Goal: Communication & Community: Answer question/provide support

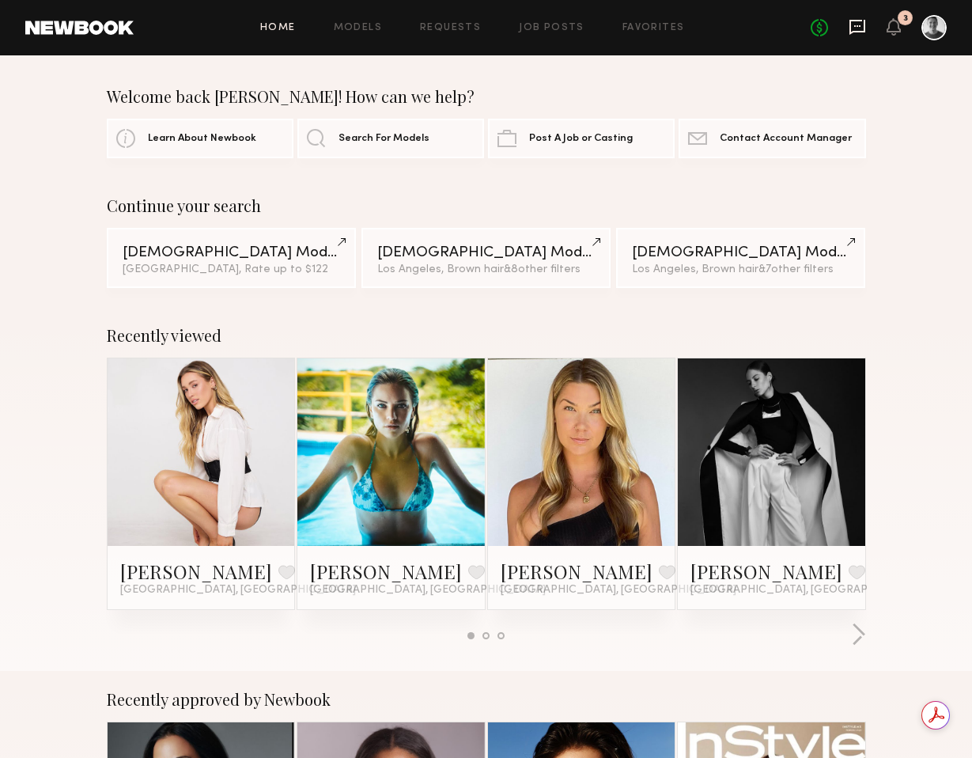
click at [857, 28] on icon at bounding box center [857, 26] width 17 height 17
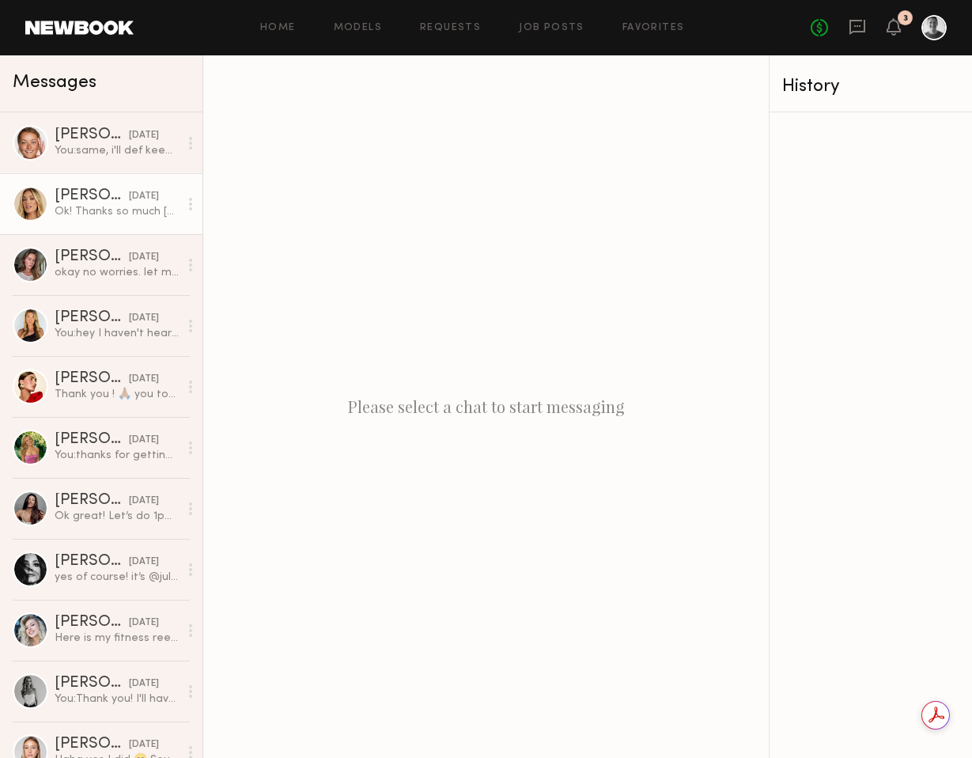
click at [129, 202] on div "[DATE]" at bounding box center [144, 196] width 30 height 15
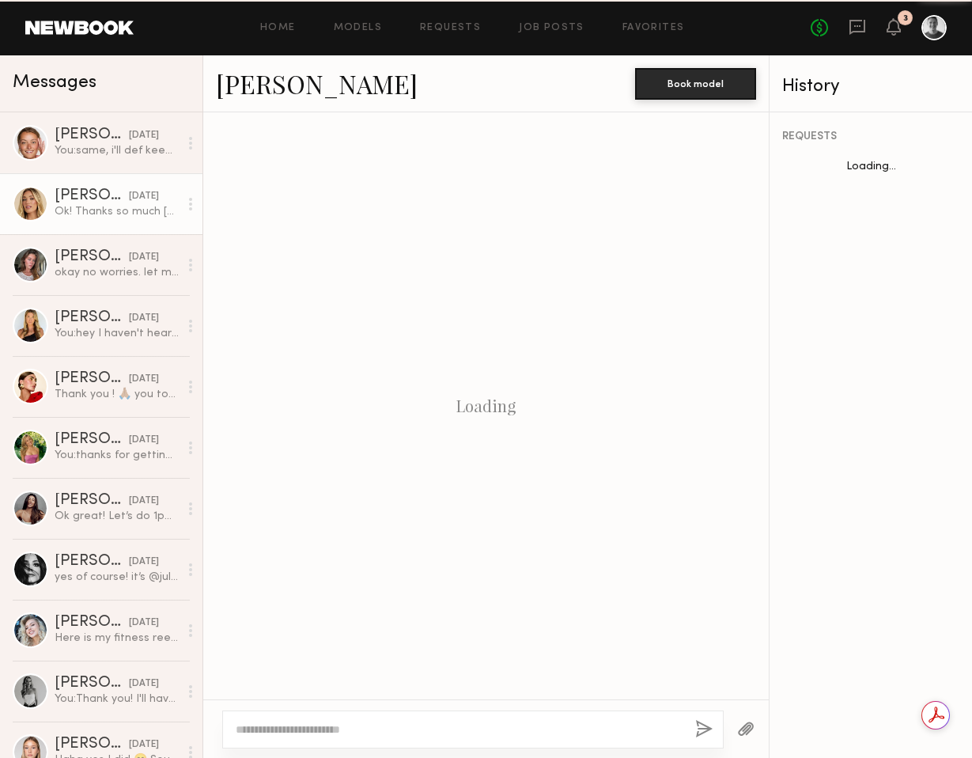
scroll to position [1251, 0]
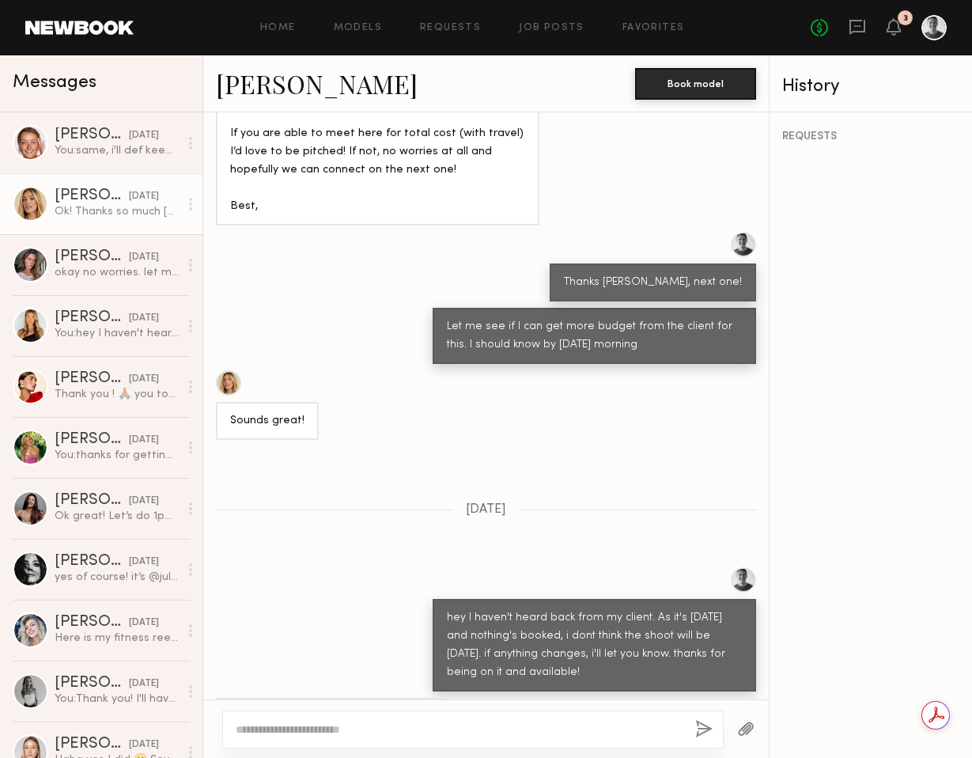
click at [255, 90] on link "[PERSON_NAME]" at bounding box center [317, 83] width 202 height 34
click at [302, 723] on textarea at bounding box center [459, 729] width 447 height 16
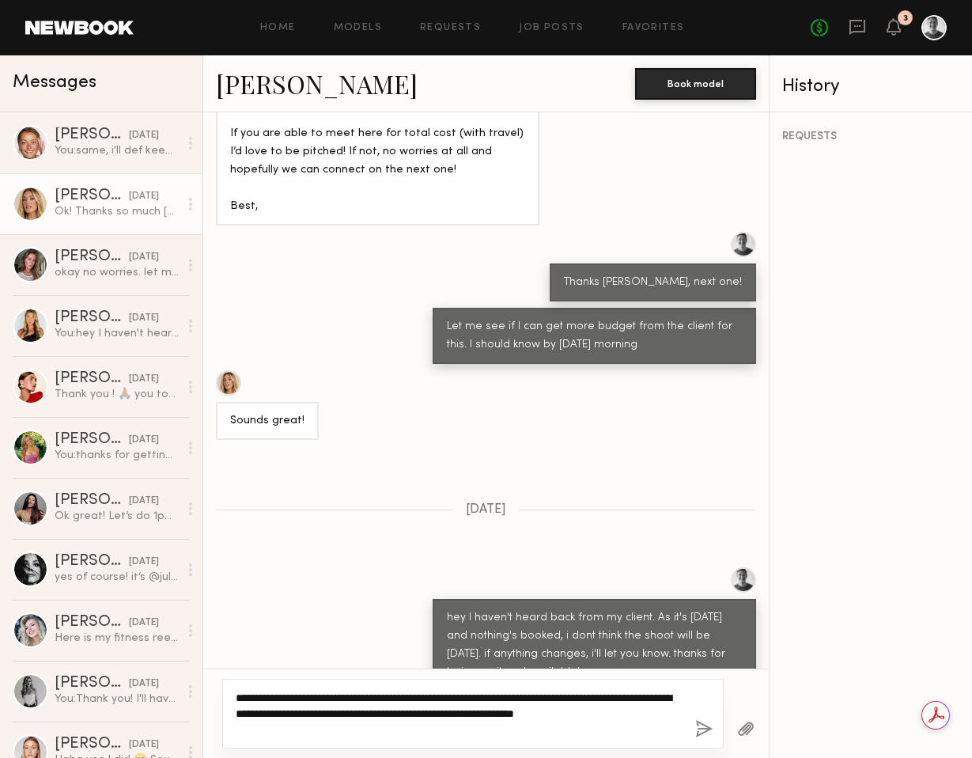
click at [582, 701] on textarea "**********" at bounding box center [459, 713] width 447 height 47
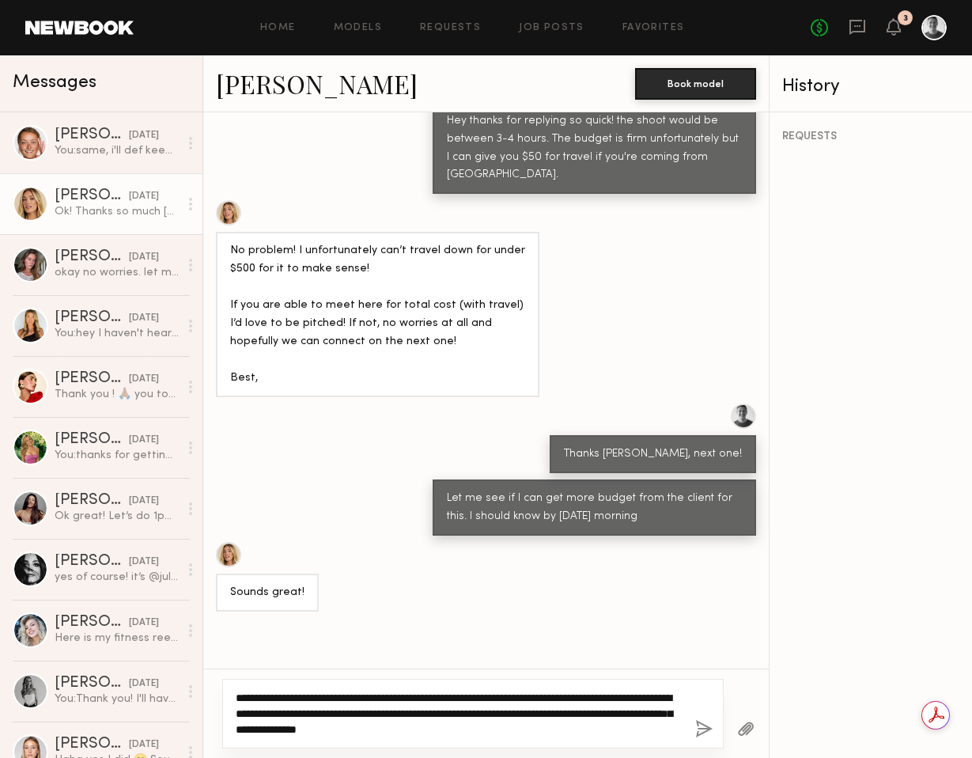
scroll to position [1281, 0]
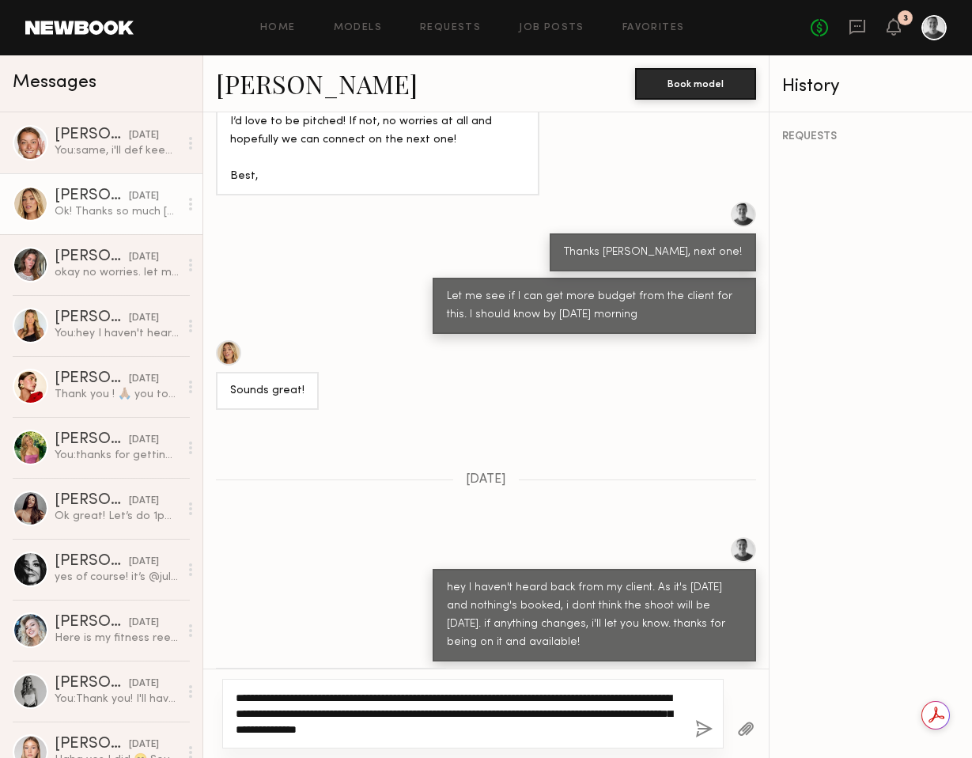
click at [607, 728] on textarea "**********" at bounding box center [459, 713] width 447 height 47
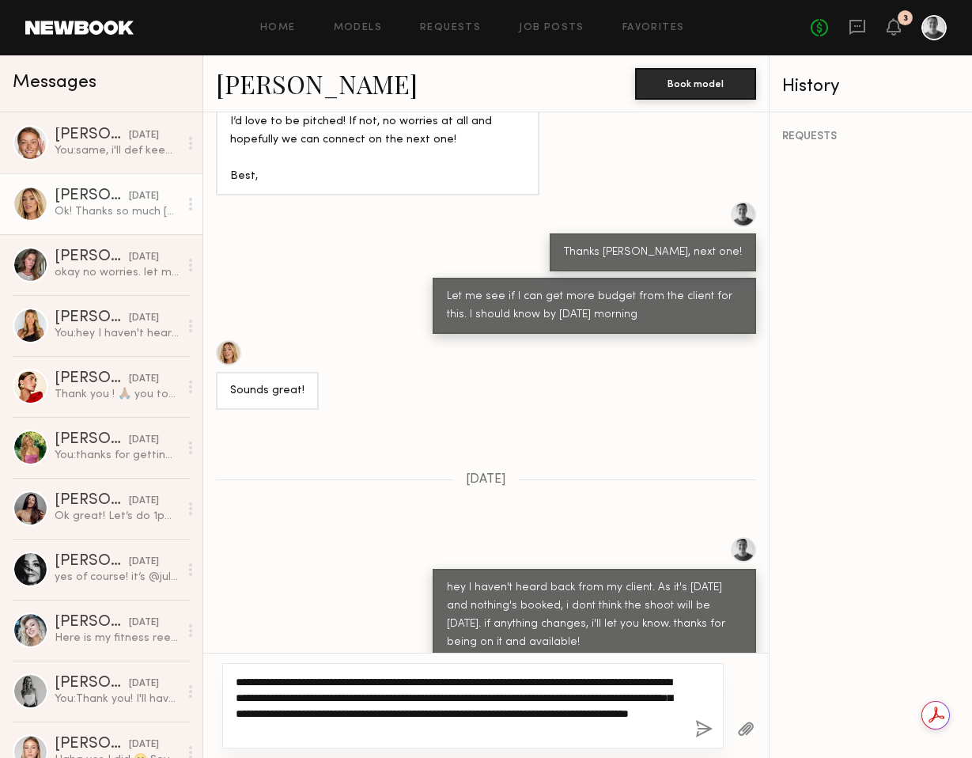
scroll to position [1297, 0]
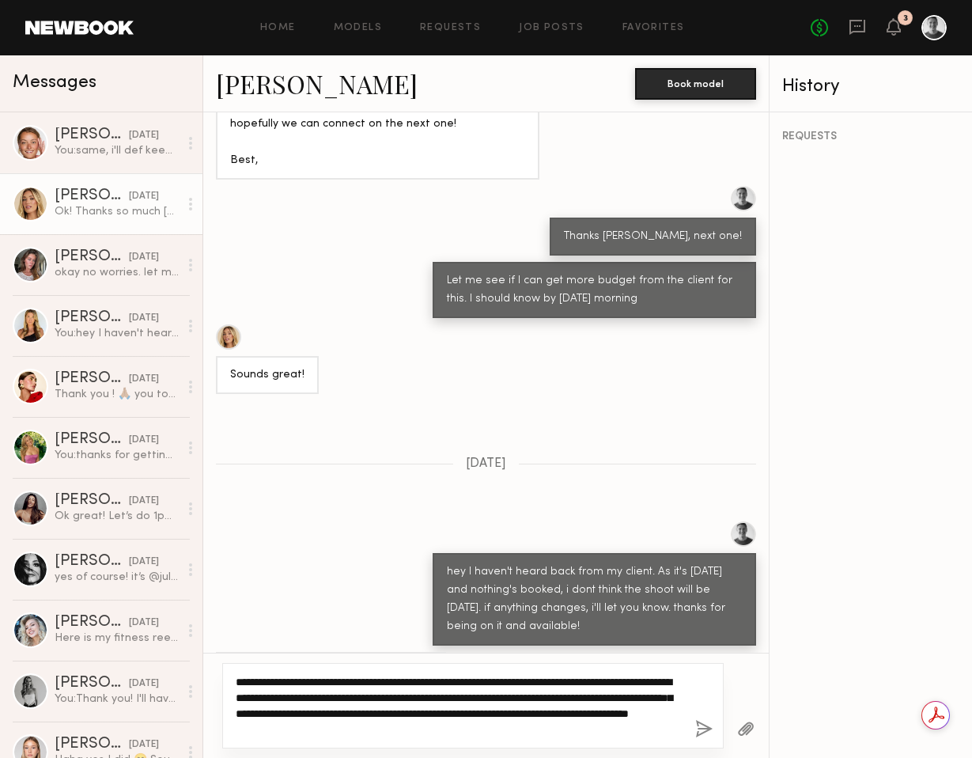
drag, startPoint x: 587, startPoint y: 732, endPoint x: 576, endPoint y: 712, distance: 23.4
click at [576, 712] on textarea "**********" at bounding box center [459, 705] width 447 height 63
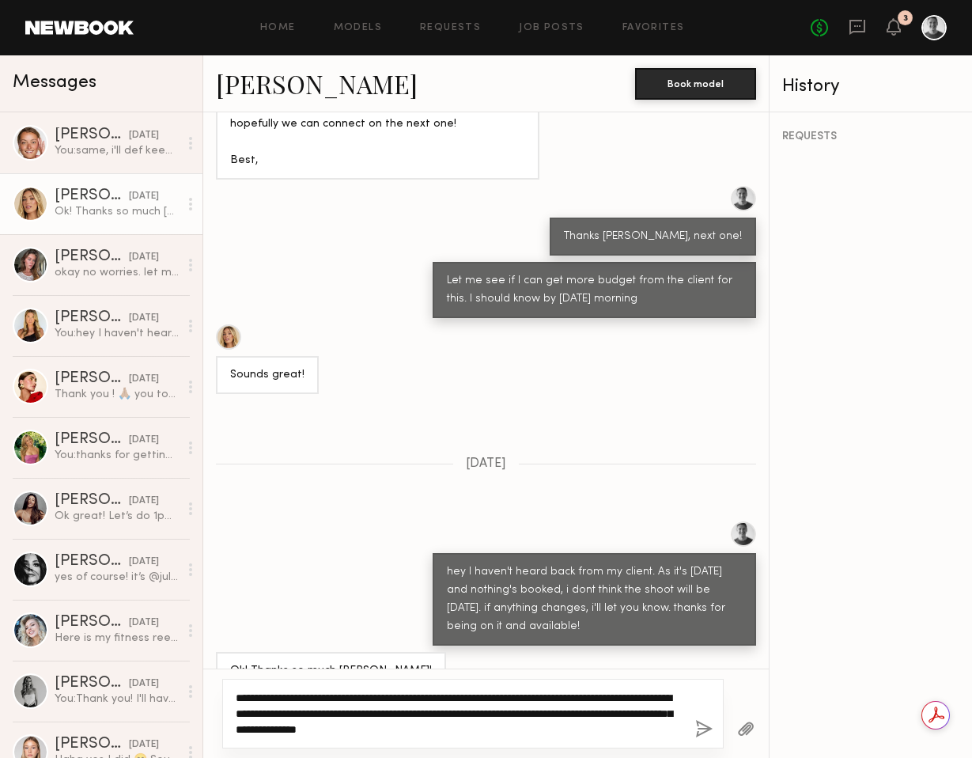
scroll to position [1281, 0]
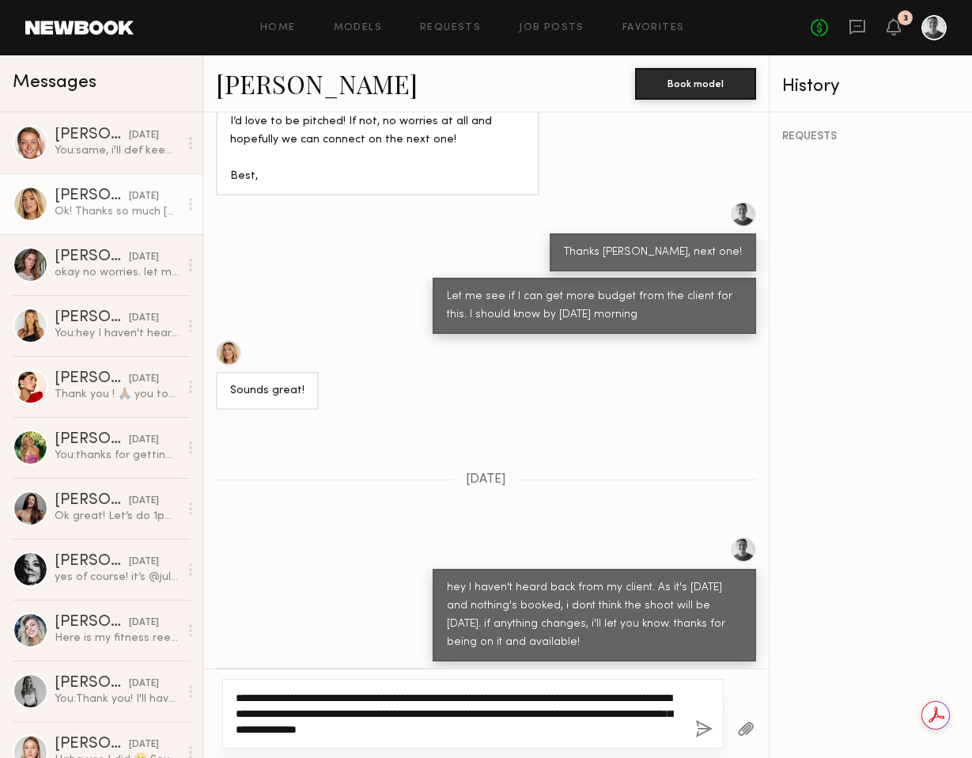
drag, startPoint x: 548, startPoint y: 724, endPoint x: 214, endPoint y: 680, distance: 336.6
click at [216, 681] on div "**********" at bounding box center [486, 712] width 566 height 89
paste textarea "**********"
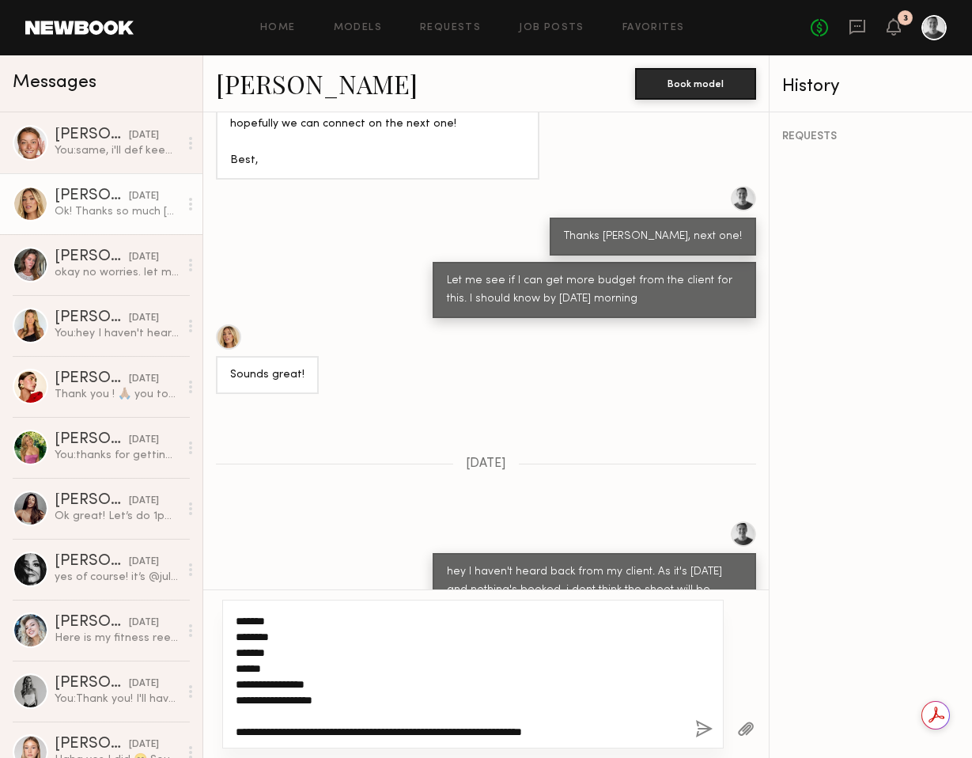
scroll to position [0, 0]
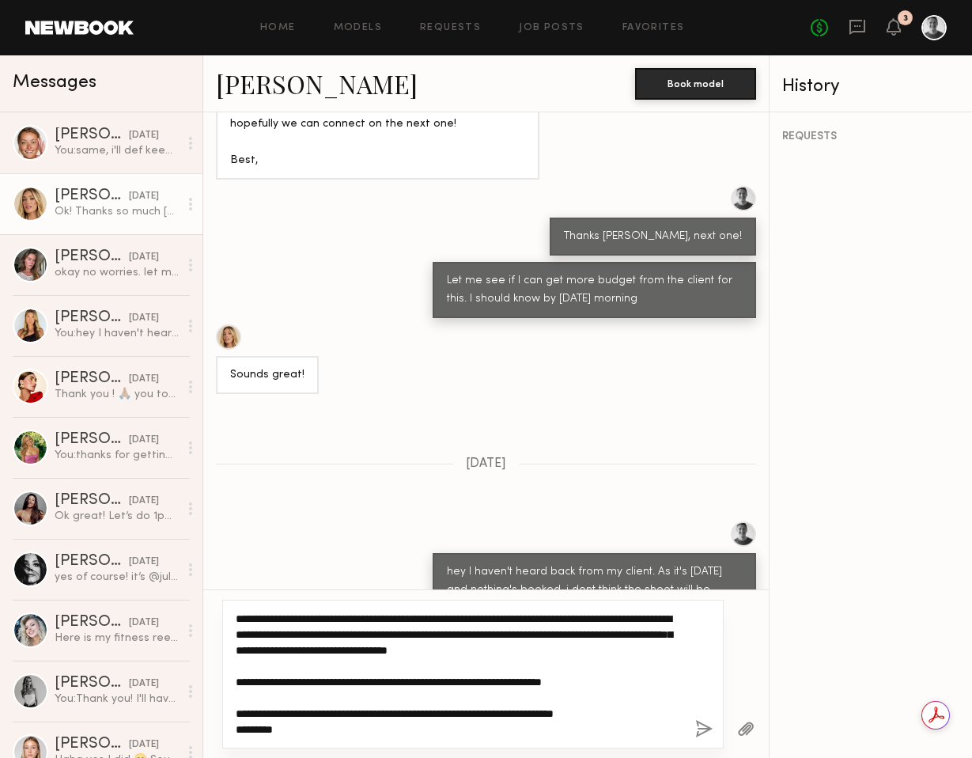
drag, startPoint x: 674, startPoint y: 618, endPoint x: 675, endPoint y: 626, distance: 8.8
click at [674, 618] on textarea "**********" at bounding box center [459, 674] width 447 height 127
click at [443, 633] on textarea "**********" at bounding box center [459, 674] width 447 height 127
drag, startPoint x: 342, startPoint y: 651, endPoint x: 354, endPoint y: 696, distance: 46.8
click at [326, 648] on textarea "**********" at bounding box center [459, 674] width 447 height 127
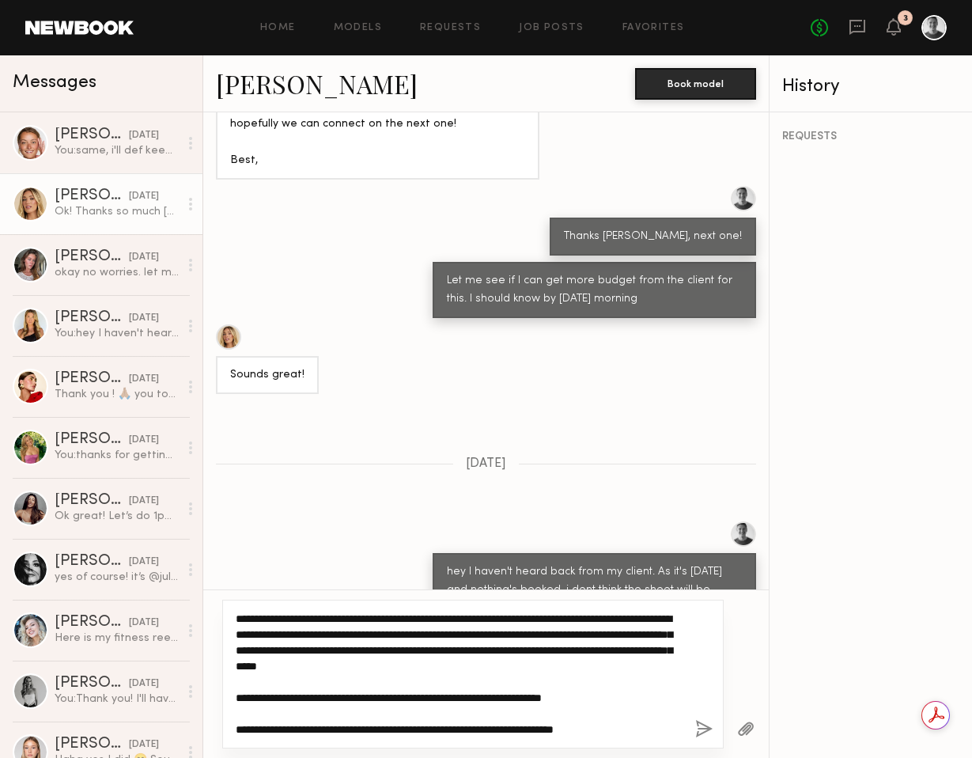
drag, startPoint x: 429, startPoint y: 650, endPoint x: 441, endPoint y: 683, distance: 35.3
click at [429, 651] on textarea "**********" at bounding box center [459, 674] width 447 height 127
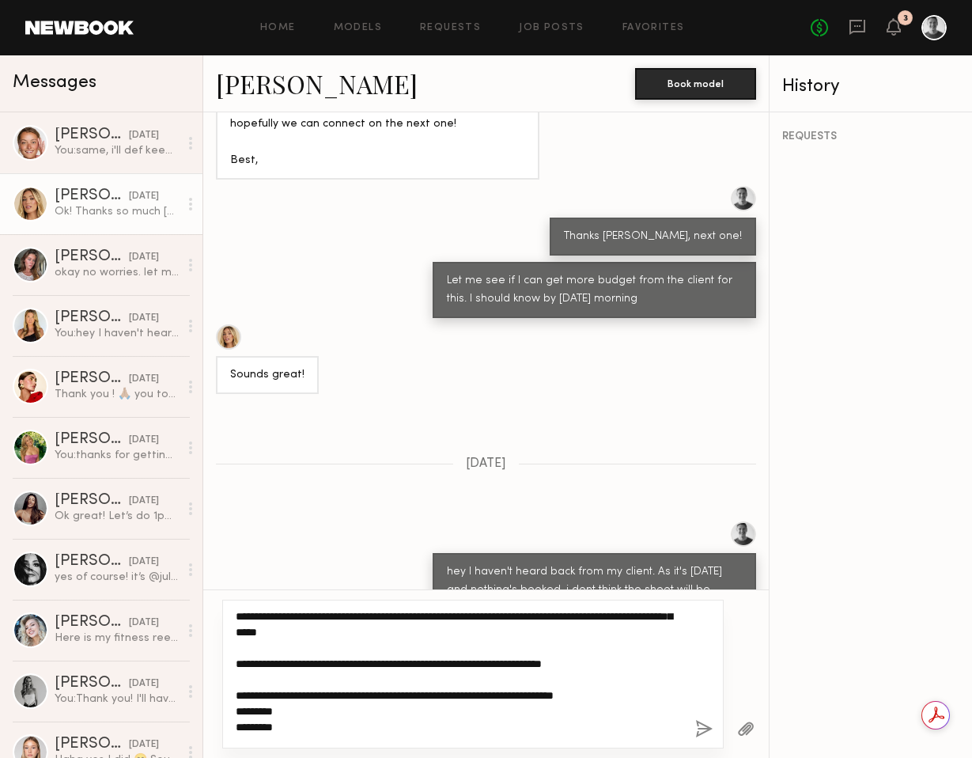
scroll to position [36, 0]
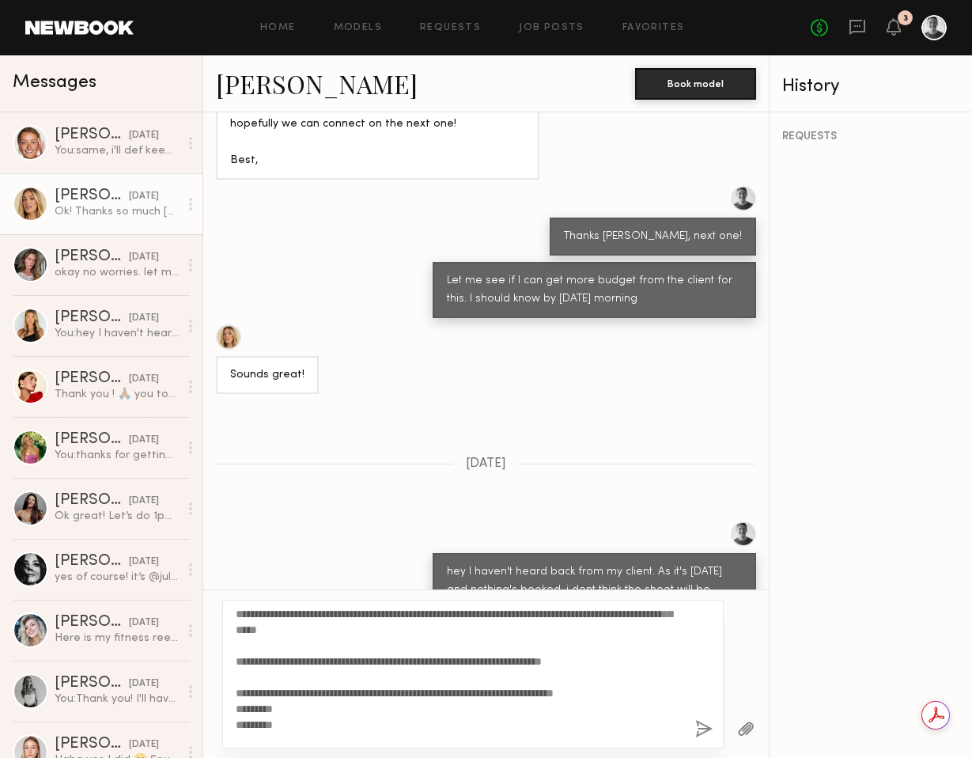
click at [234, 658] on div "**********" at bounding box center [472, 674] width 501 height 149
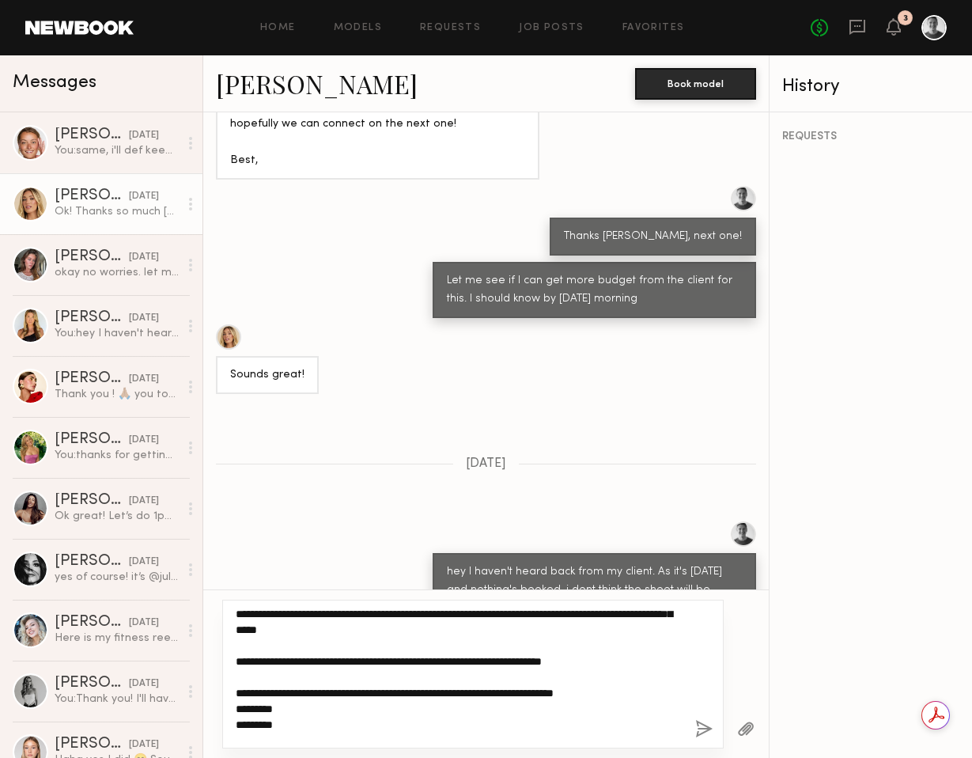
click at [237, 660] on textarea "**********" at bounding box center [459, 674] width 447 height 127
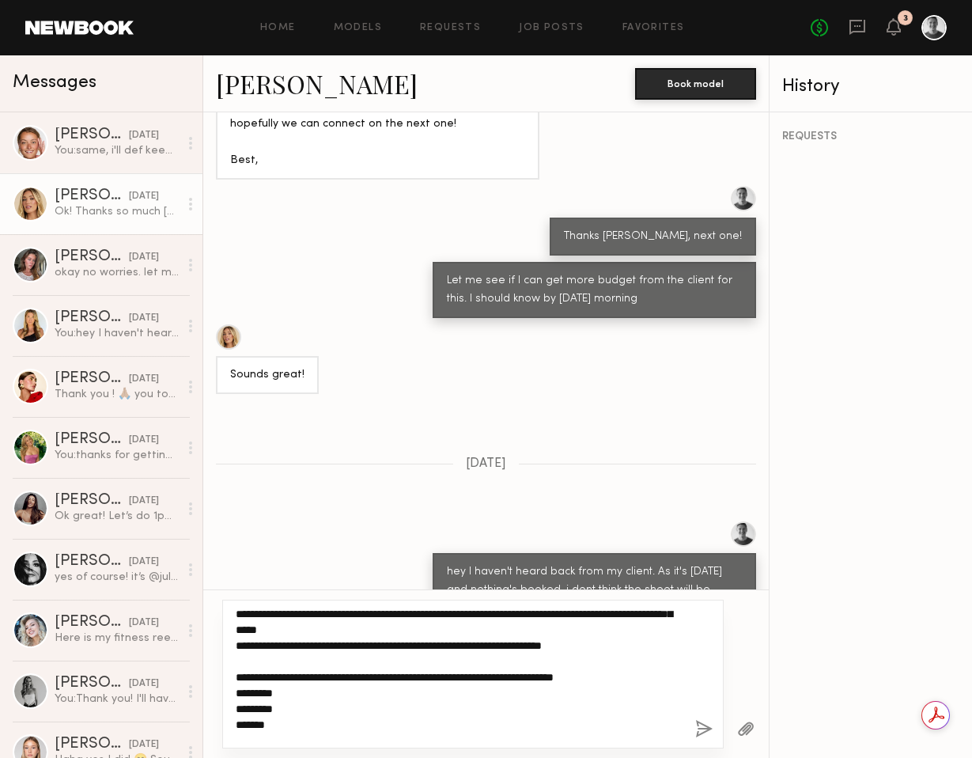
click at [516, 649] on textarea "**********" at bounding box center [459, 674] width 447 height 127
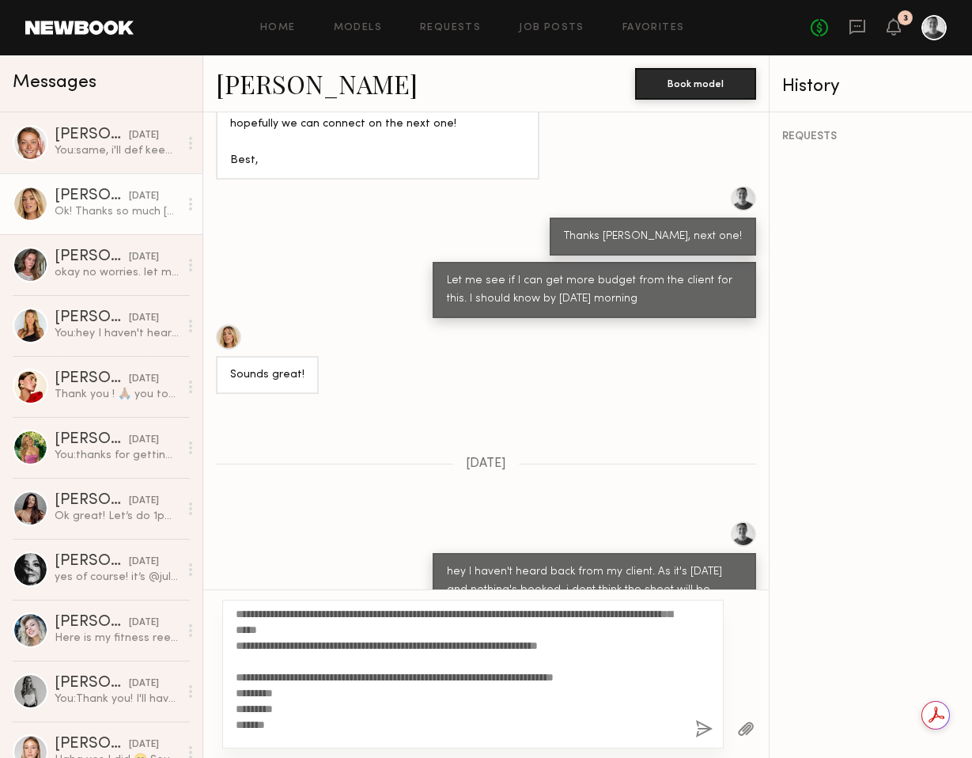
click at [235, 681] on div "**********" at bounding box center [472, 674] width 501 height 149
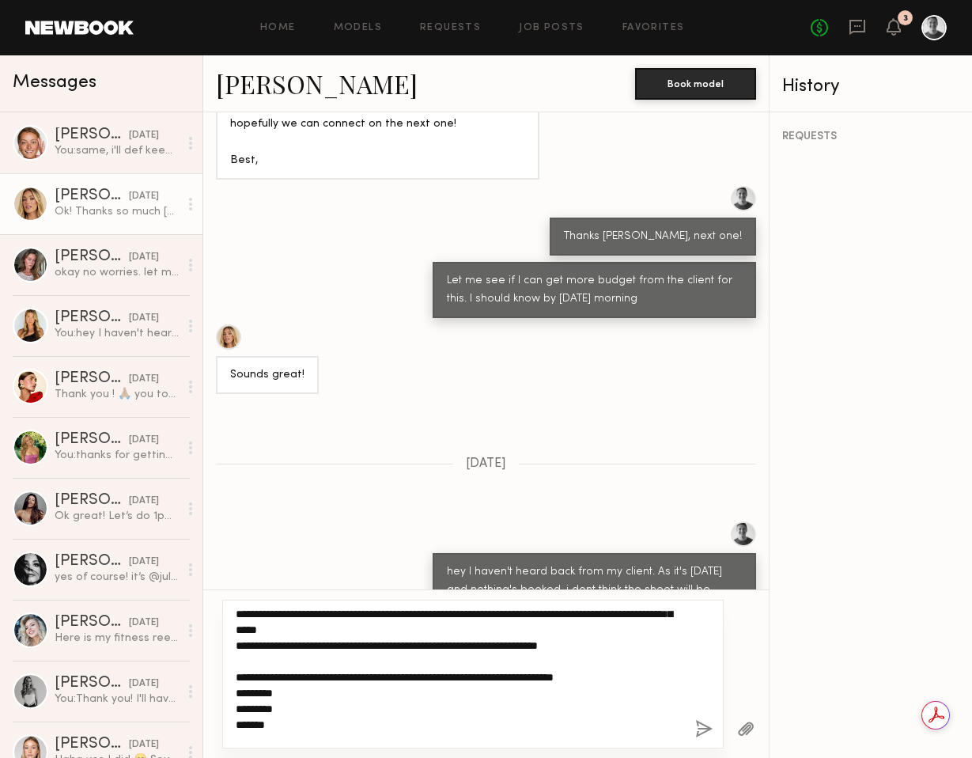
click at [236, 678] on textarea "**********" at bounding box center [459, 674] width 447 height 127
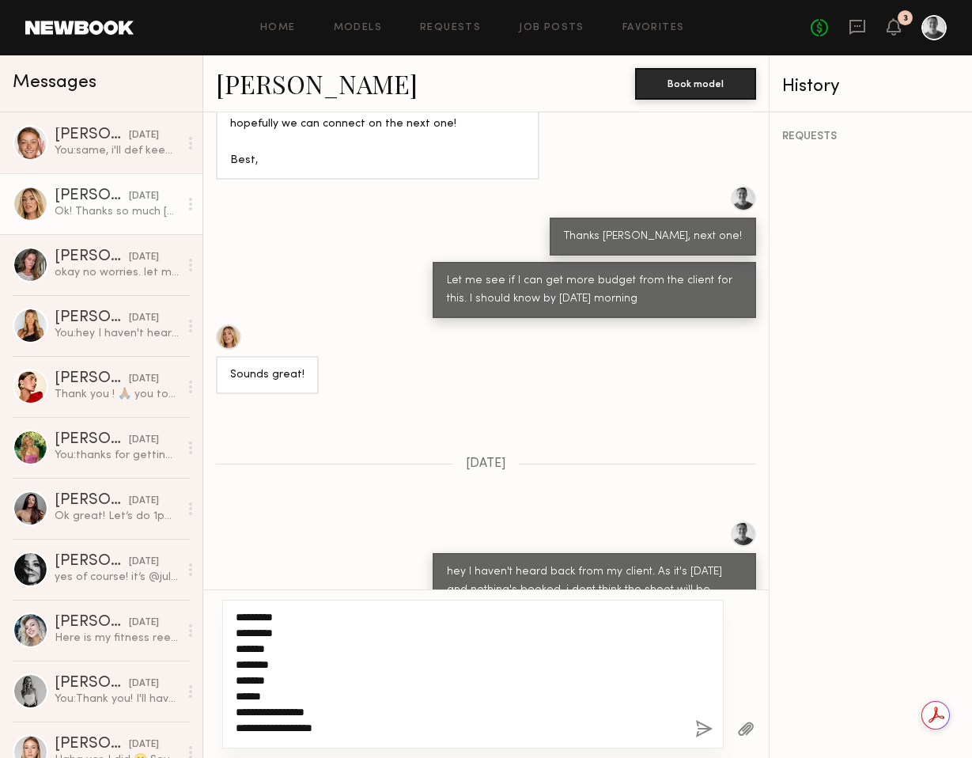
scroll to position [127, 0]
drag, startPoint x: 255, startPoint y: 726, endPoint x: 227, endPoint y: 725, distance: 28.5
click at [227, 725] on div "**********" at bounding box center [472, 674] width 501 height 149
click at [630, 728] on textarea "**********" at bounding box center [459, 674] width 447 height 127
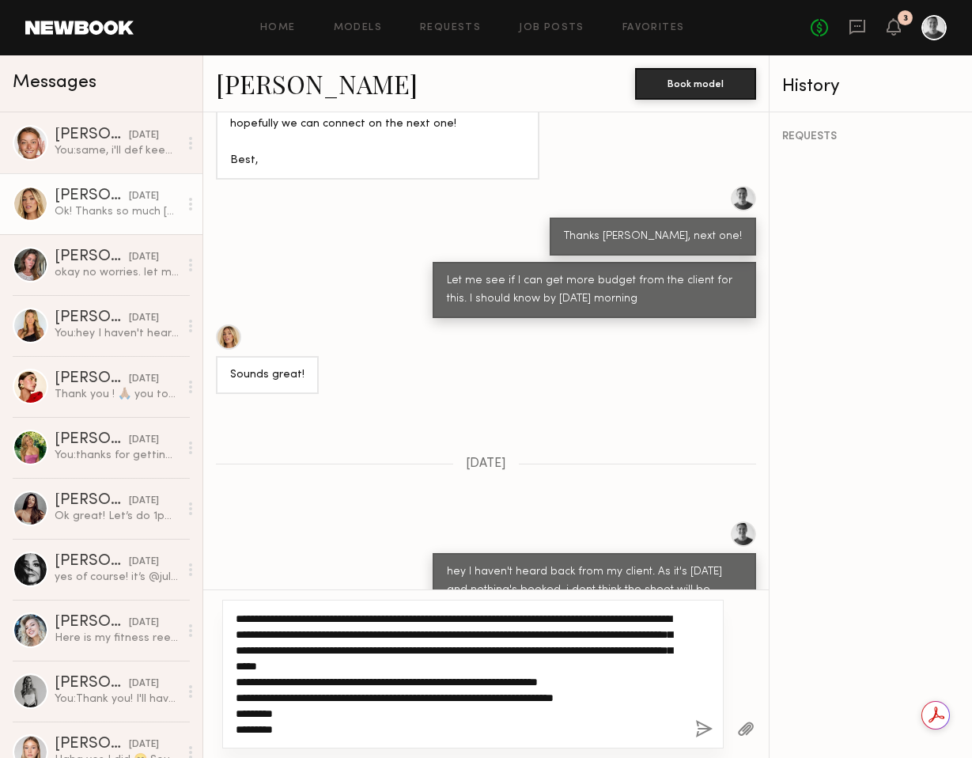
scroll to position [3, 0]
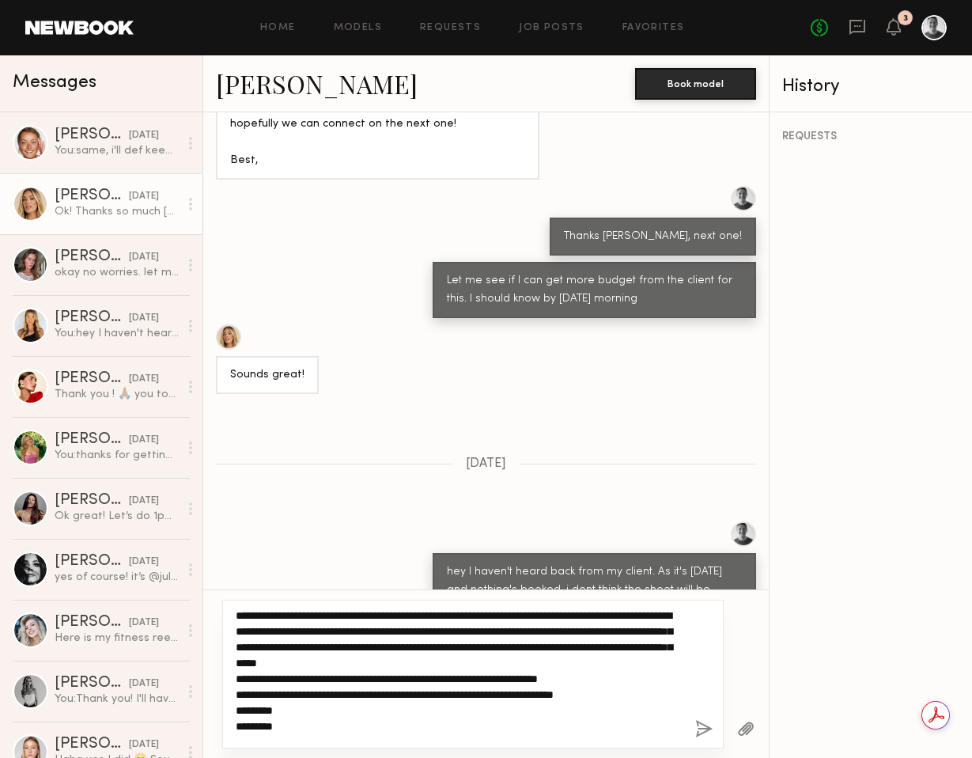
drag, startPoint x: 559, startPoint y: 612, endPoint x: 576, endPoint y: 634, distance: 27.7
click at [559, 612] on textarea "**********" at bounding box center [459, 674] width 447 height 127
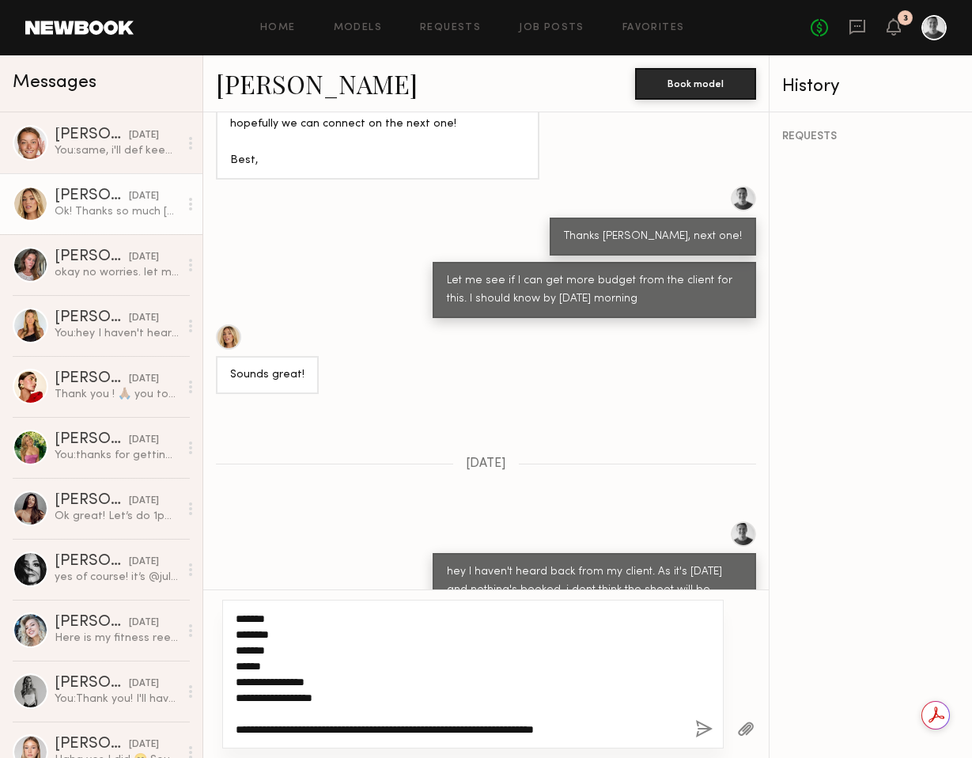
scroll to position [127, 0]
click at [645, 732] on textarea "**********" at bounding box center [459, 674] width 447 height 127
type textarea "**********"
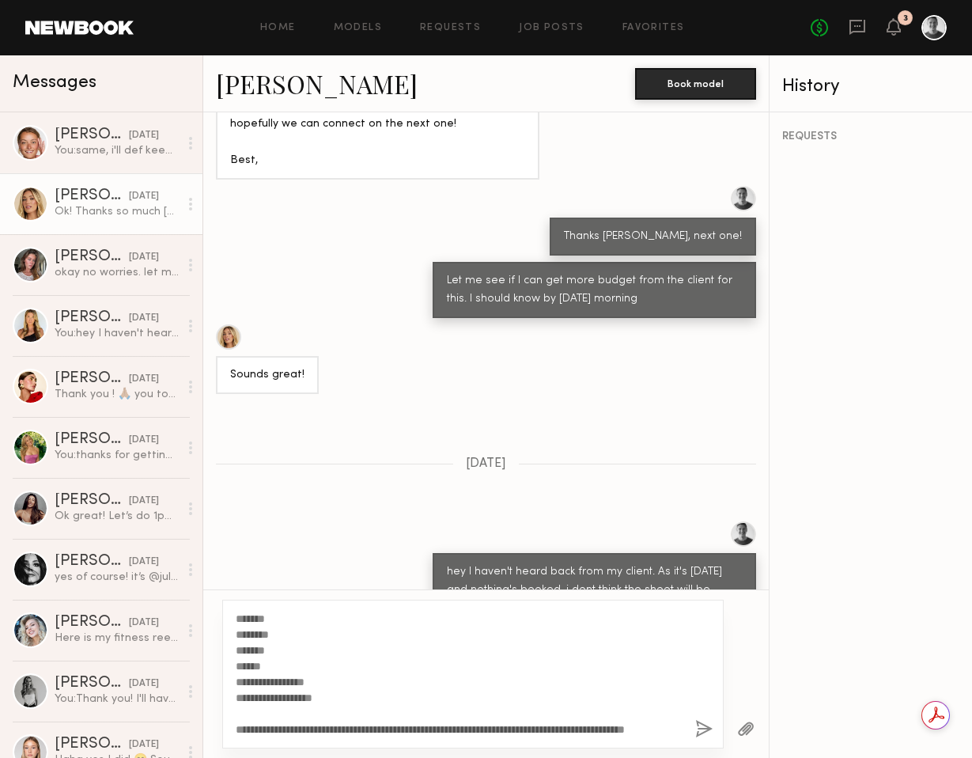
click at [703, 725] on button "button" at bounding box center [703, 730] width 17 height 20
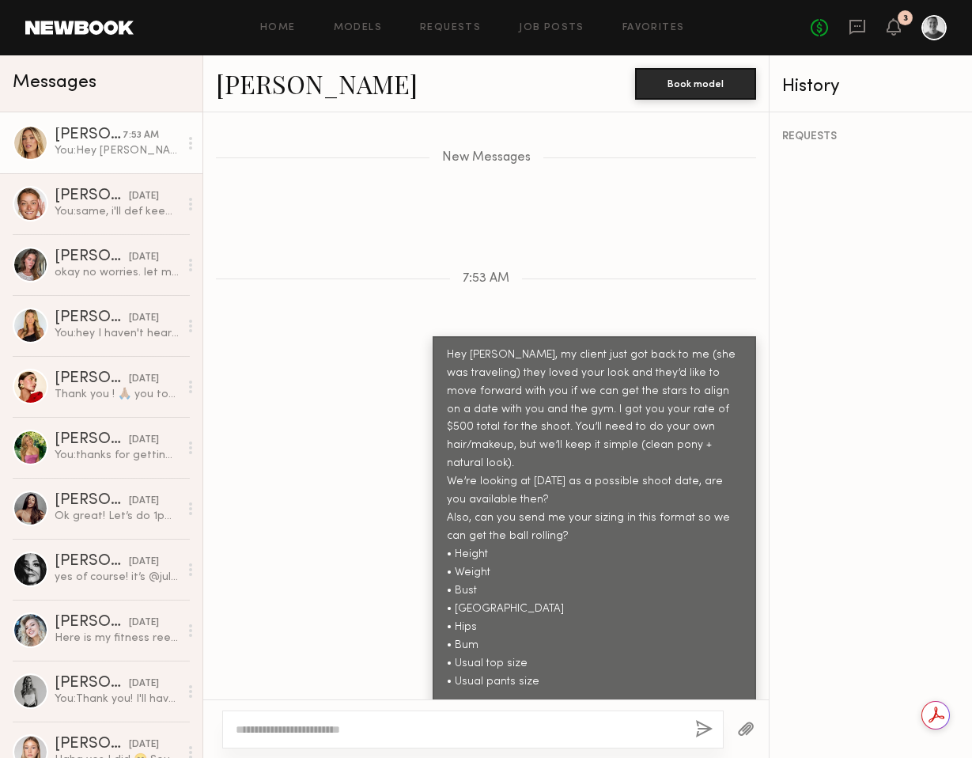
scroll to position [1, 0]
click at [273, 85] on link "[PERSON_NAME]" at bounding box center [317, 83] width 202 height 34
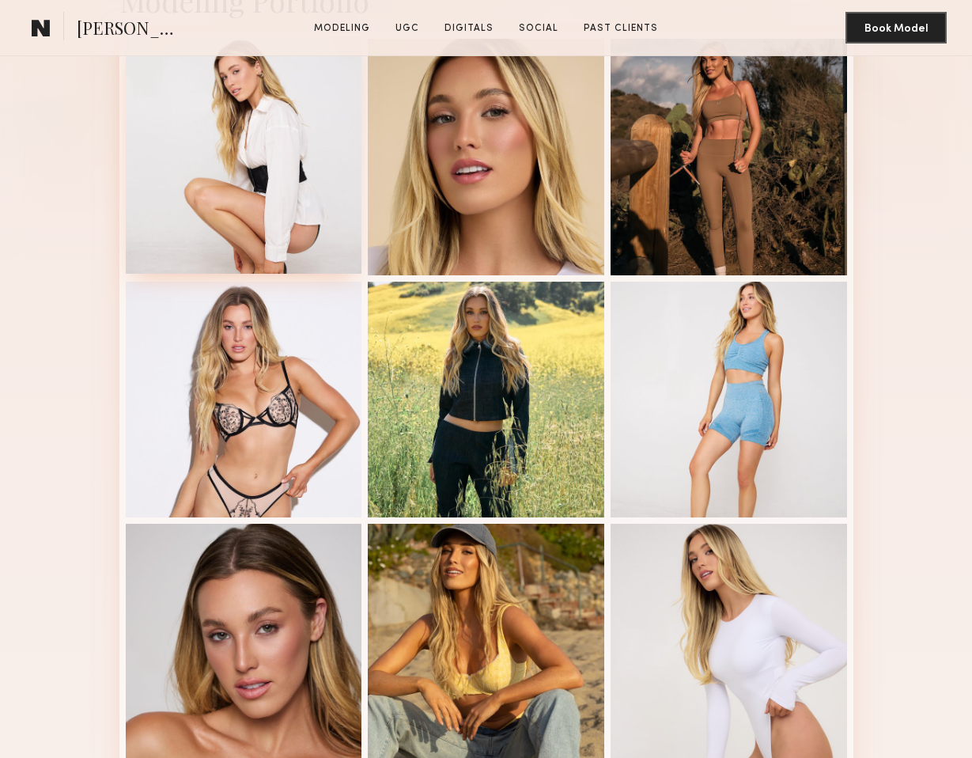
scroll to position [404, 0]
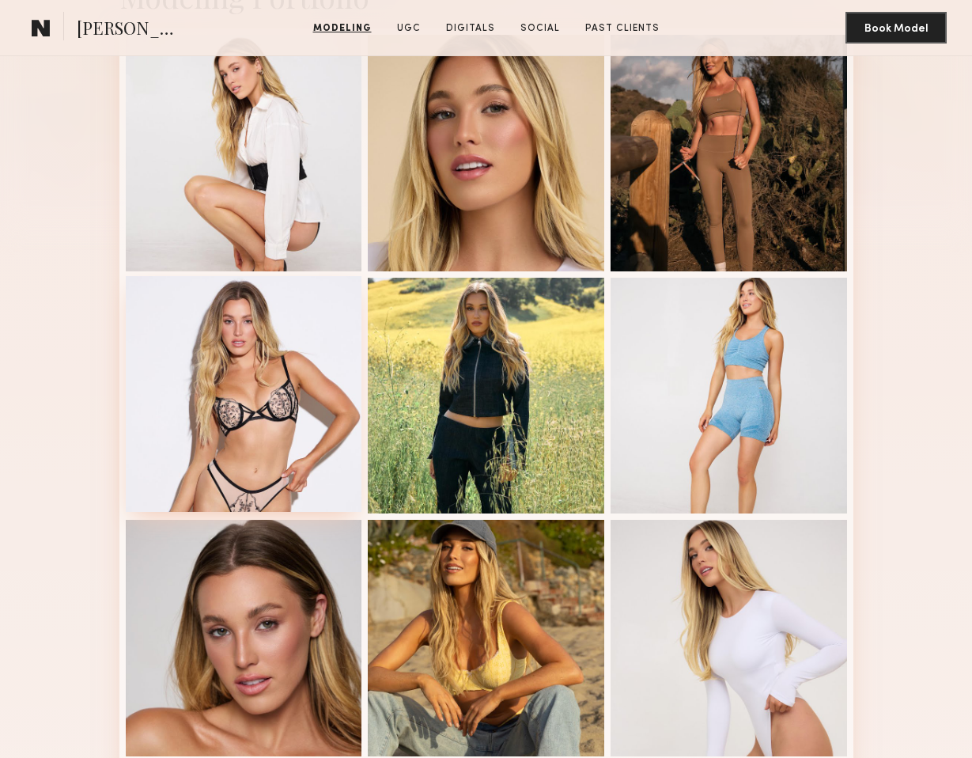
click at [235, 422] on div at bounding box center [244, 394] width 236 height 236
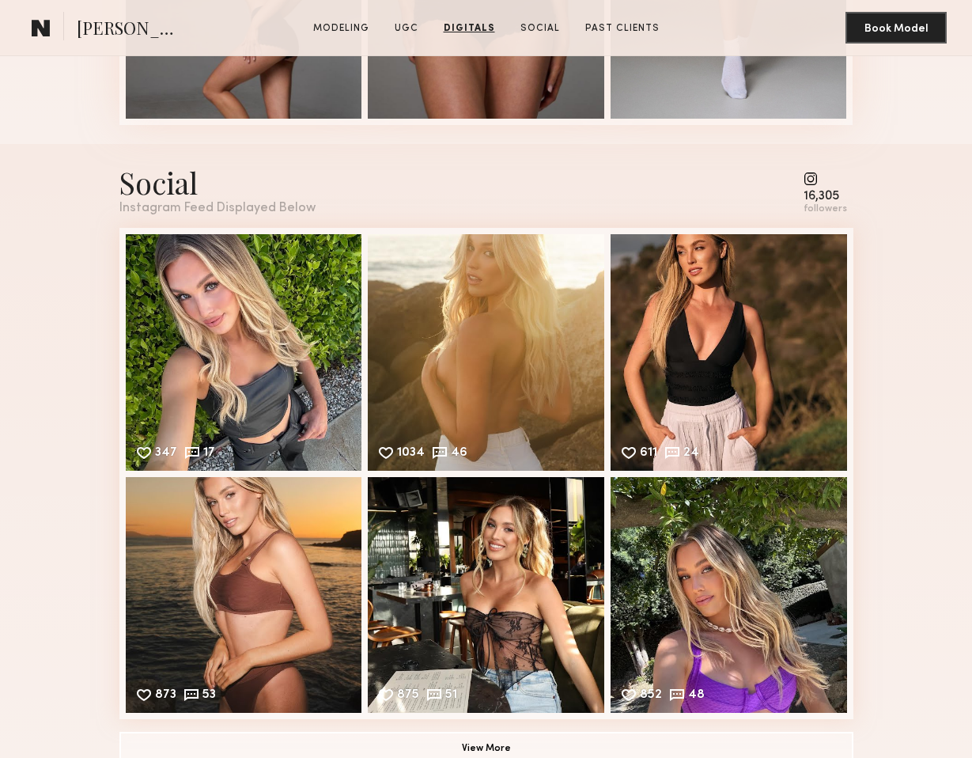
scroll to position [2578, 0]
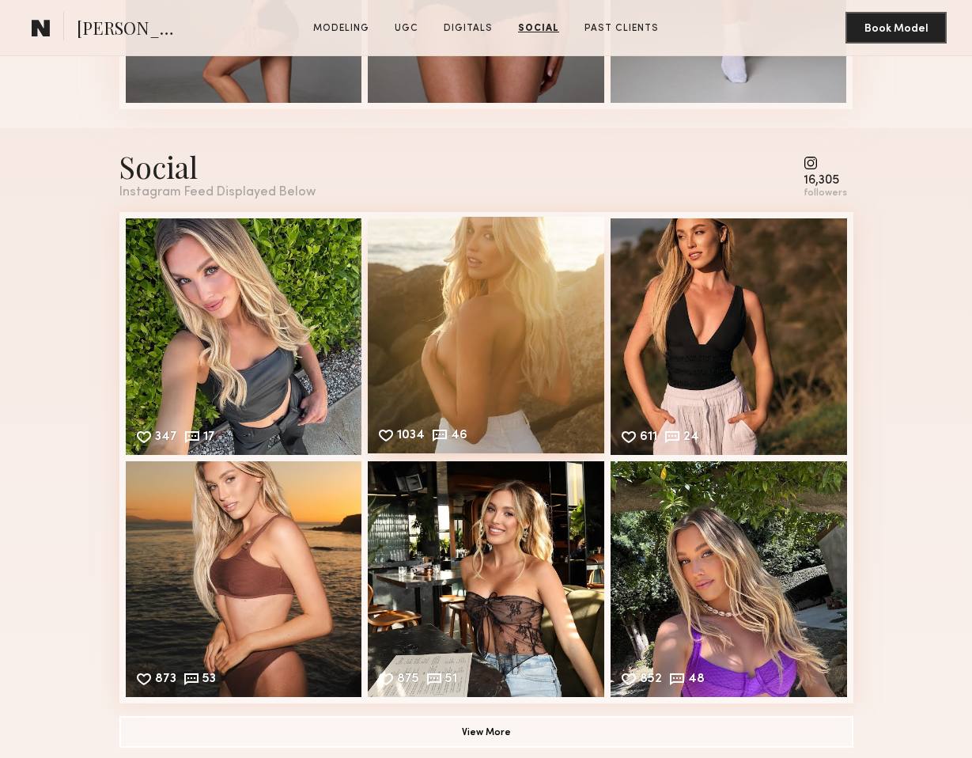
click at [440, 358] on div "1034 46 Likes & comments displayed to show model’s engagement" at bounding box center [486, 335] width 236 height 236
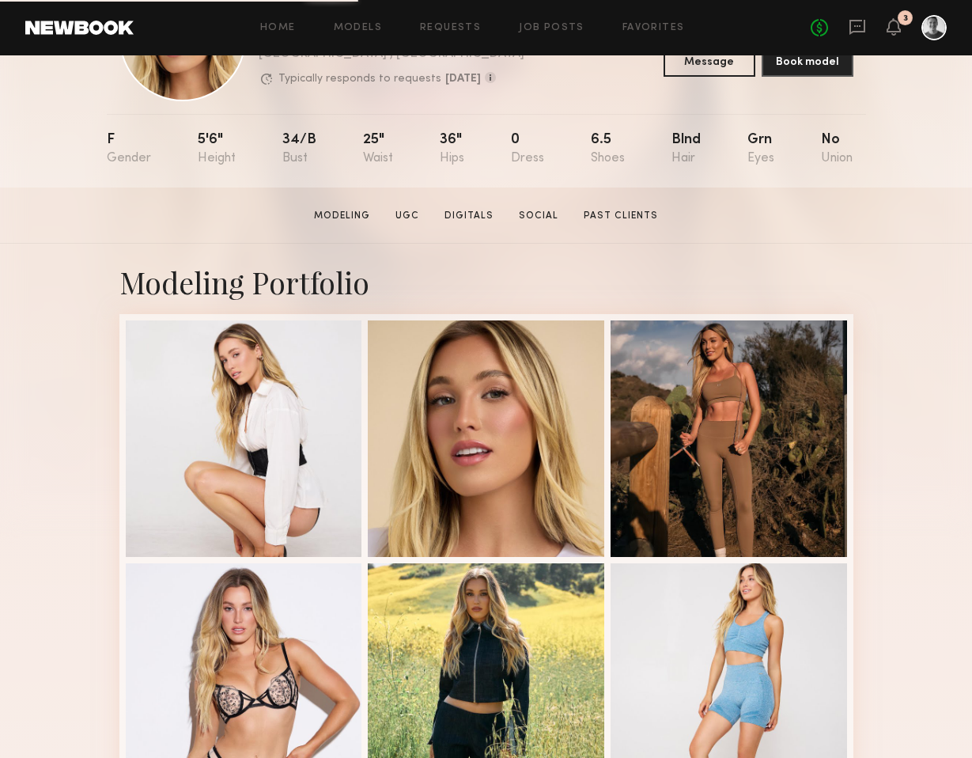
scroll to position [157, 0]
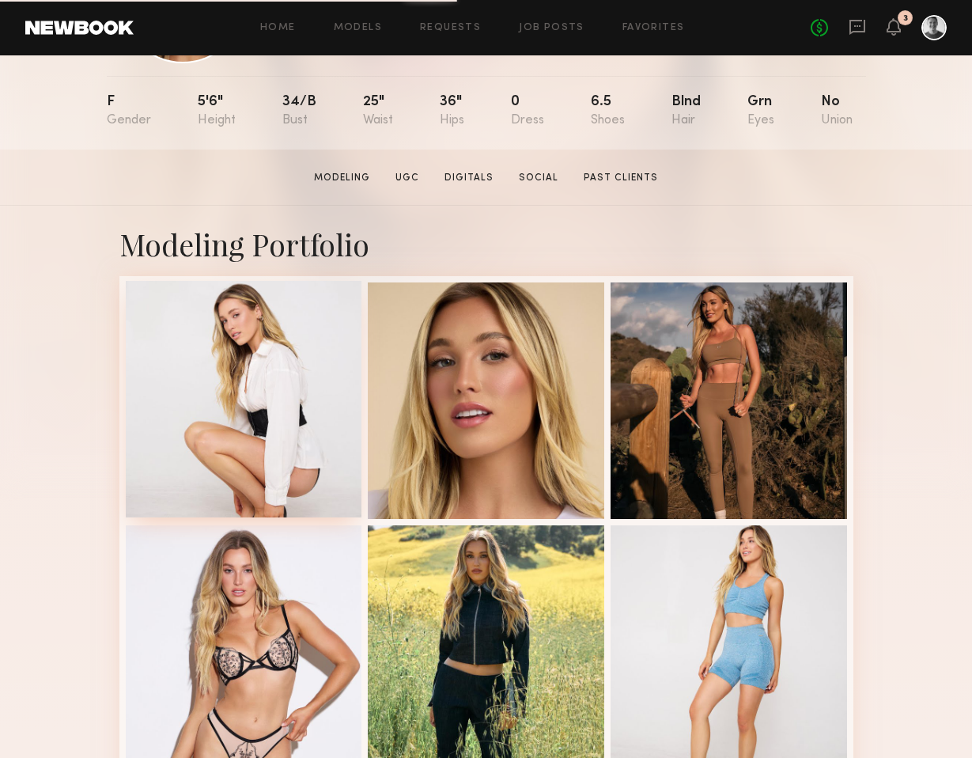
click at [313, 422] on div at bounding box center [244, 399] width 236 height 236
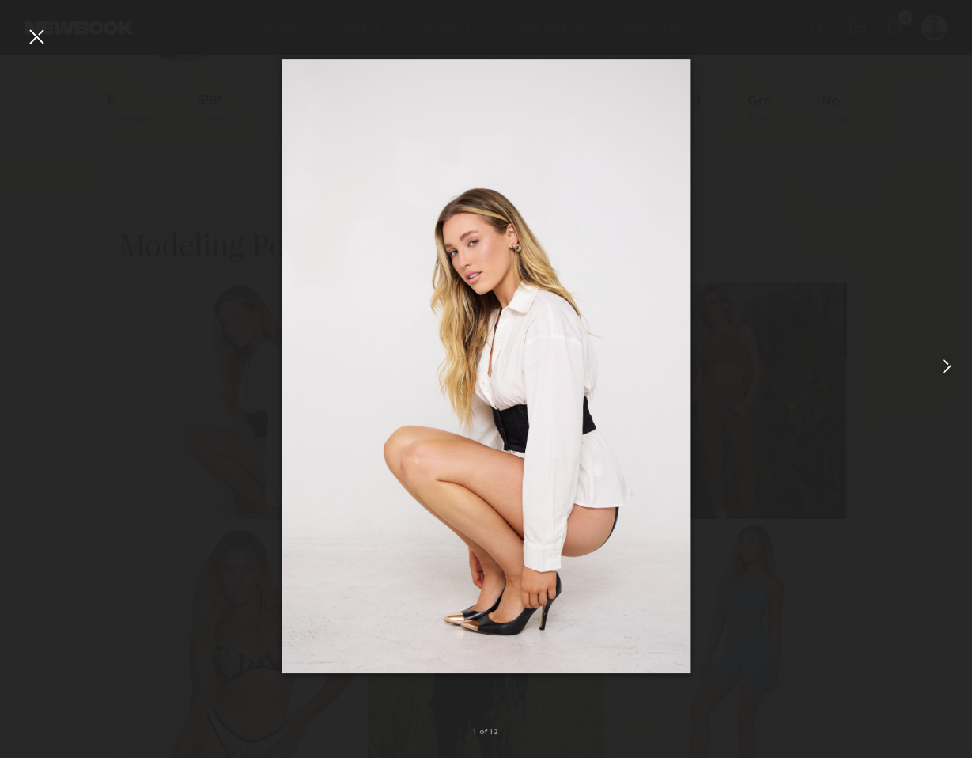
click at [949, 369] on common-icon at bounding box center [946, 366] width 25 height 25
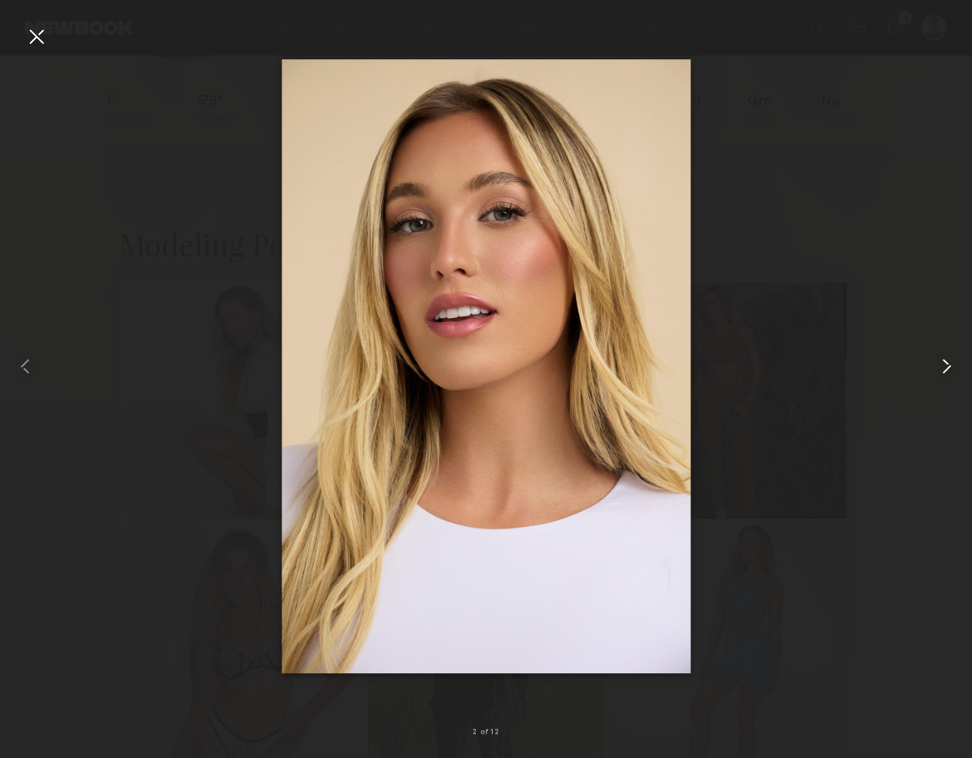
click at [949, 369] on common-icon at bounding box center [946, 366] width 25 height 25
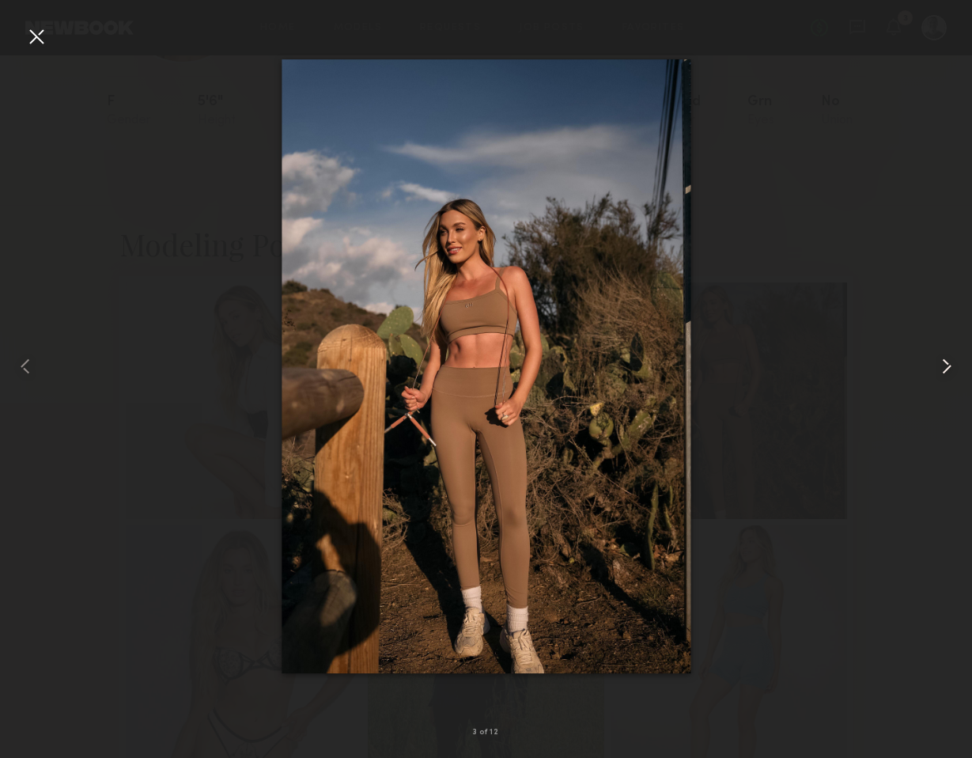
click at [949, 369] on common-icon at bounding box center [946, 366] width 25 height 25
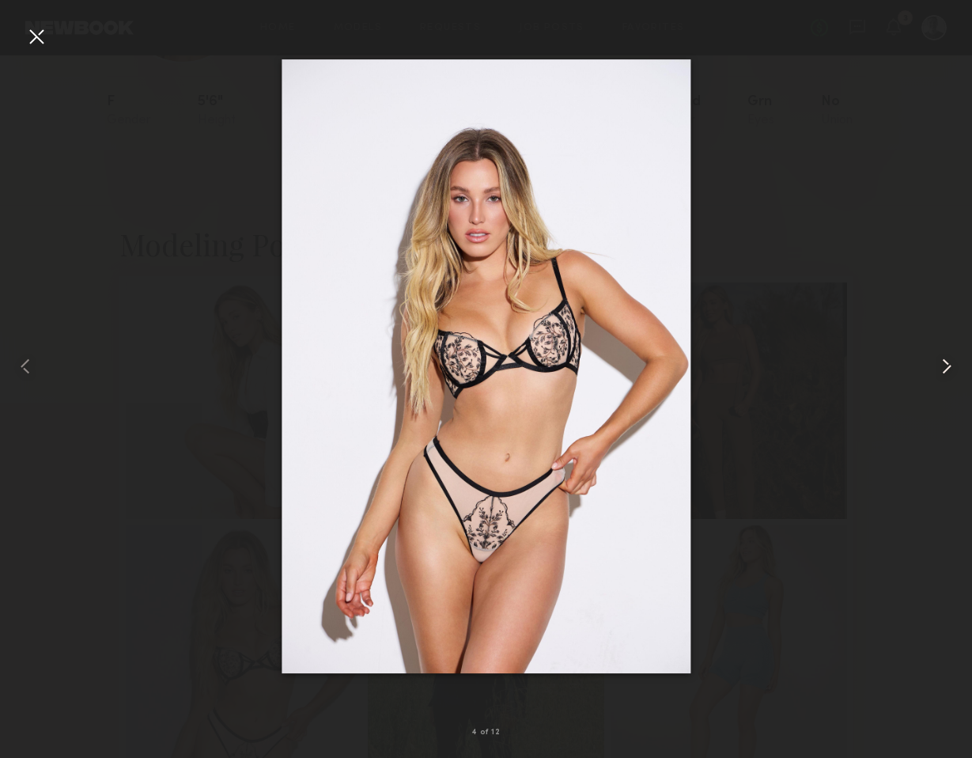
click at [949, 369] on common-icon at bounding box center [946, 366] width 25 height 25
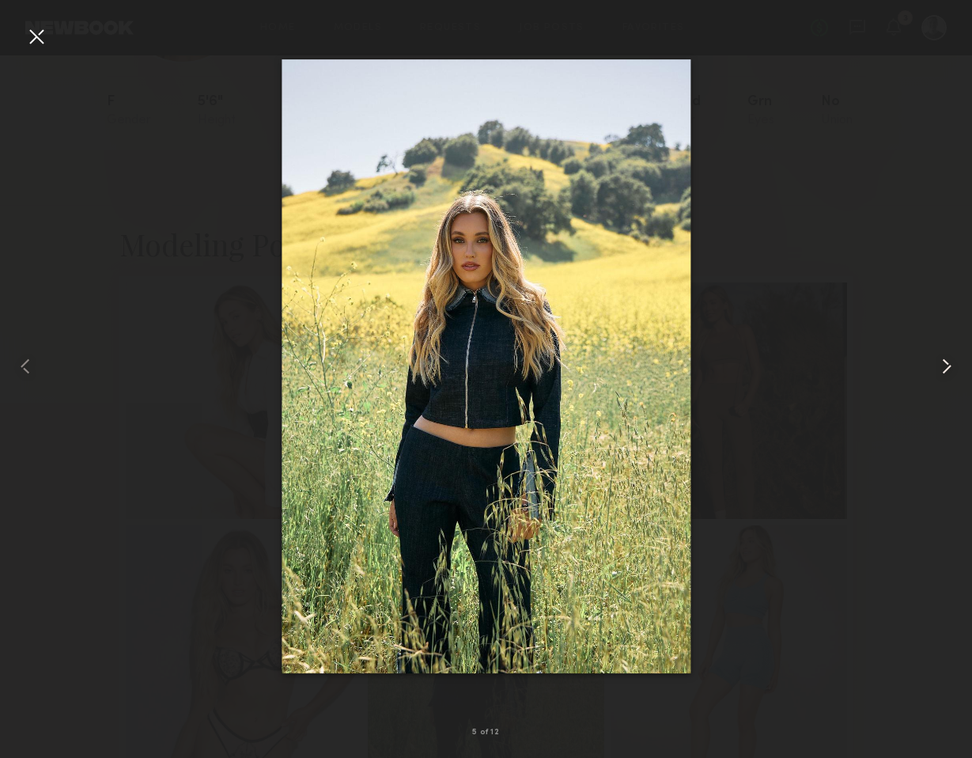
click at [949, 369] on common-icon at bounding box center [946, 366] width 25 height 25
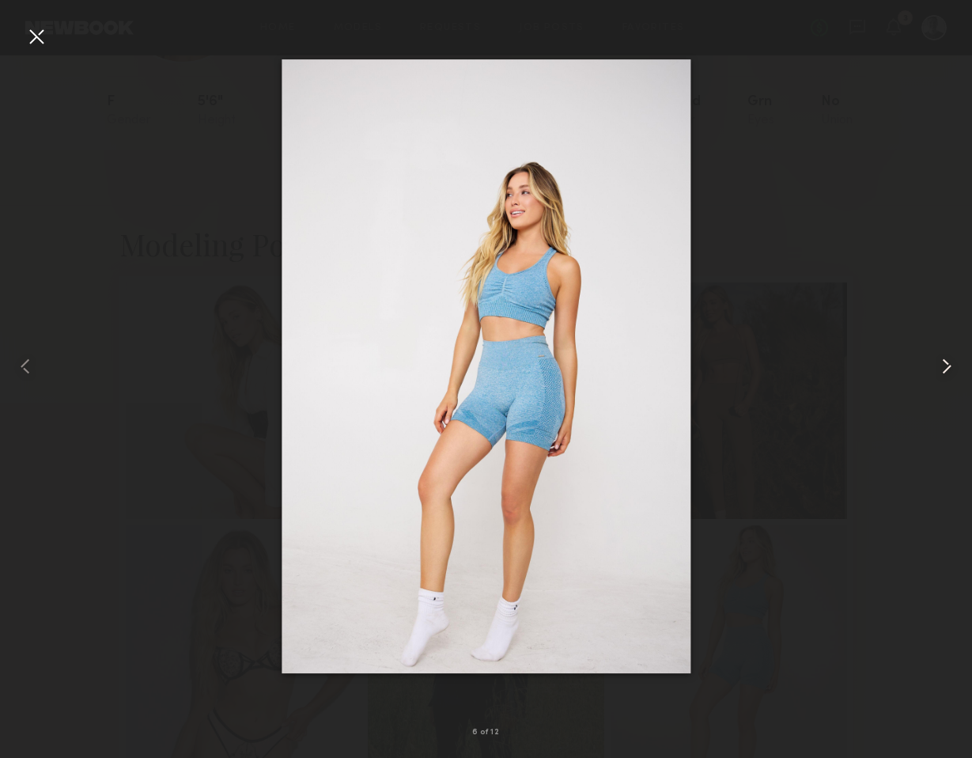
click at [949, 369] on common-icon at bounding box center [946, 366] width 25 height 25
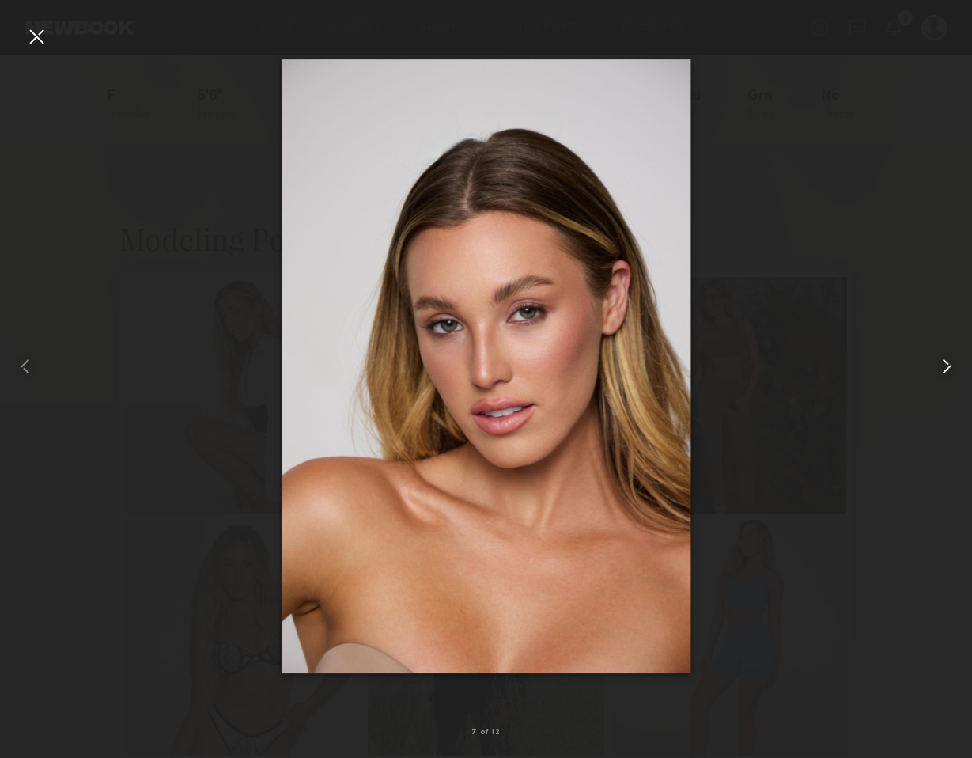
click at [949, 369] on common-icon at bounding box center [946, 366] width 25 height 25
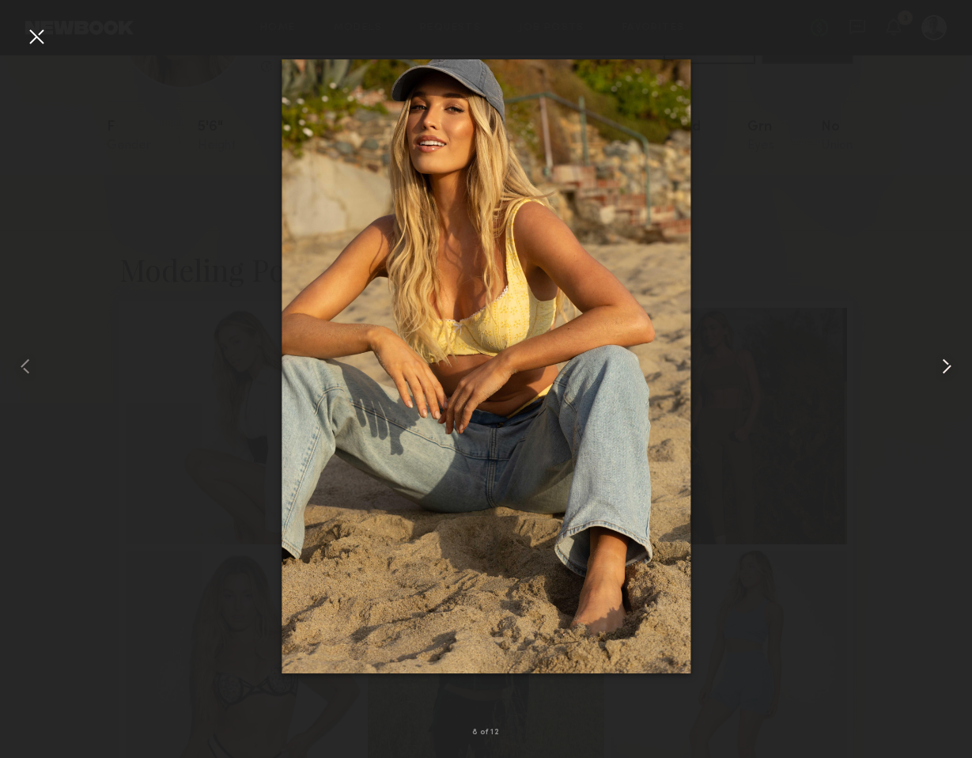
scroll to position [129, 0]
click at [949, 369] on common-icon at bounding box center [946, 366] width 25 height 25
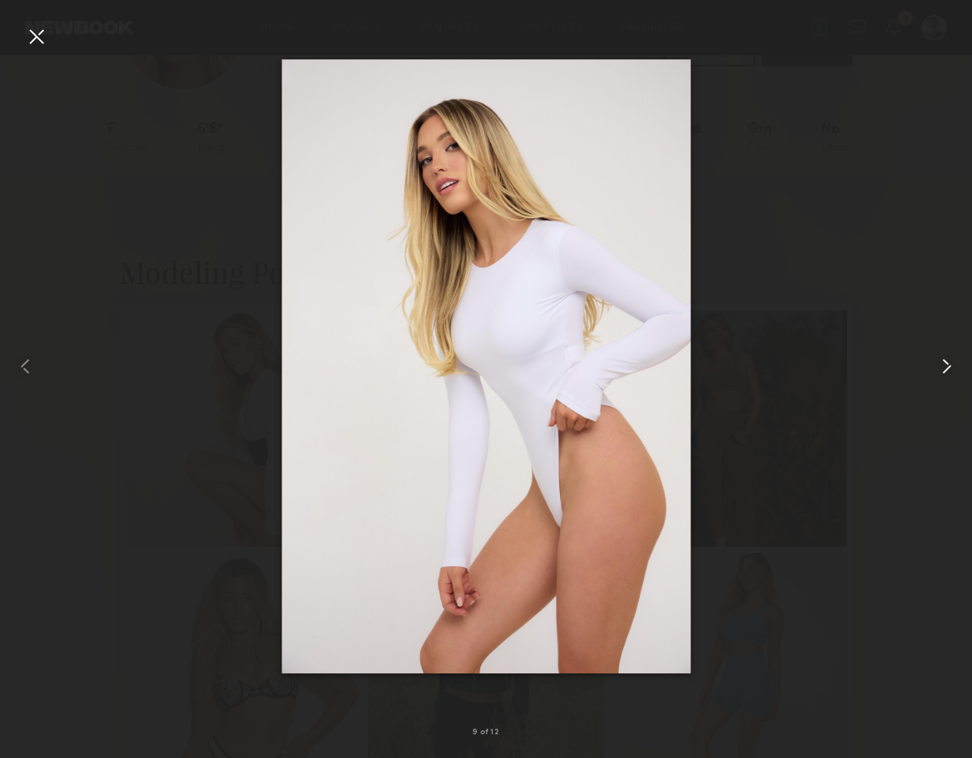
click at [949, 369] on common-icon at bounding box center [946, 366] width 25 height 25
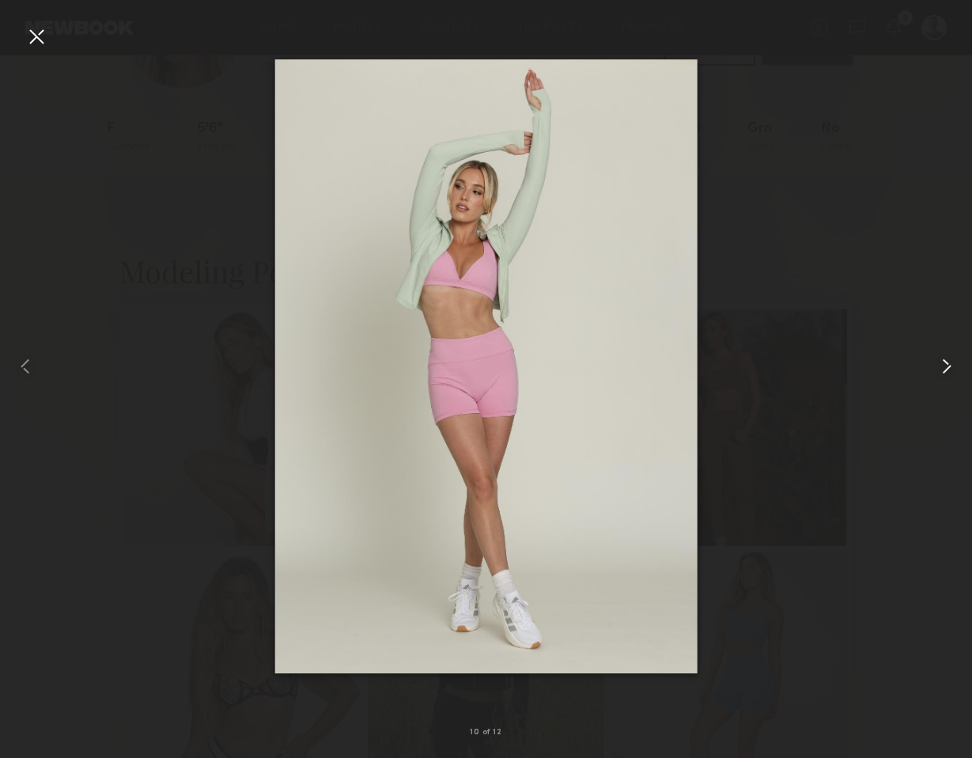
scroll to position [141, 0]
click at [949, 369] on common-icon at bounding box center [946, 366] width 25 height 25
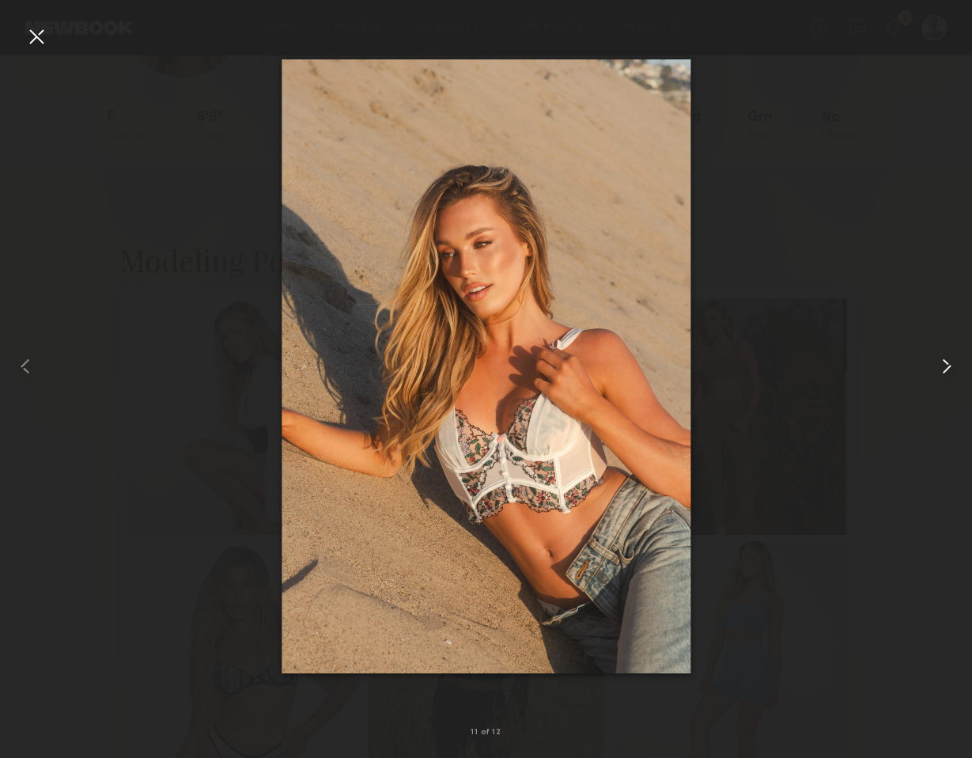
click at [949, 369] on common-icon at bounding box center [946, 366] width 25 height 25
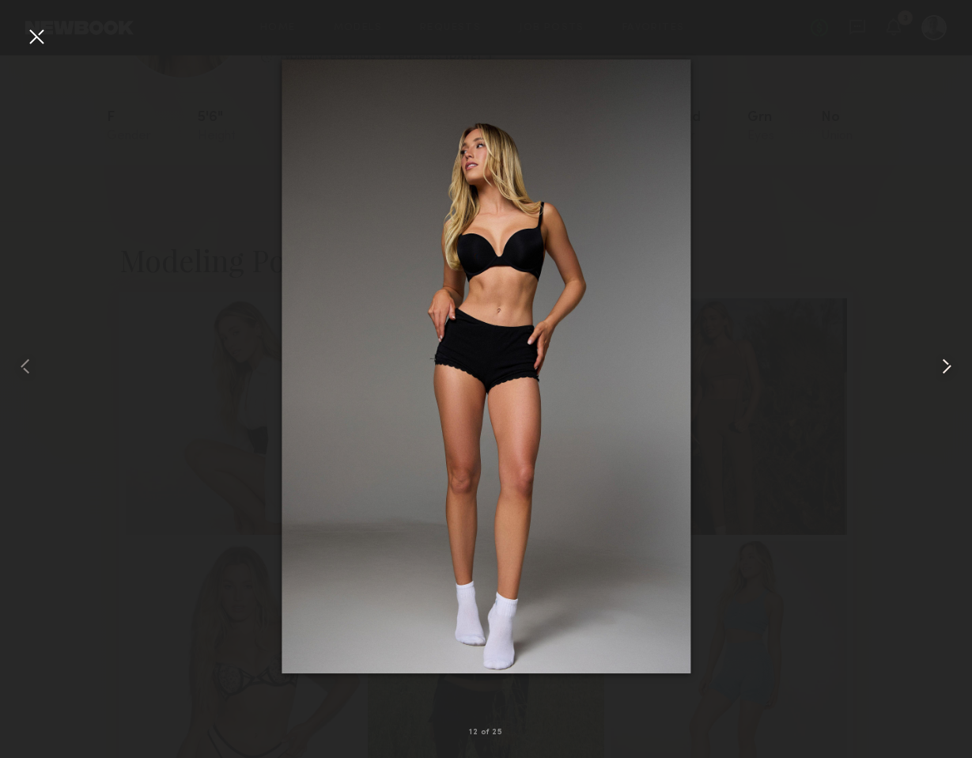
click at [949, 369] on common-icon at bounding box center [946, 366] width 25 height 25
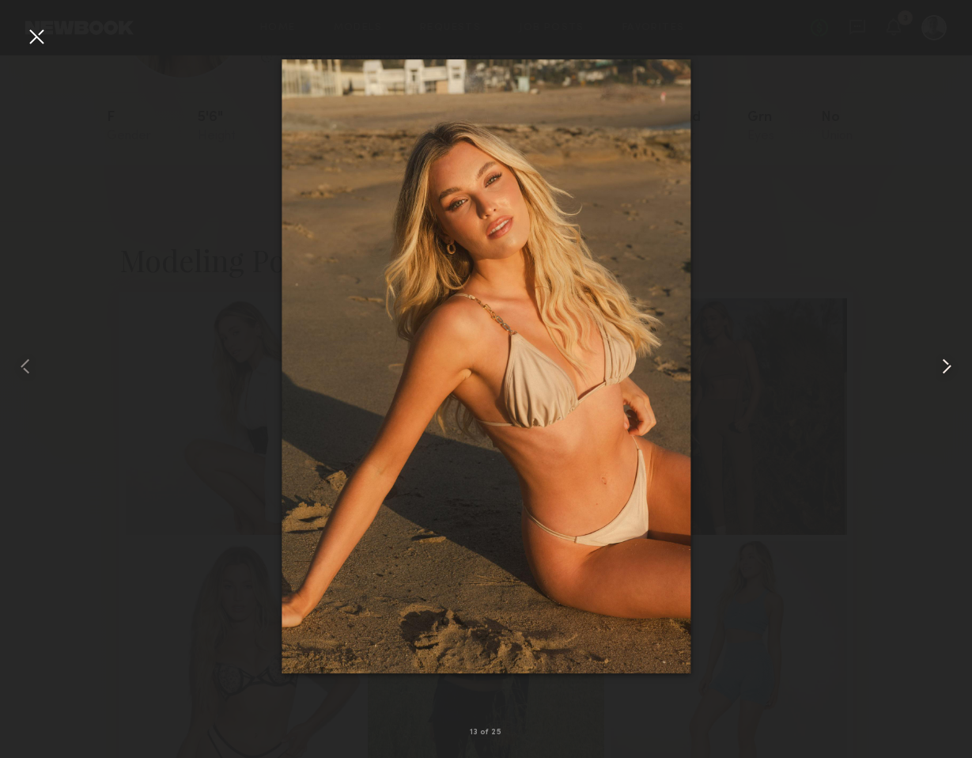
click at [949, 369] on common-icon at bounding box center [946, 366] width 25 height 25
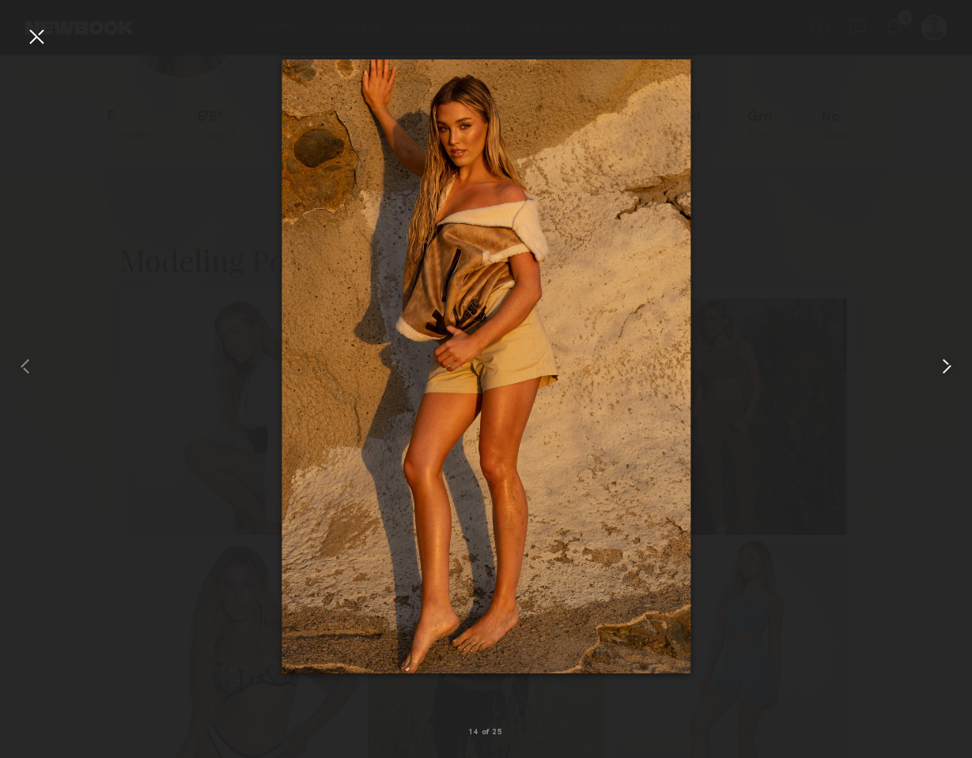
click at [949, 369] on common-icon at bounding box center [946, 366] width 25 height 25
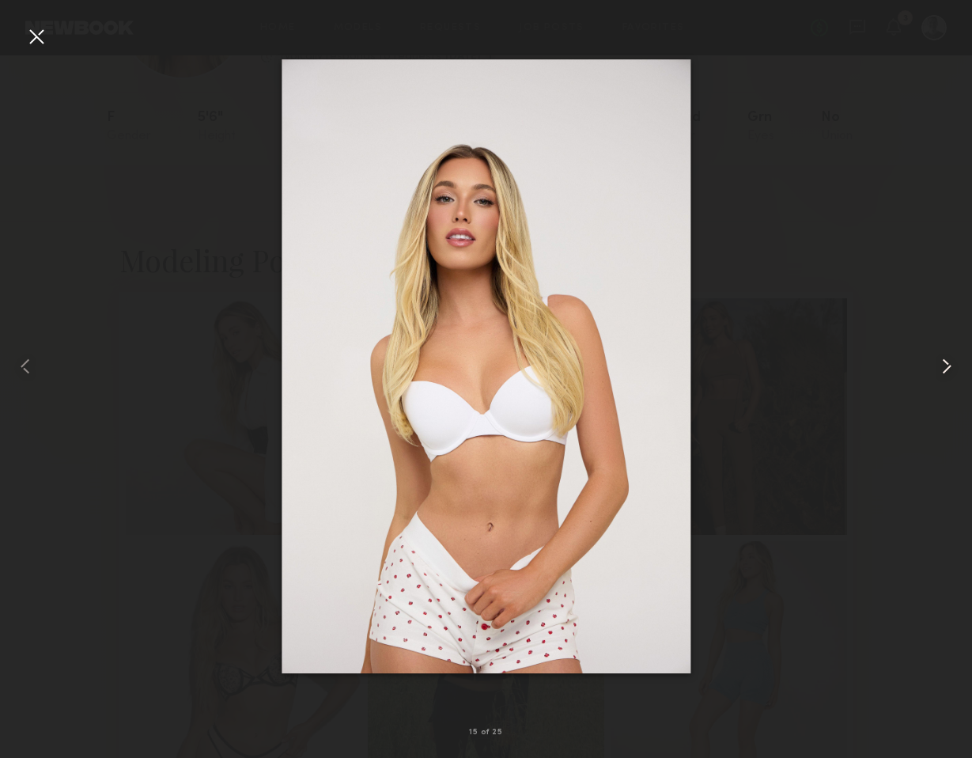
click at [949, 369] on common-icon at bounding box center [946, 366] width 25 height 25
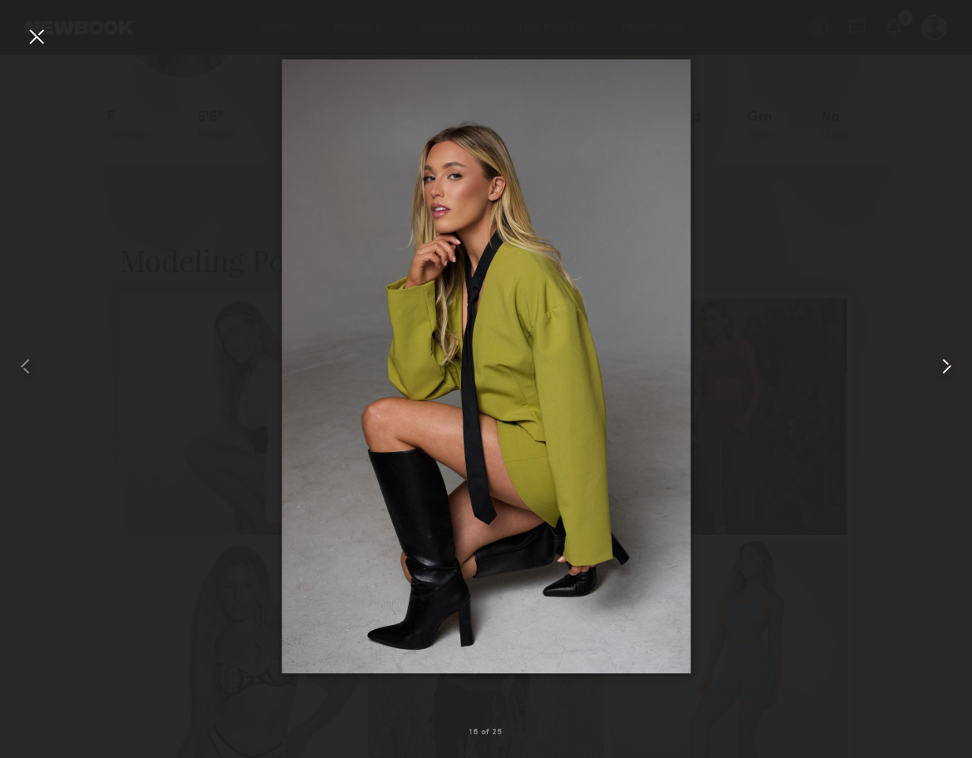
click at [949, 369] on common-icon at bounding box center [946, 366] width 25 height 25
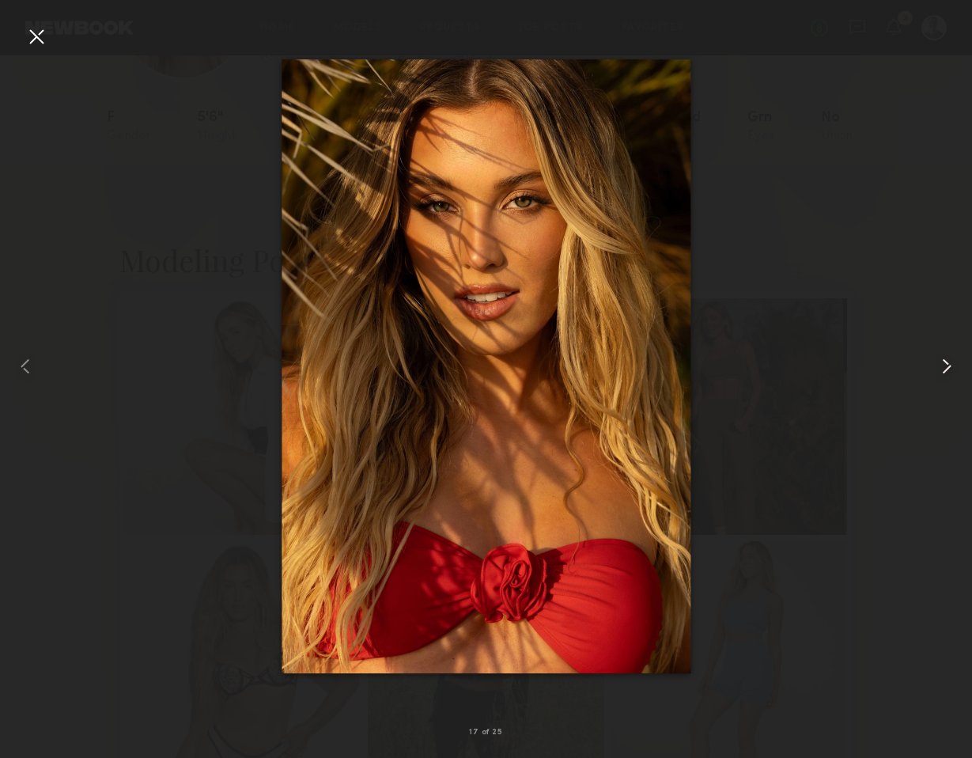
click at [949, 369] on common-icon at bounding box center [946, 366] width 25 height 25
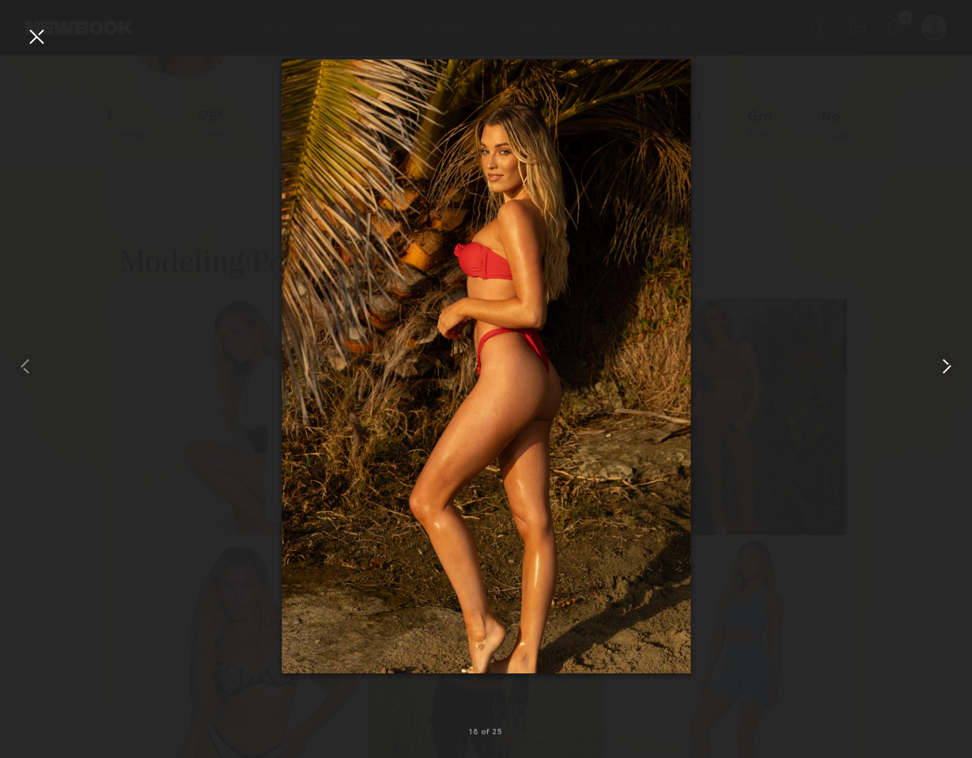
click at [949, 369] on common-icon at bounding box center [946, 366] width 25 height 25
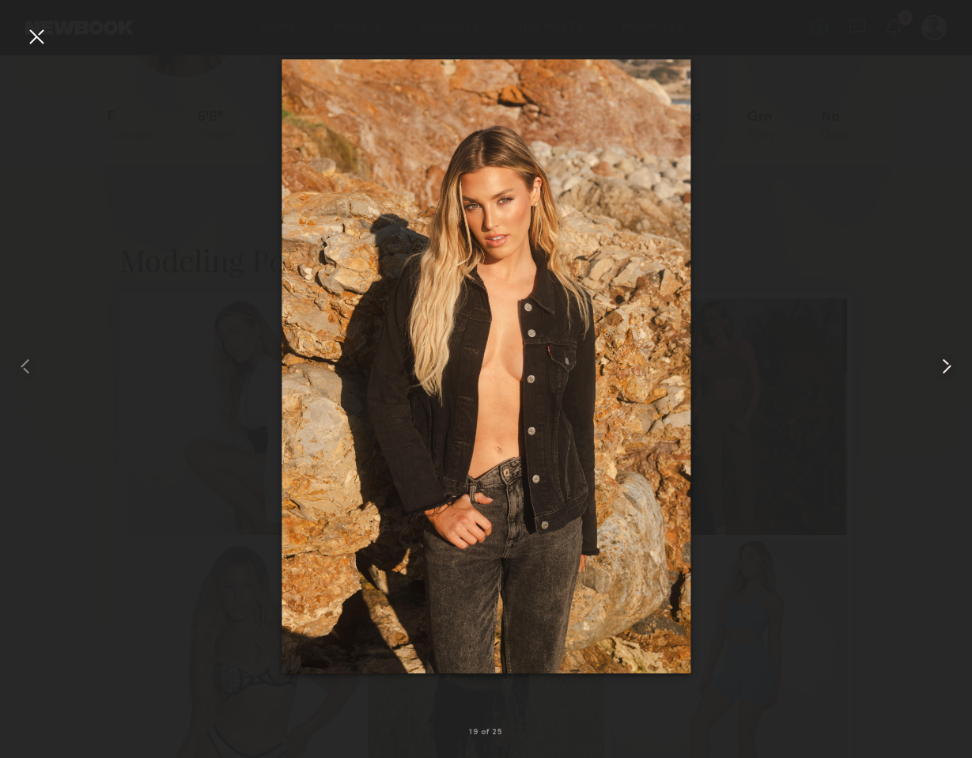
click at [949, 369] on common-icon at bounding box center [946, 366] width 25 height 25
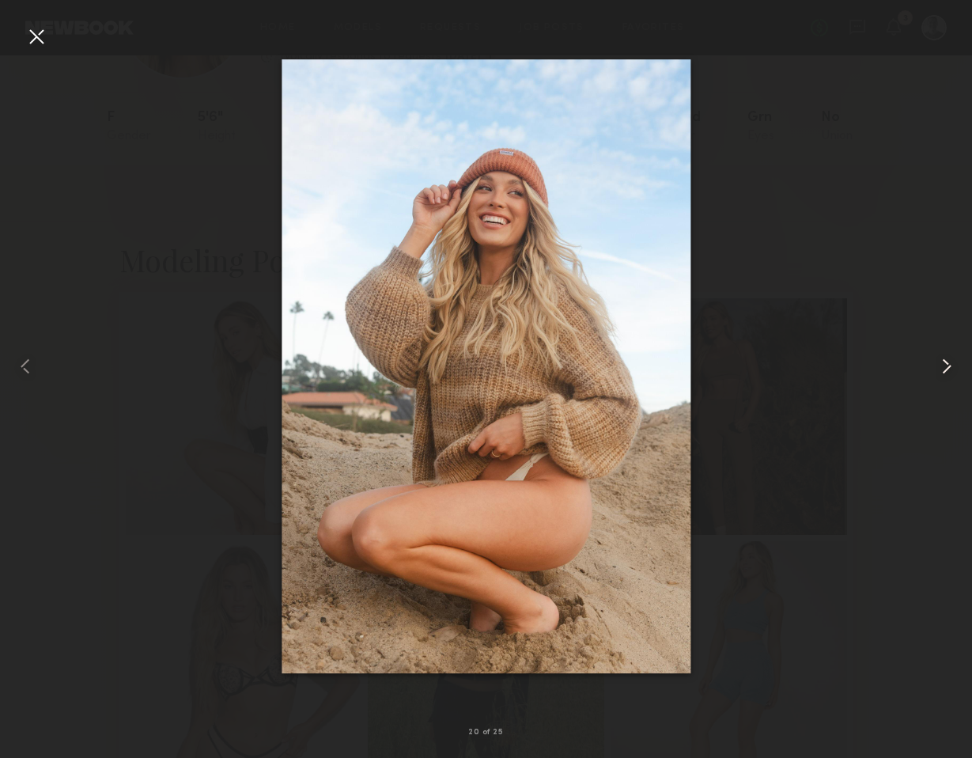
click at [949, 369] on common-icon at bounding box center [946, 366] width 25 height 25
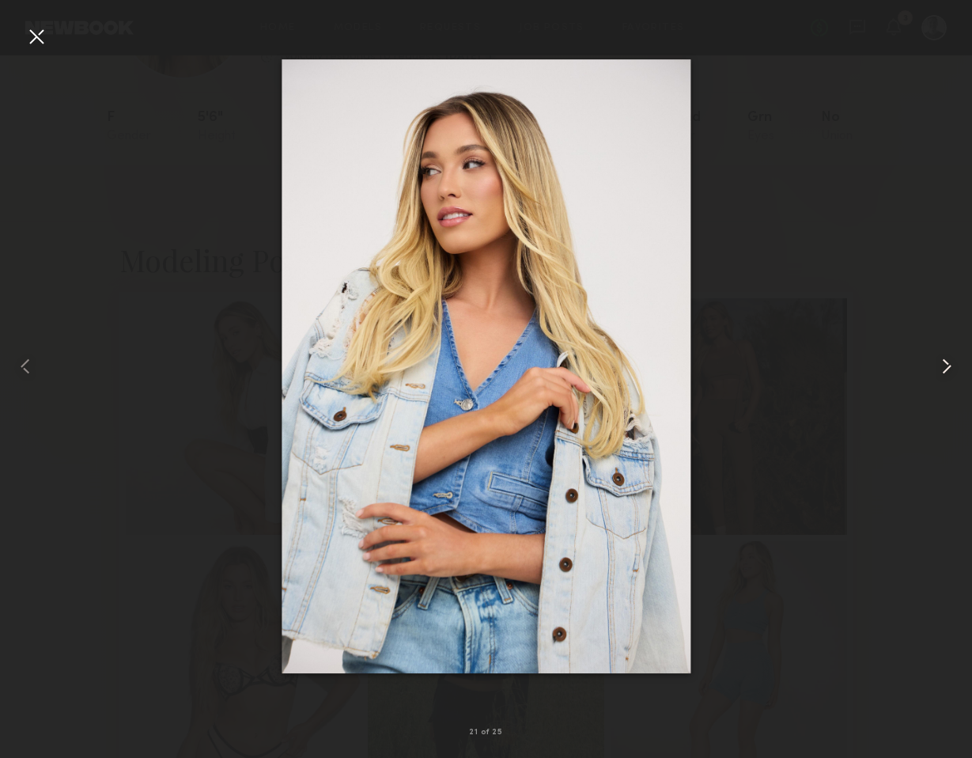
click at [949, 369] on common-icon at bounding box center [946, 366] width 25 height 25
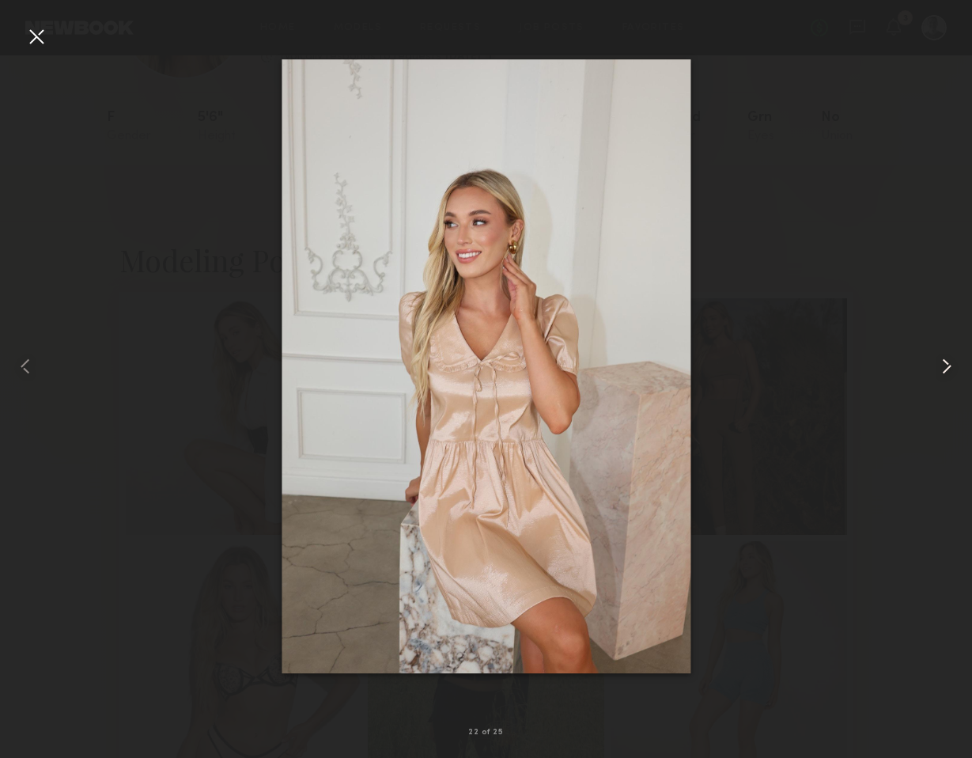
click at [949, 369] on common-icon at bounding box center [946, 366] width 25 height 25
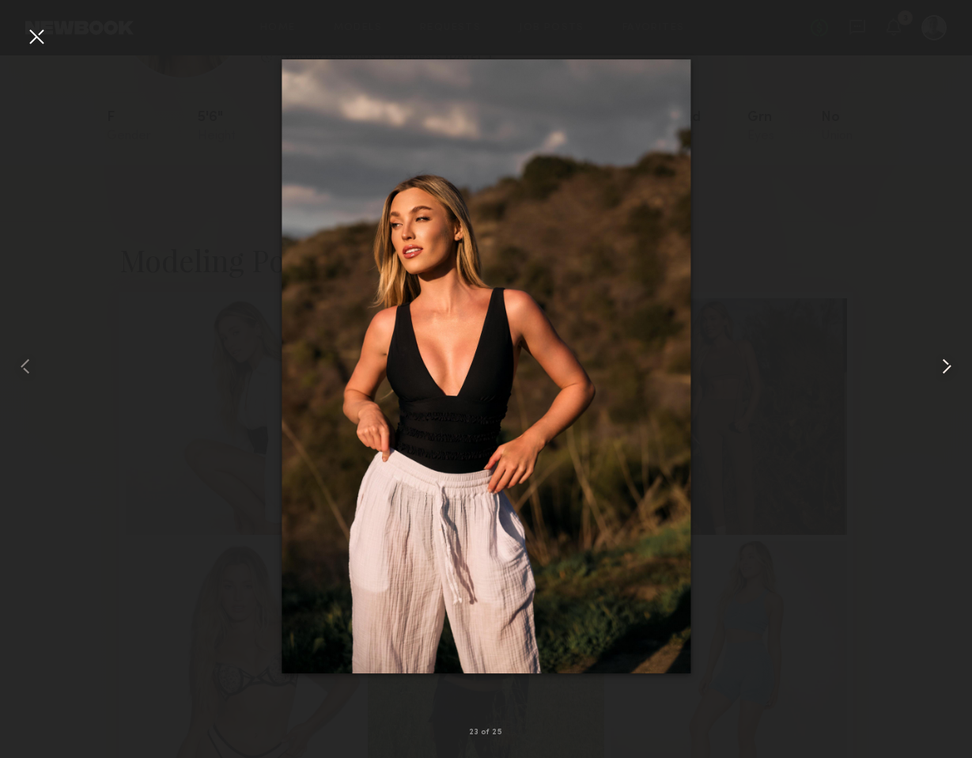
click at [949, 369] on common-icon at bounding box center [946, 366] width 25 height 25
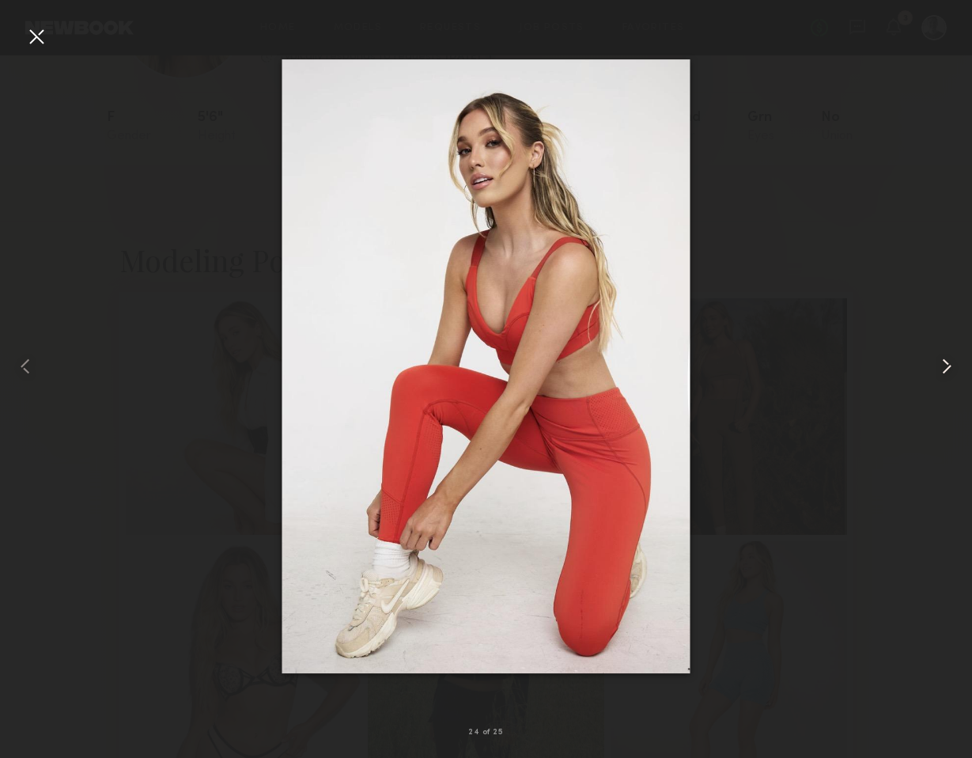
click at [949, 369] on common-icon at bounding box center [946, 366] width 25 height 25
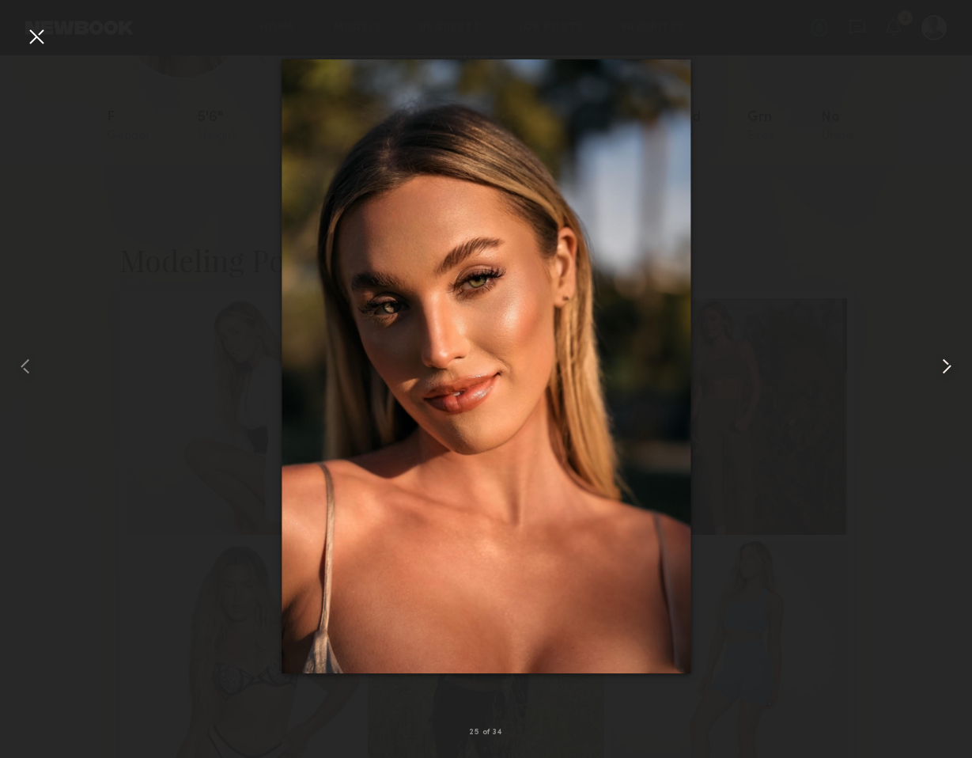
click at [949, 369] on common-icon at bounding box center [946, 366] width 25 height 25
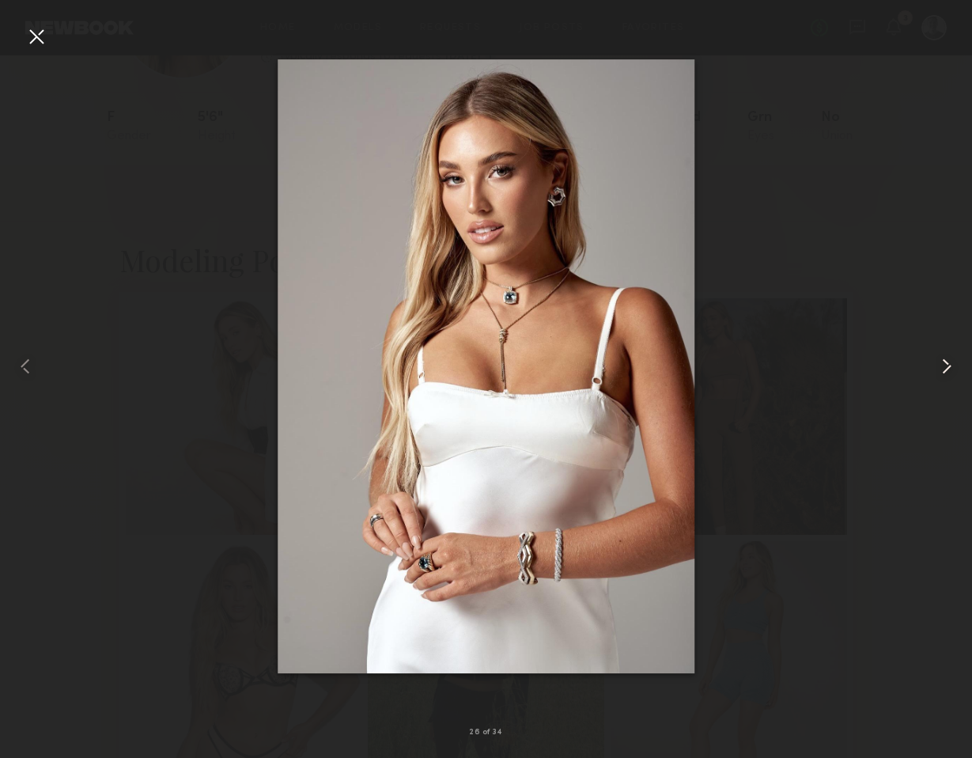
click at [949, 369] on common-icon at bounding box center [946, 366] width 25 height 25
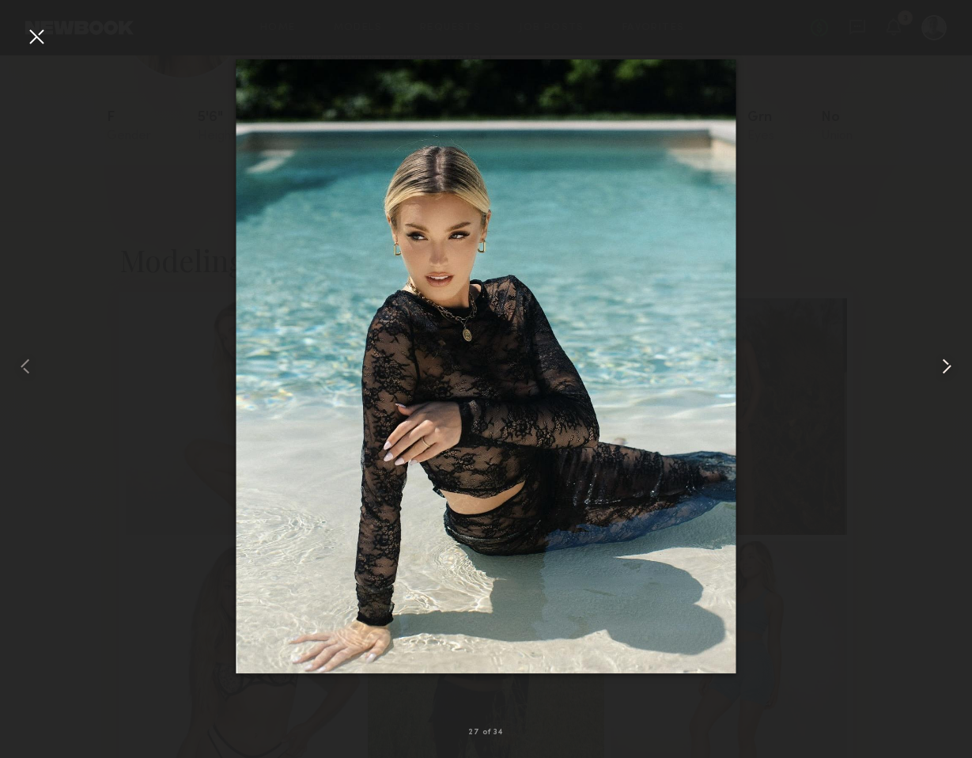
click at [949, 369] on common-icon at bounding box center [946, 366] width 25 height 25
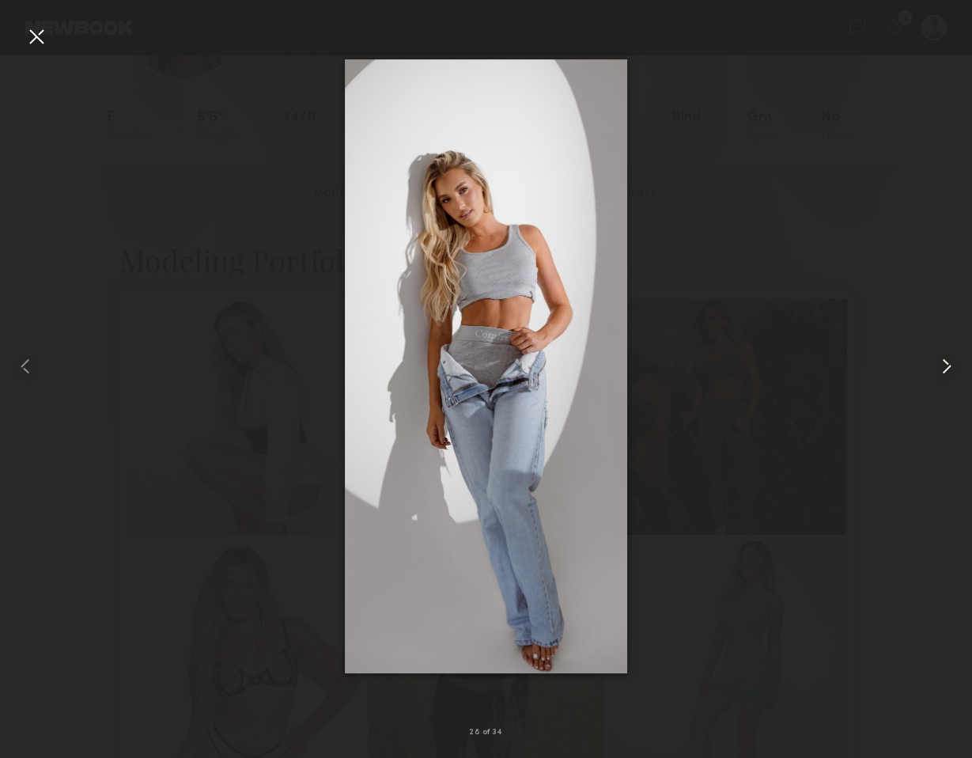
click at [949, 369] on common-icon at bounding box center [946, 366] width 25 height 25
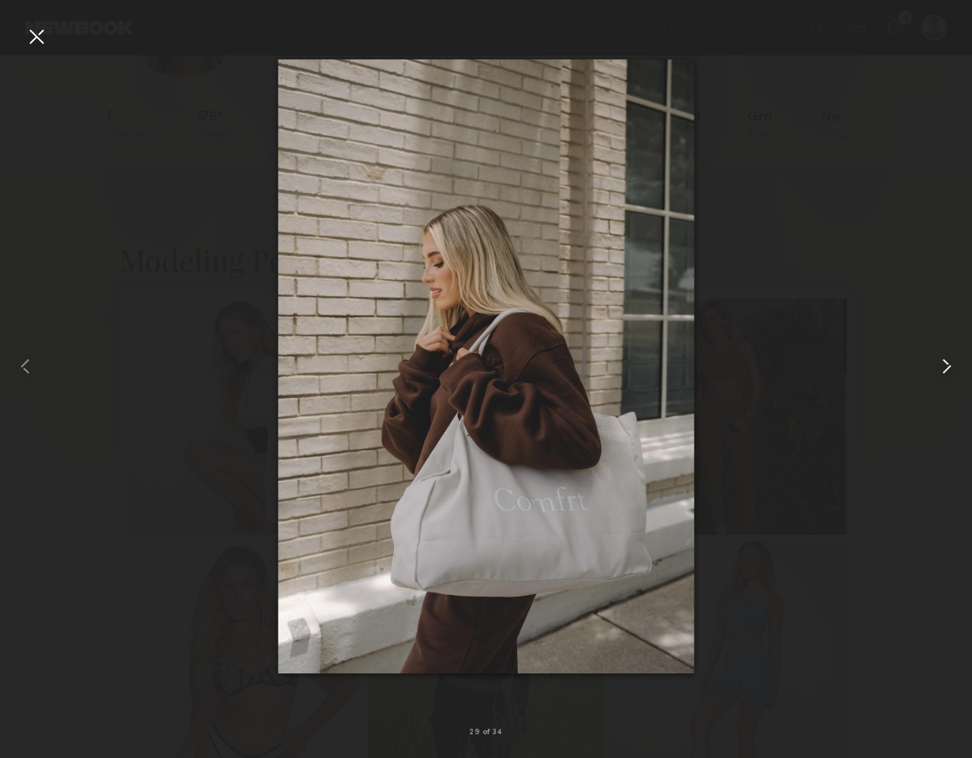
click at [949, 369] on common-icon at bounding box center [946, 366] width 25 height 25
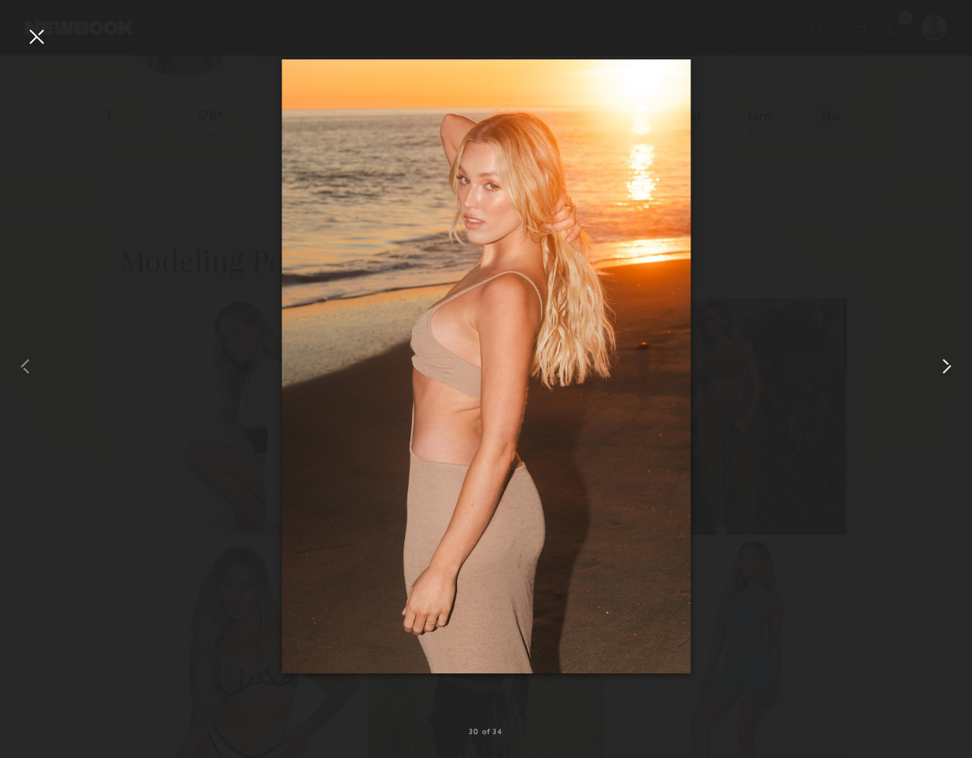
click at [949, 369] on common-icon at bounding box center [946, 366] width 25 height 25
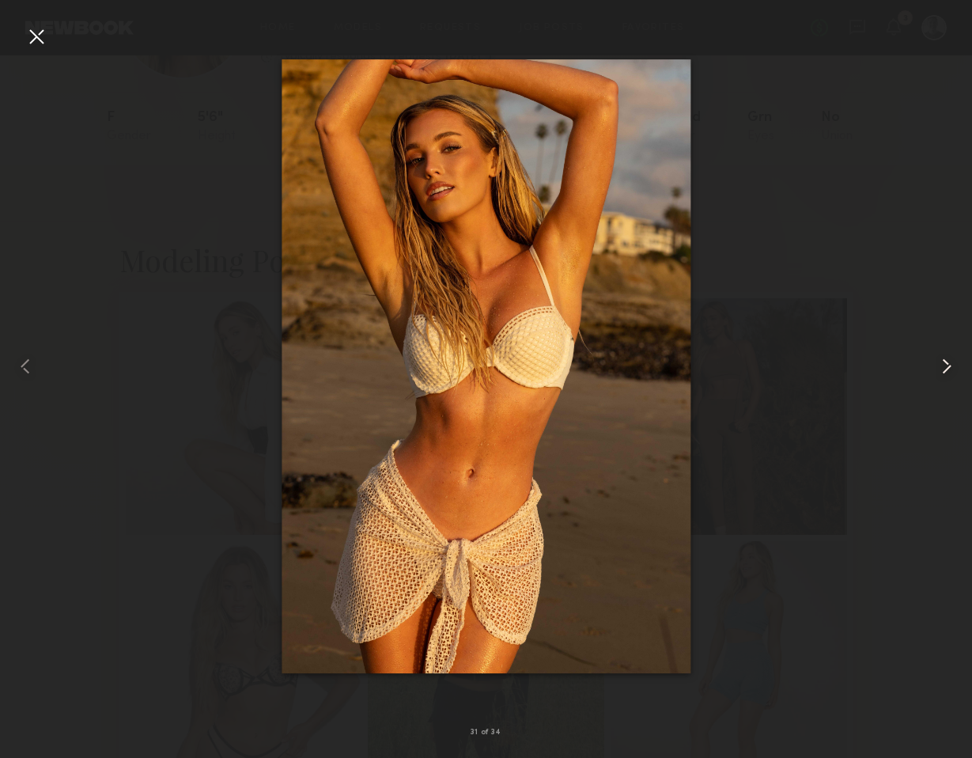
click at [949, 369] on common-icon at bounding box center [946, 366] width 25 height 25
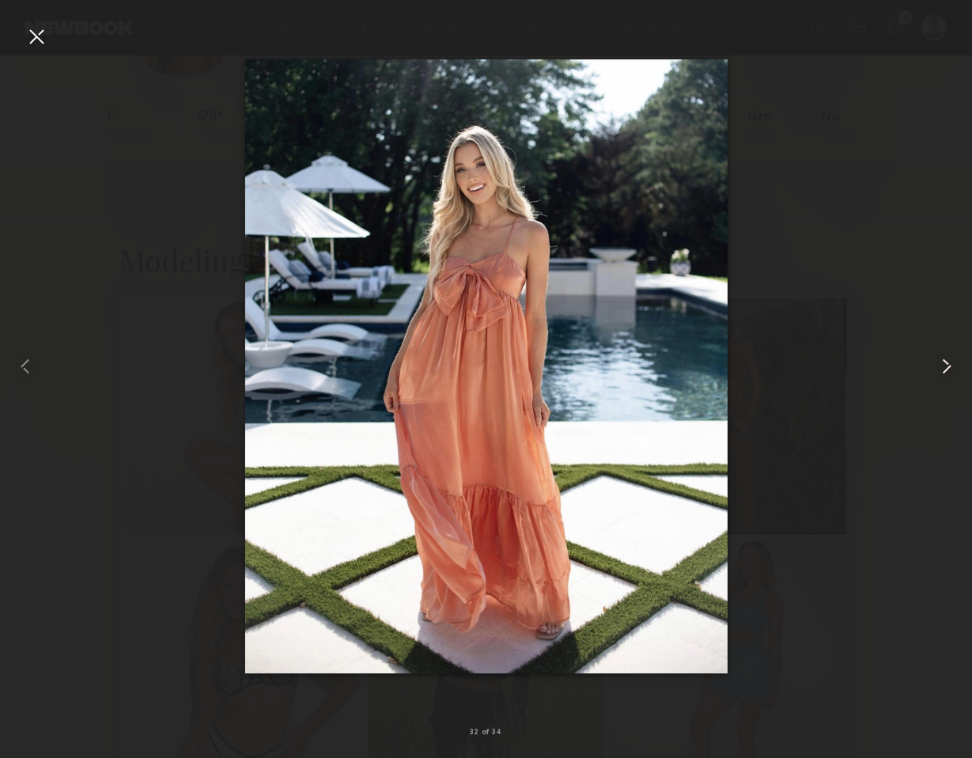
click at [949, 369] on common-icon at bounding box center [946, 366] width 25 height 25
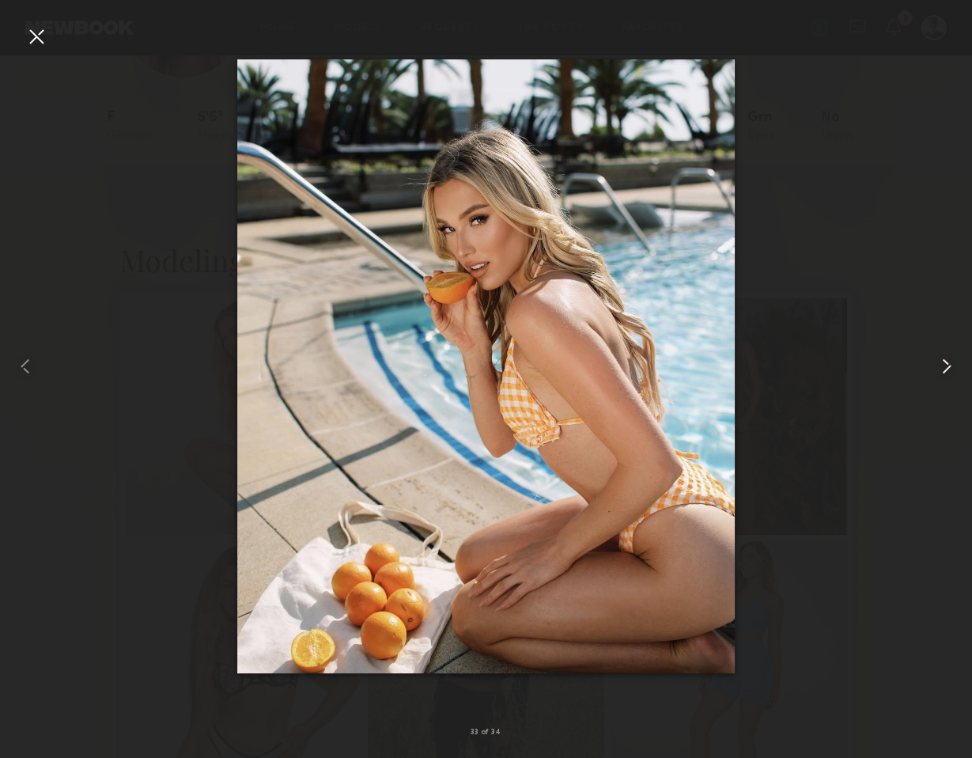
click at [949, 369] on common-icon at bounding box center [946, 366] width 25 height 25
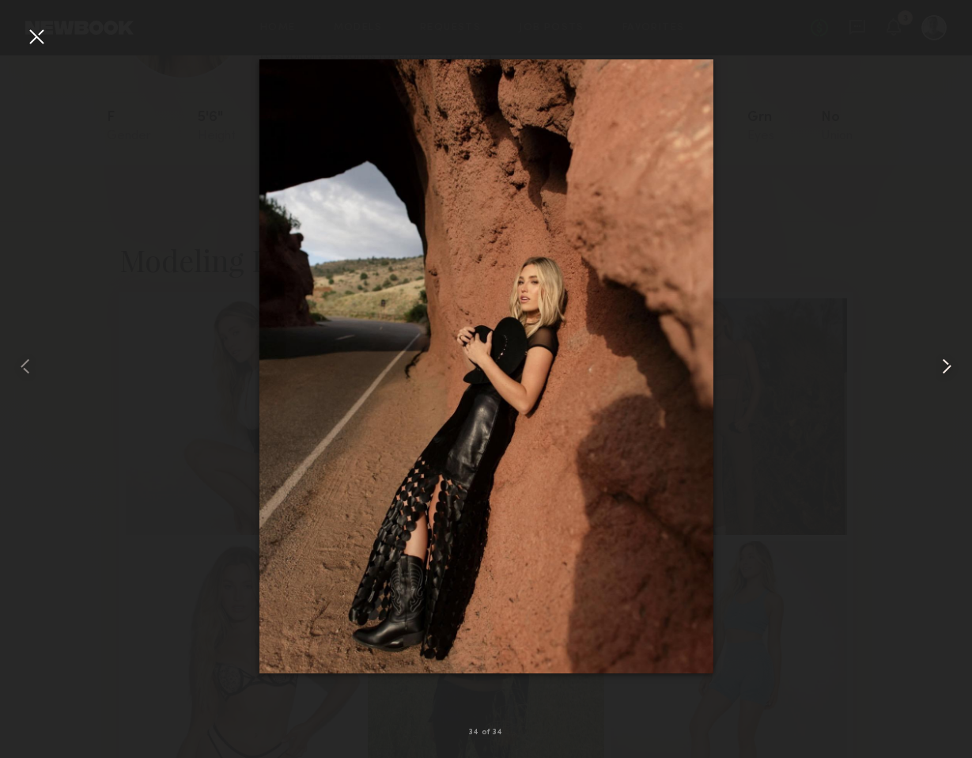
click at [949, 369] on common-icon at bounding box center [946, 366] width 25 height 25
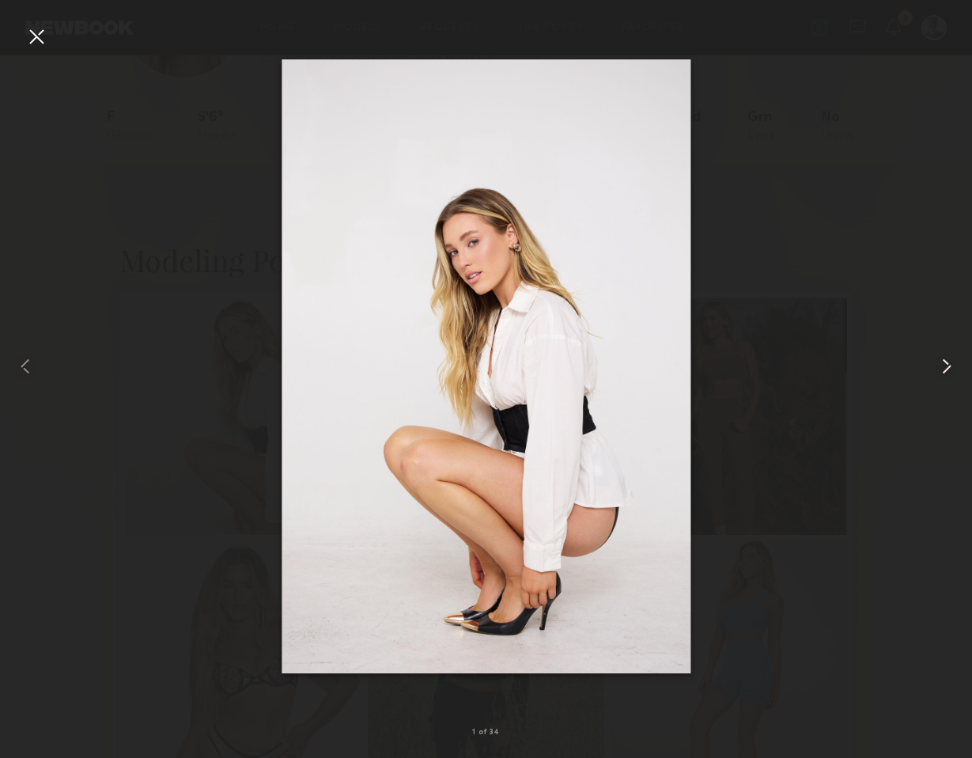
click at [949, 369] on common-icon at bounding box center [946, 366] width 25 height 25
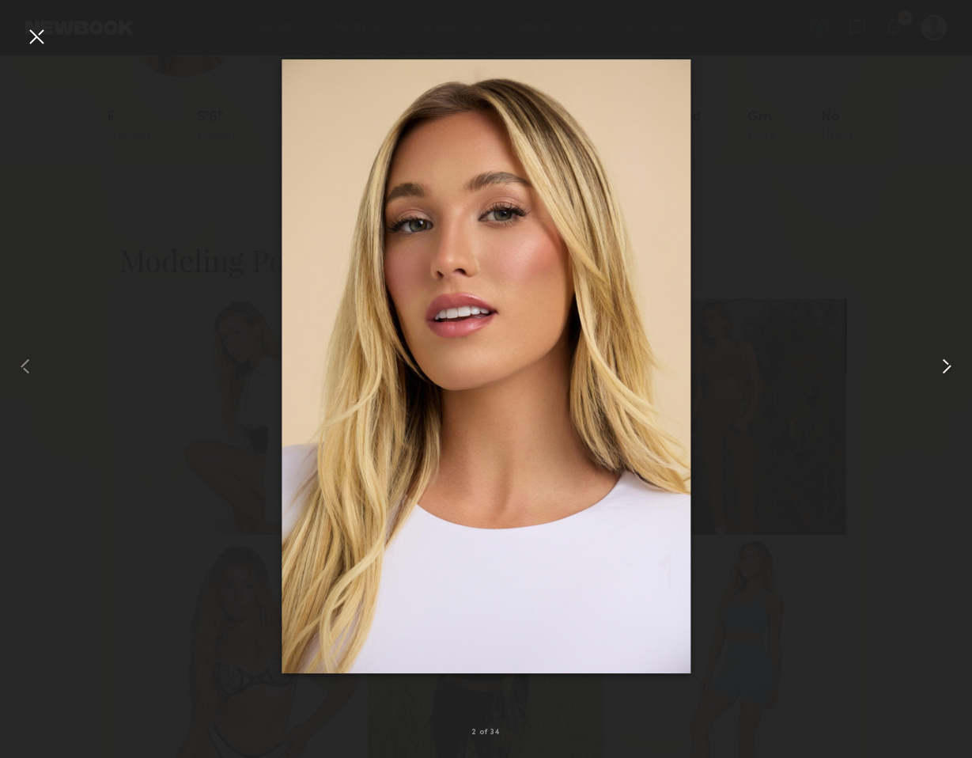
click at [949, 369] on common-icon at bounding box center [946, 366] width 25 height 25
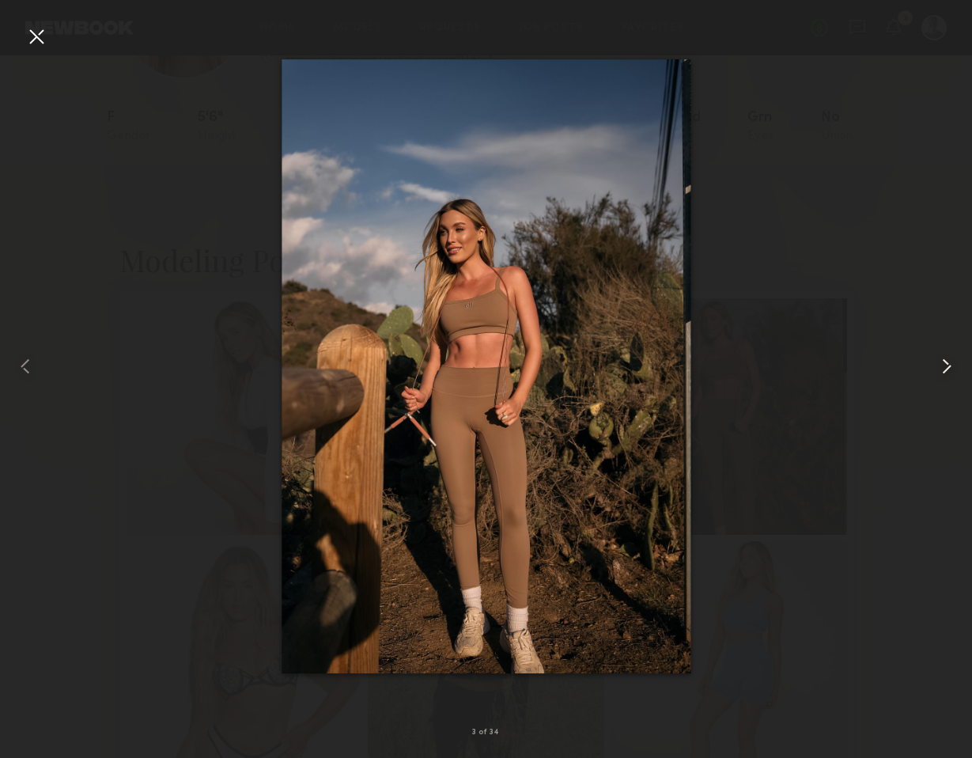
click at [949, 369] on common-icon at bounding box center [946, 366] width 25 height 25
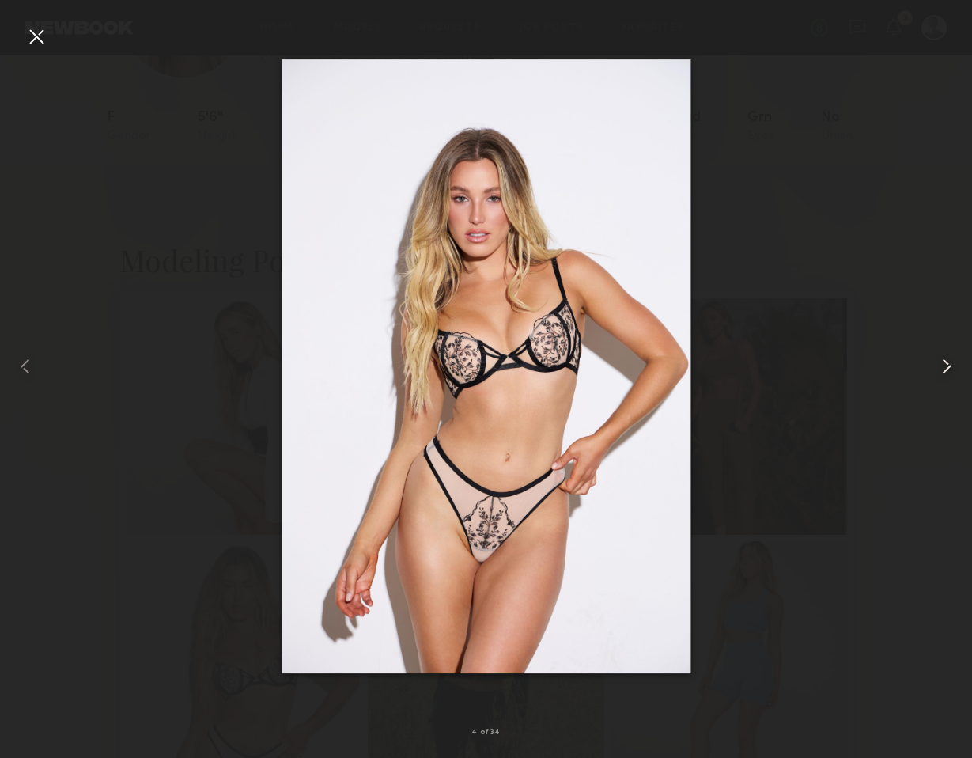
click at [949, 369] on common-icon at bounding box center [946, 366] width 25 height 25
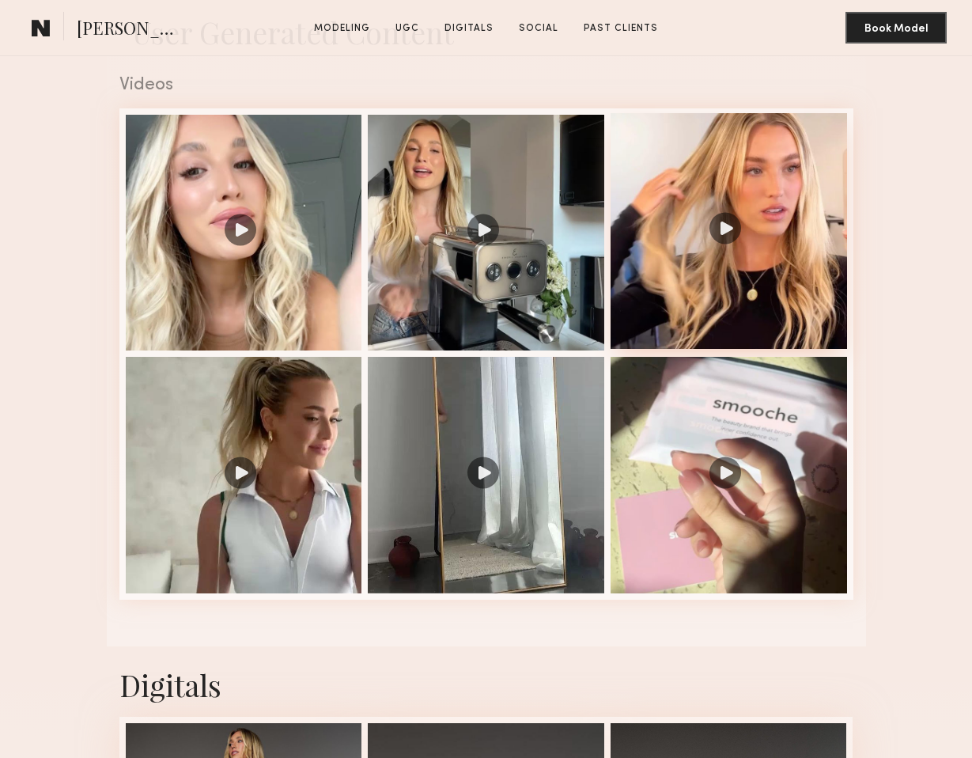
scroll to position [3381, 0]
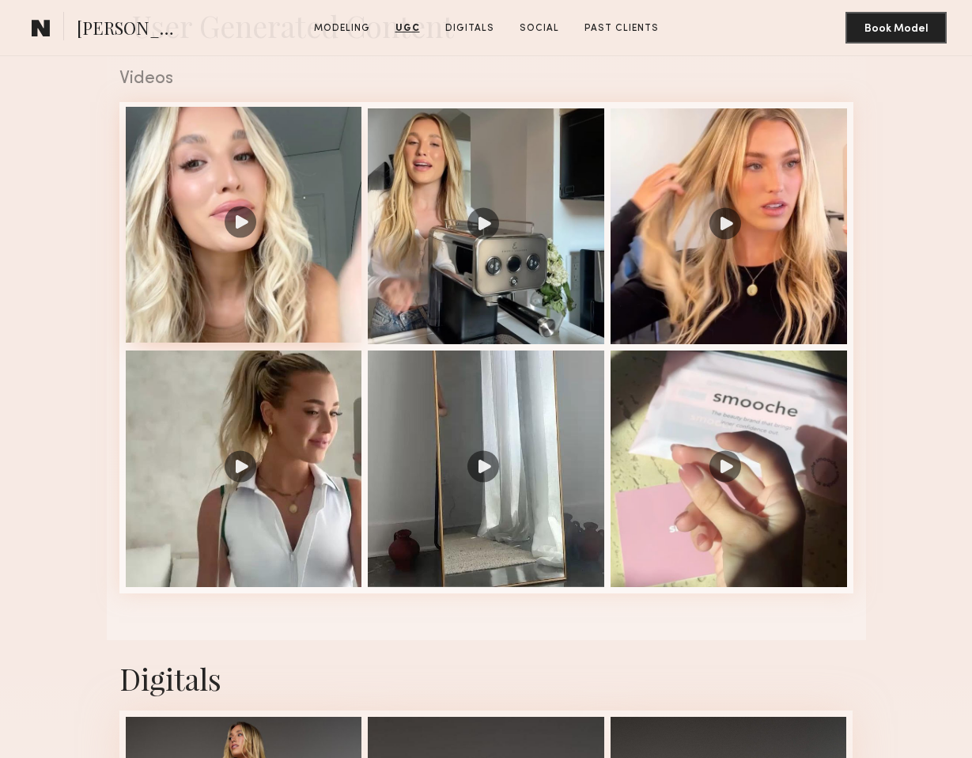
click at [228, 274] on div at bounding box center [244, 225] width 236 height 236
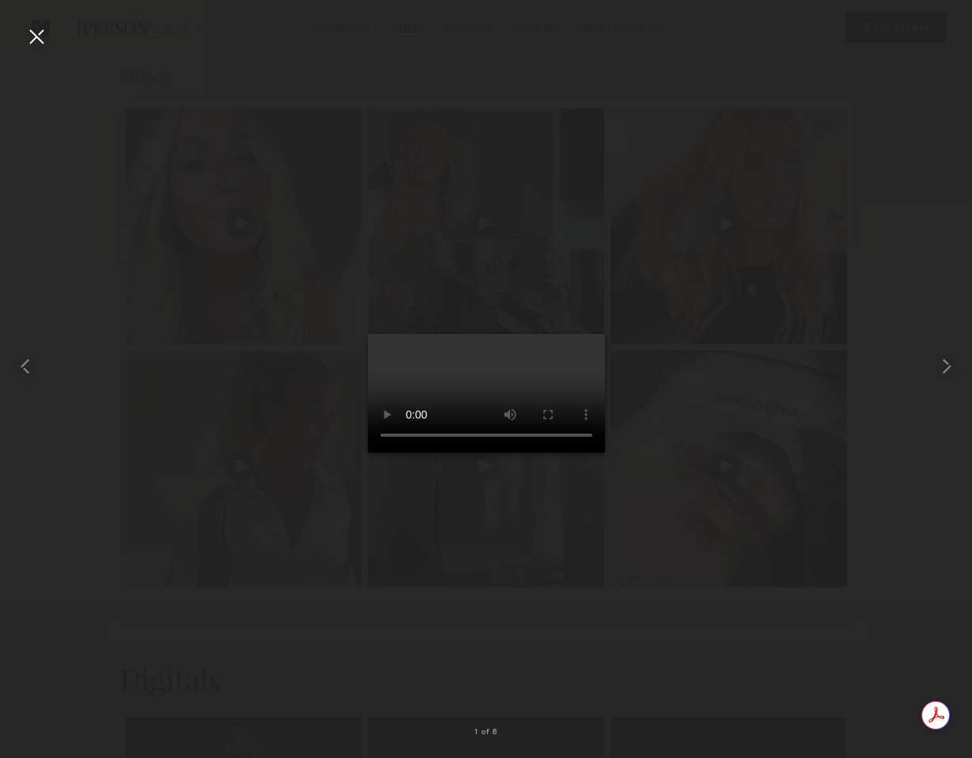
scroll to position [0, 0]
click at [455, 441] on video at bounding box center [486, 393] width 237 height 119
click at [949, 365] on common-icon at bounding box center [946, 366] width 25 height 25
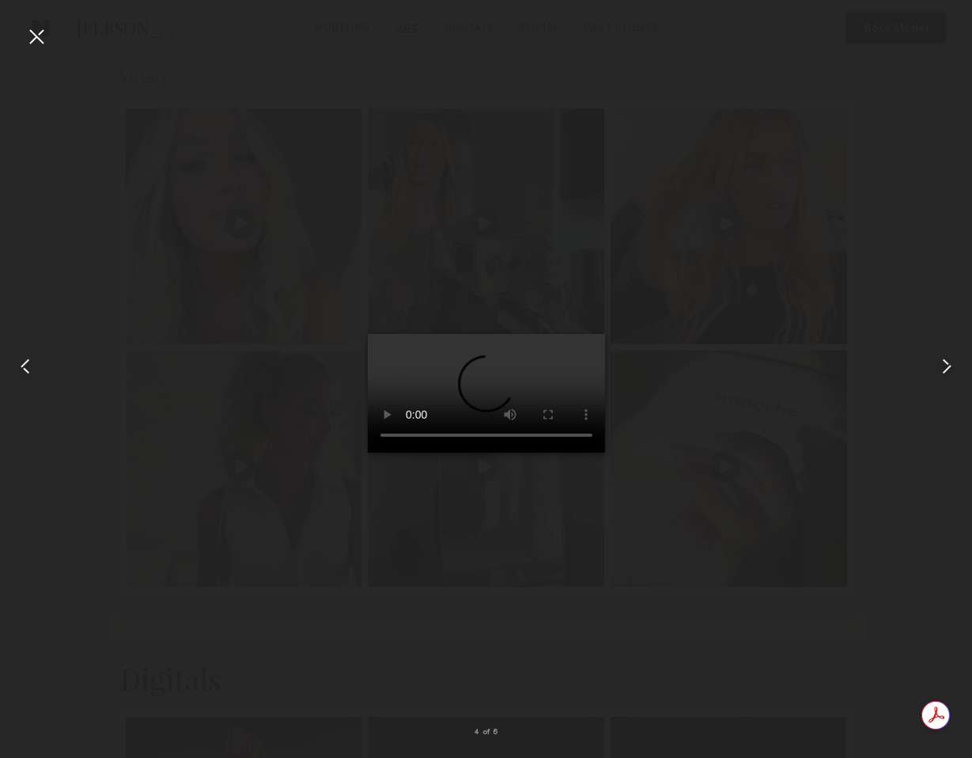
scroll to position [3382, 0]
click at [949, 365] on common-icon at bounding box center [946, 366] width 25 height 25
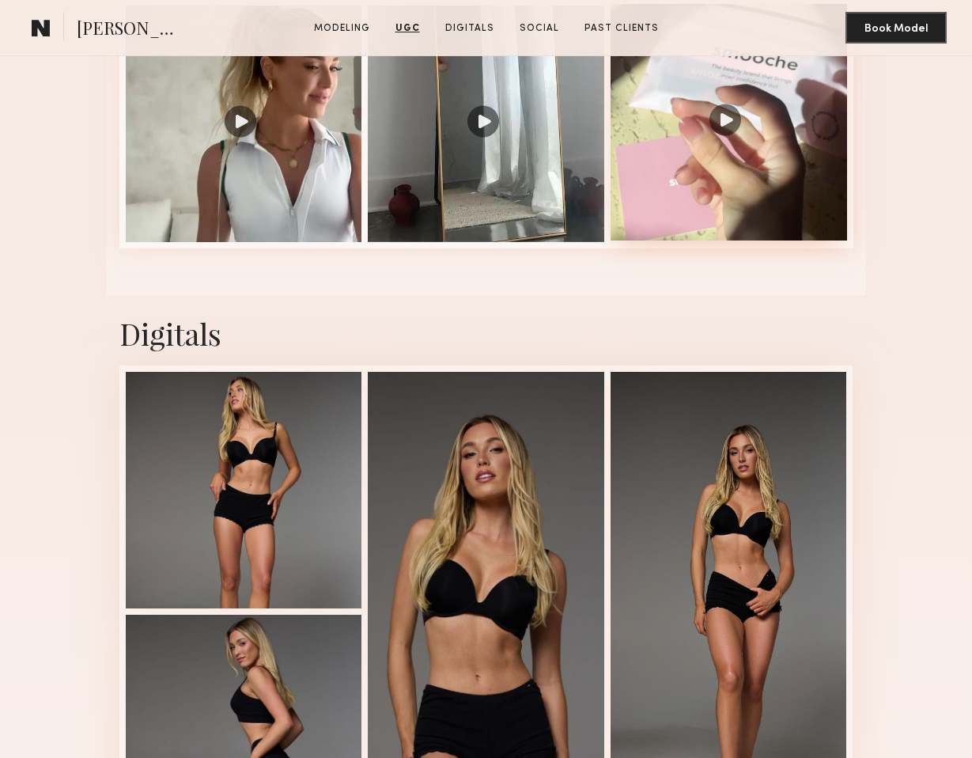
scroll to position [3835, 0]
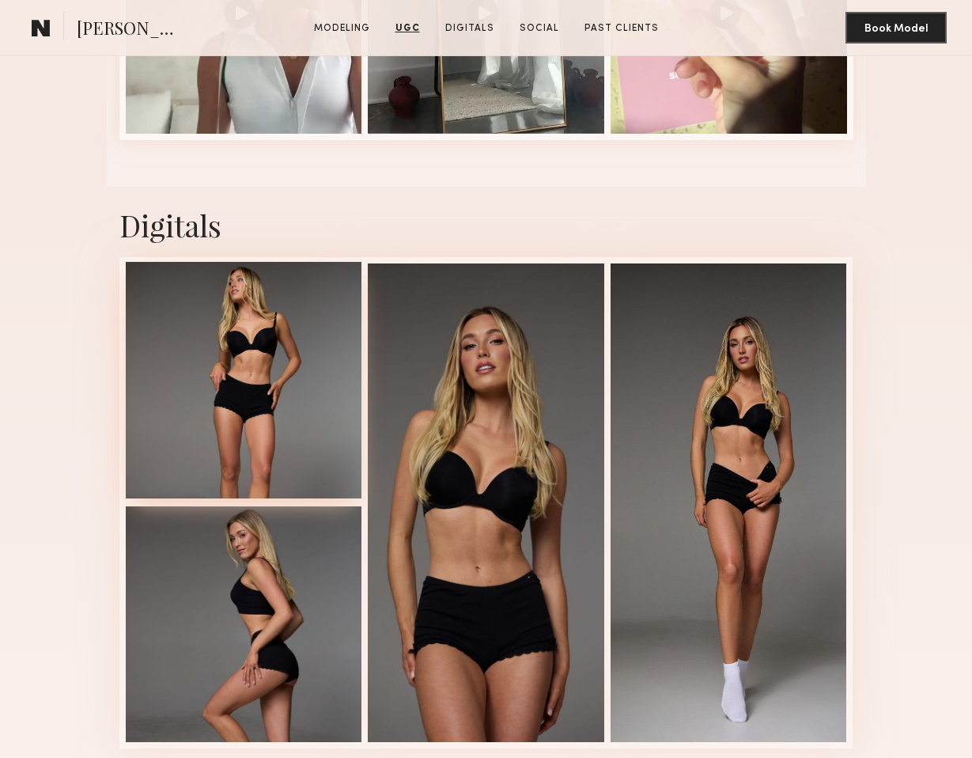
click at [282, 356] on div at bounding box center [244, 380] width 236 height 236
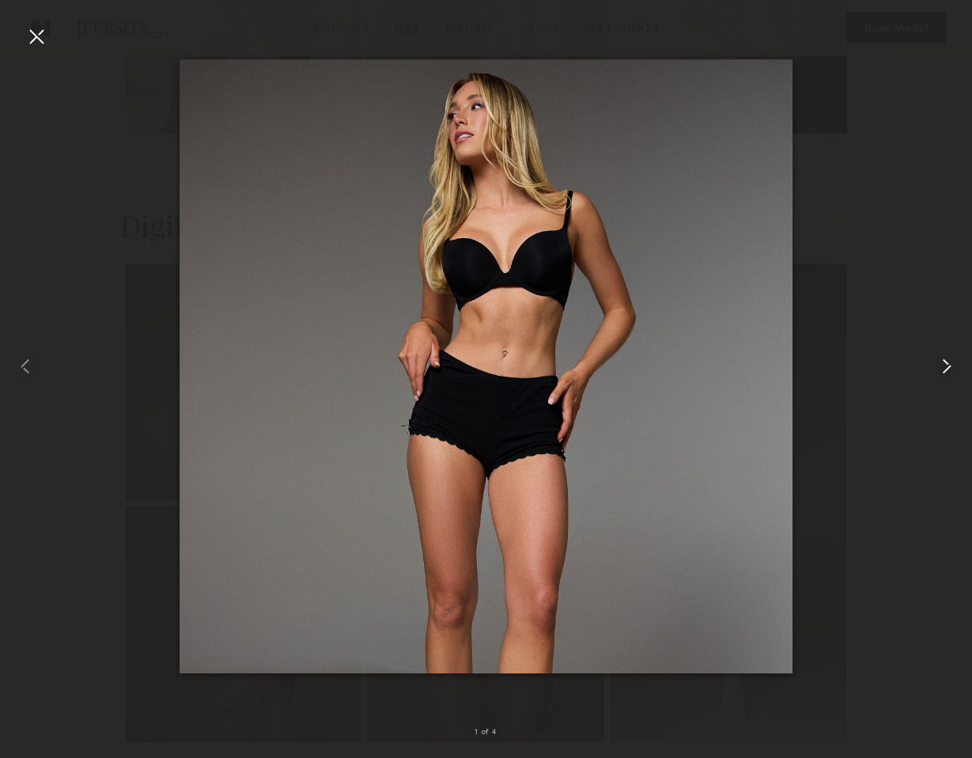
click at [948, 363] on common-icon at bounding box center [946, 366] width 25 height 25
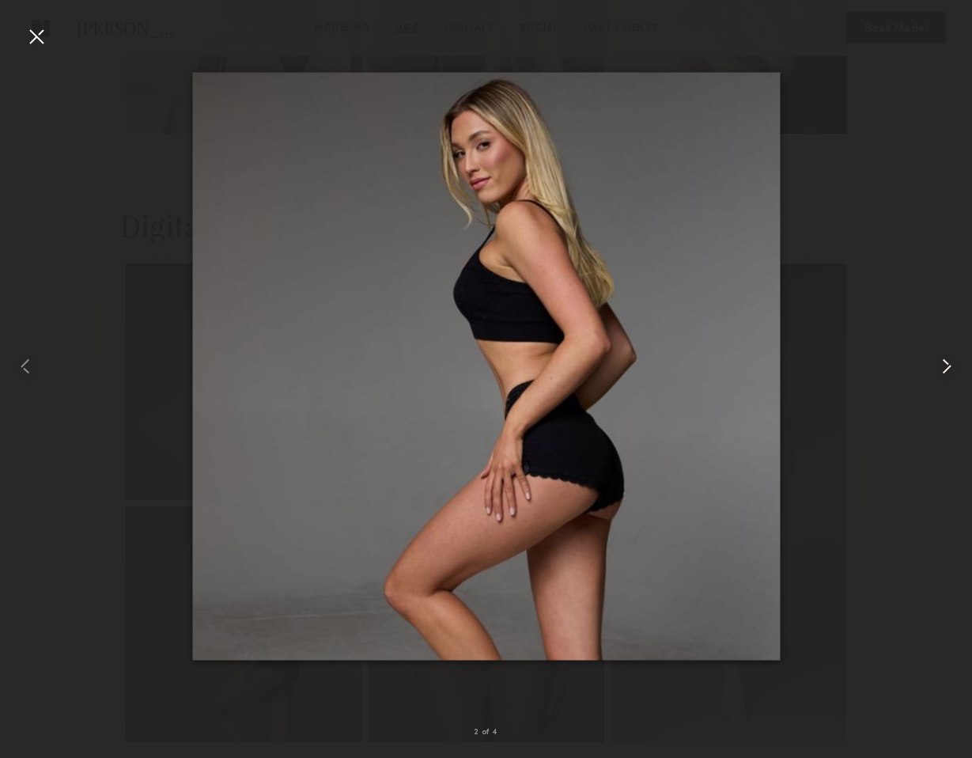
click at [948, 363] on common-icon at bounding box center [946, 366] width 25 height 25
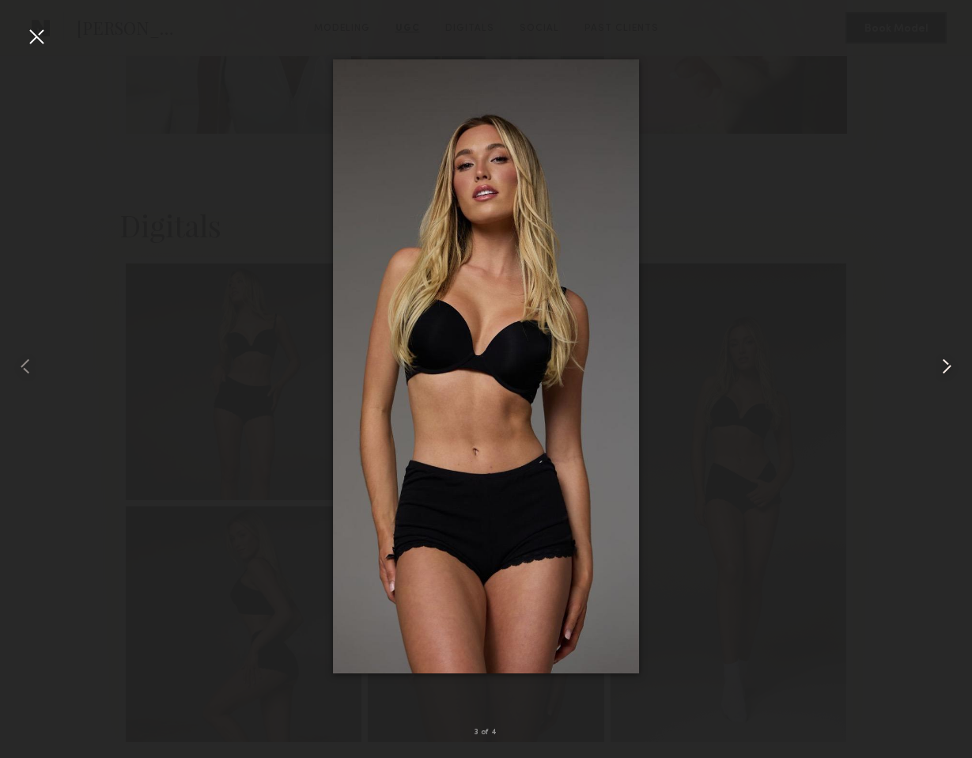
click at [948, 363] on common-icon at bounding box center [946, 366] width 25 height 25
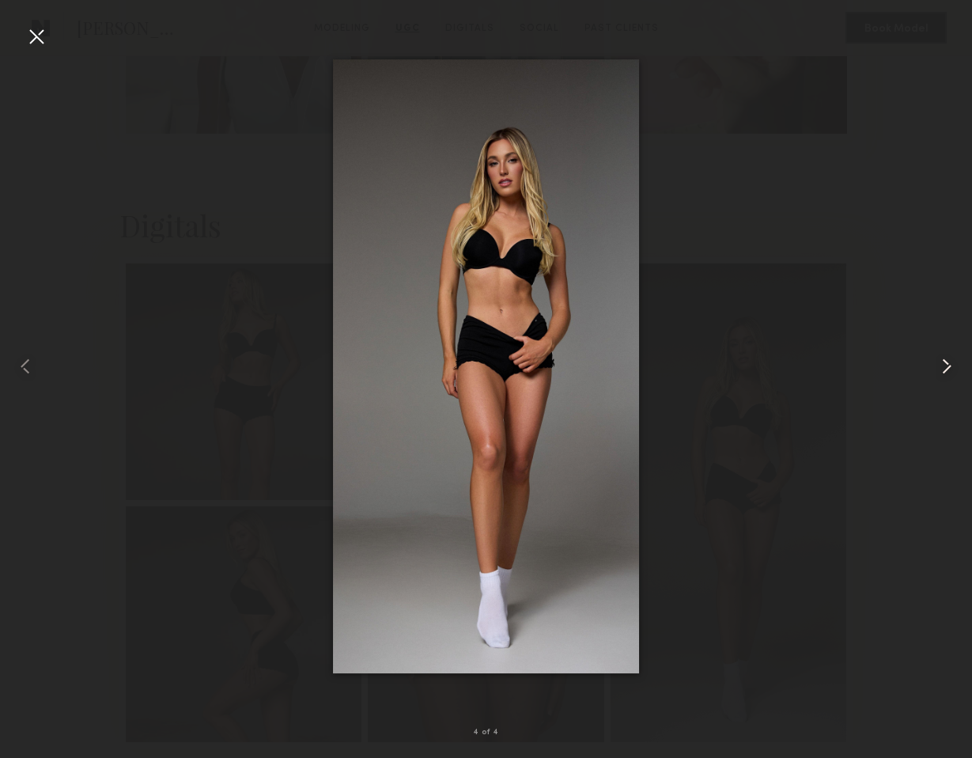
click at [948, 363] on common-icon at bounding box center [946, 366] width 25 height 25
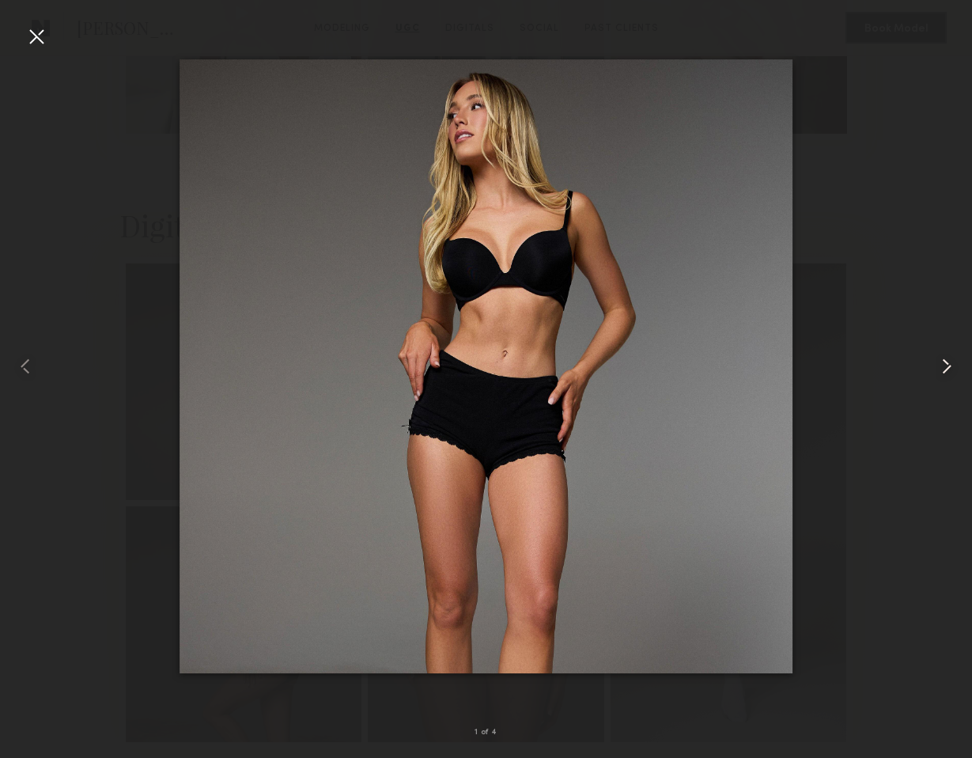
click at [948, 363] on common-icon at bounding box center [946, 366] width 25 height 25
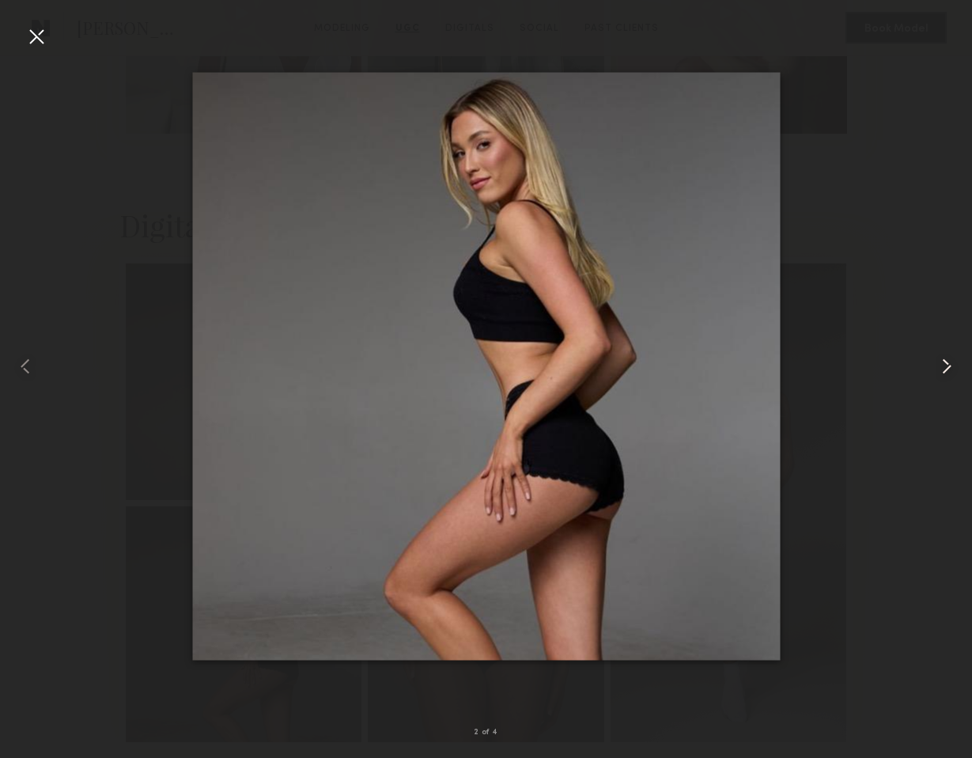
click at [948, 363] on common-icon at bounding box center [946, 366] width 25 height 25
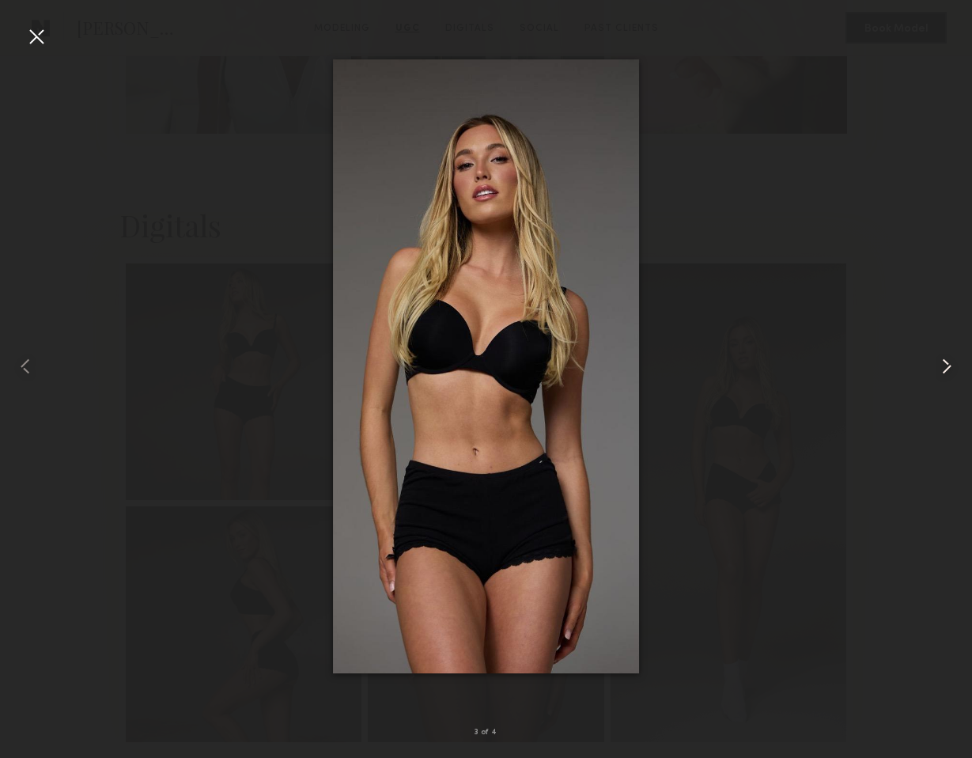
click at [948, 363] on common-icon at bounding box center [946, 366] width 25 height 25
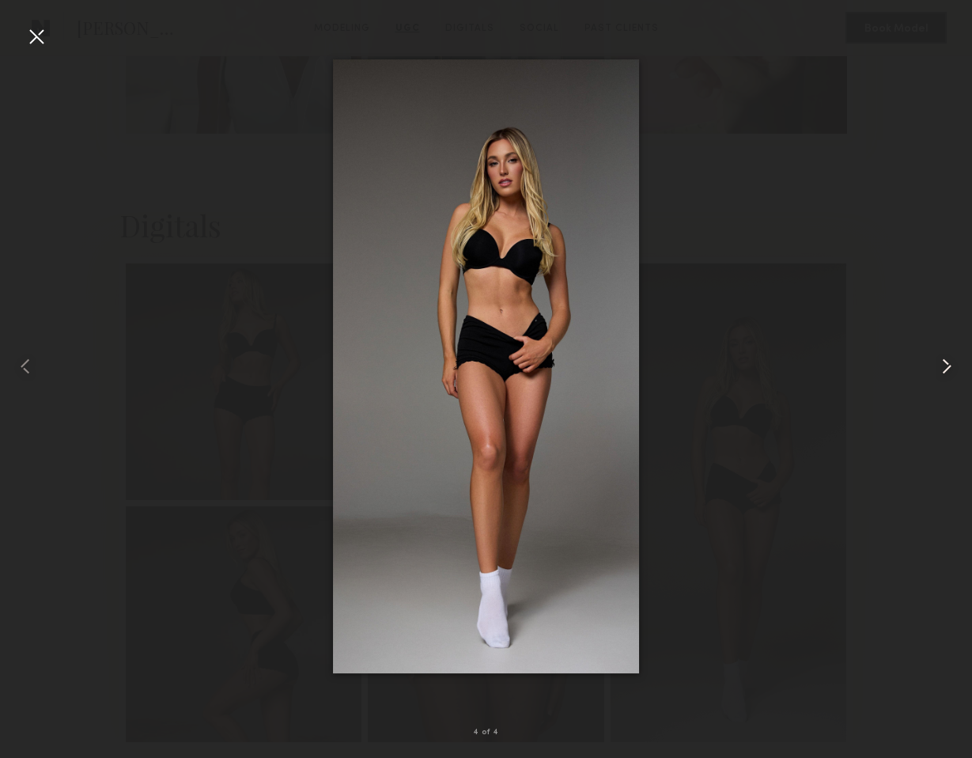
click at [948, 363] on common-icon at bounding box center [946, 366] width 25 height 25
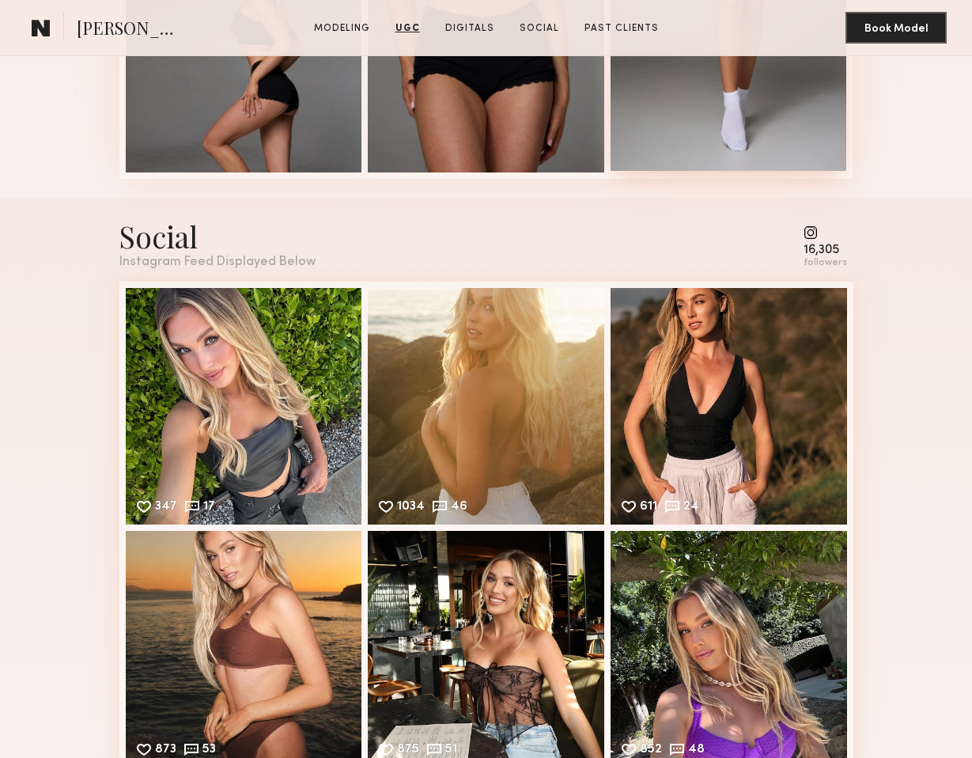
scroll to position [4531, 0]
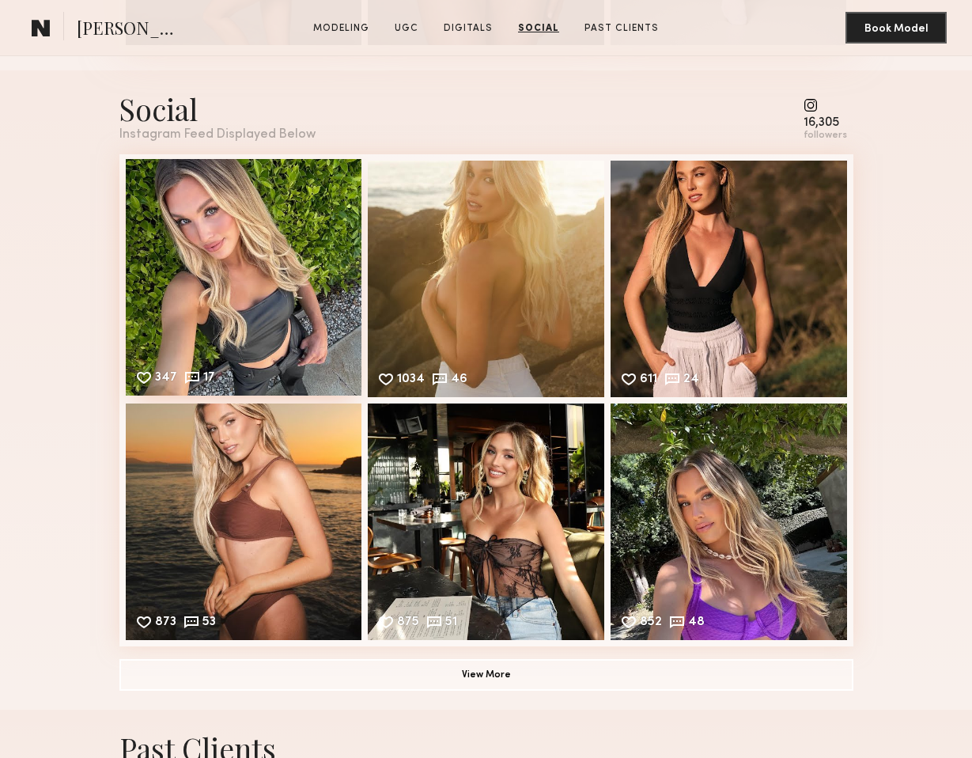
click at [211, 295] on div "347 17 Likes & comments displayed to show model’s engagement" at bounding box center [244, 277] width 236 height 236
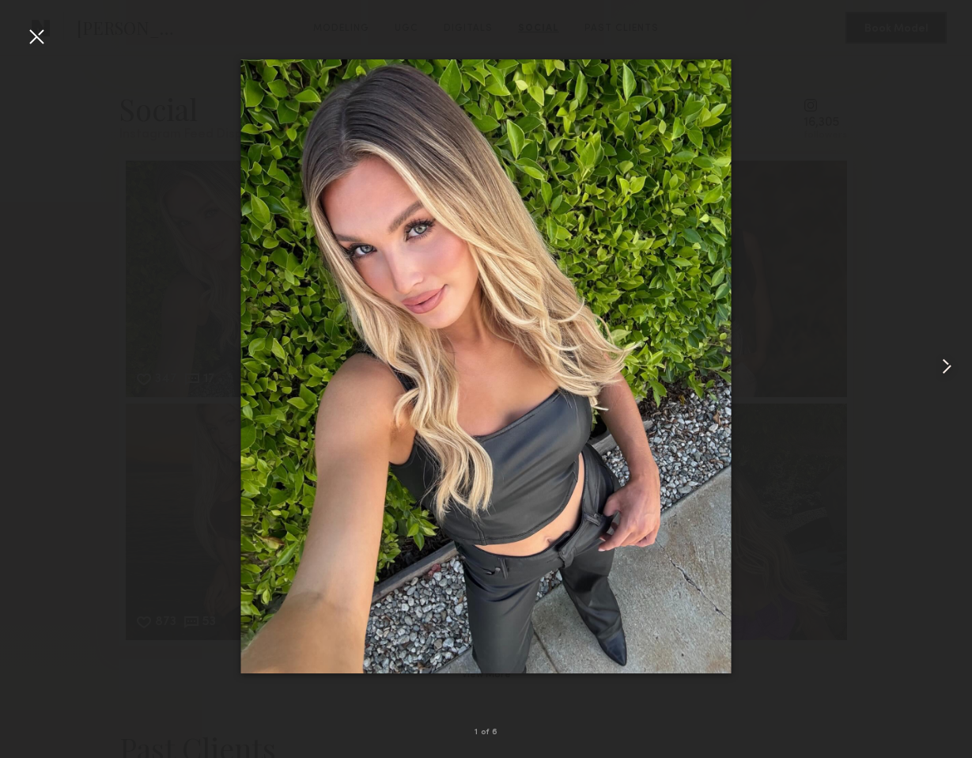
click at [953, 368] on common-icon at bounding box center [946, 366] width 25 height 25
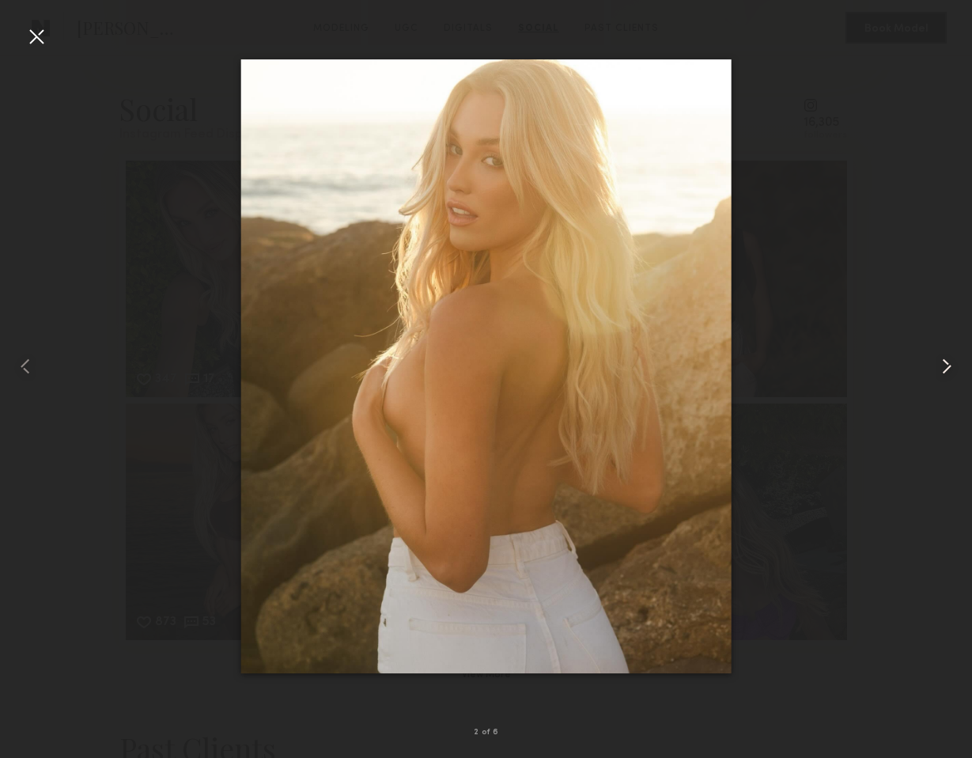
click at [953, 368] on common-icon at bounding box center [946, 366] width 25 height 25
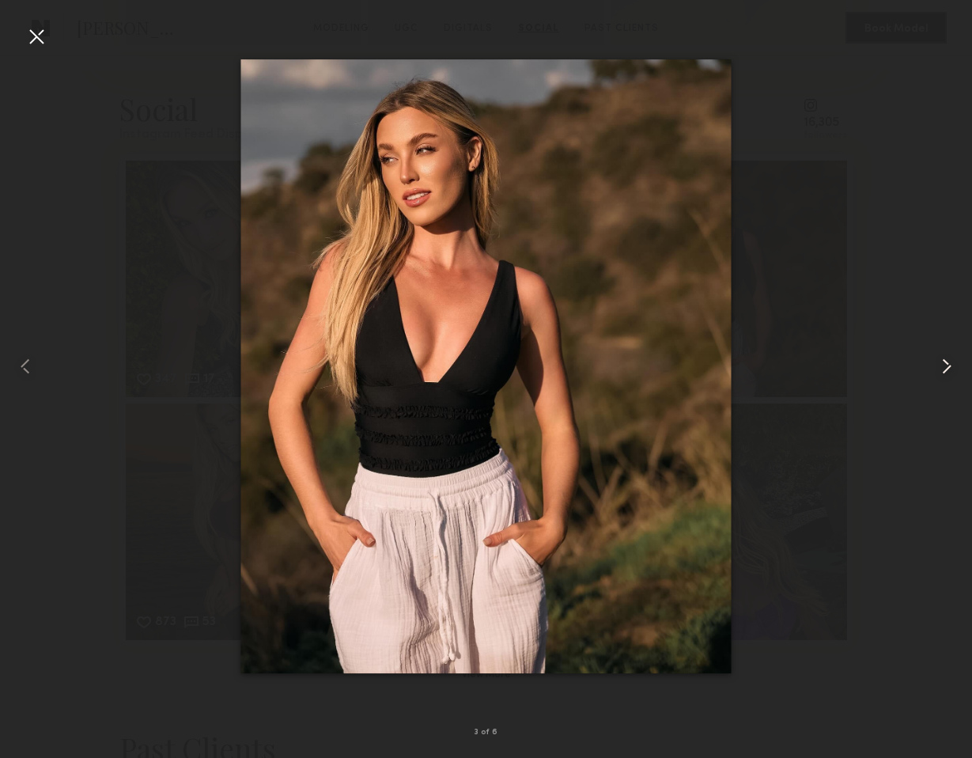
click at [953, 368] on common-icon at bounding box center [946, 366] width 25 height 25
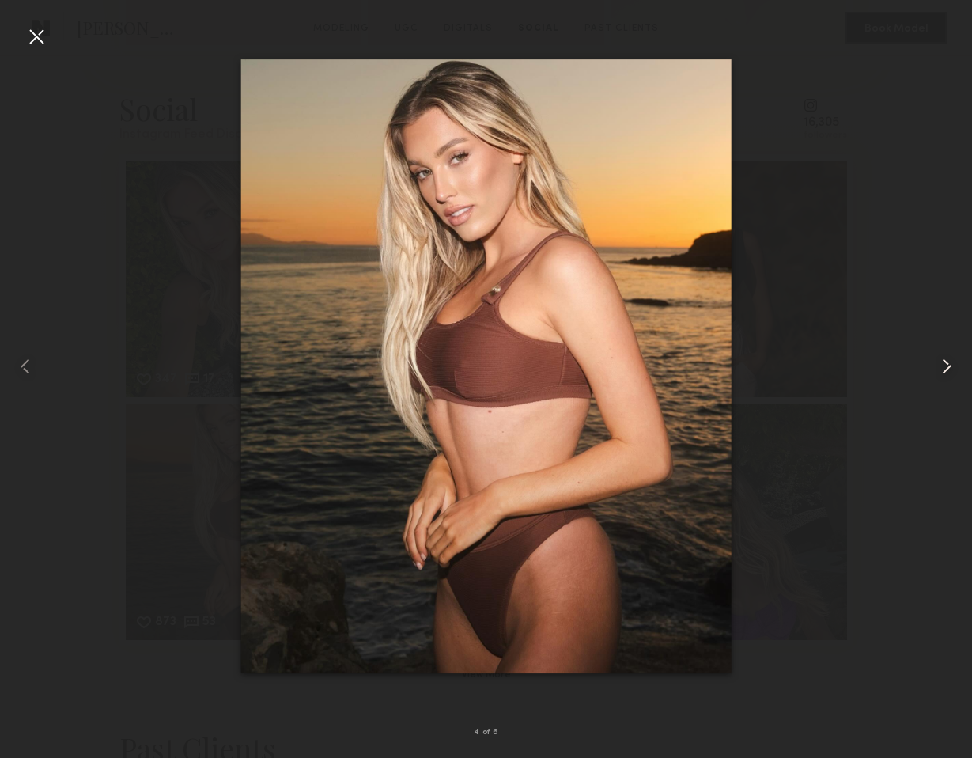
click at [953, 368] on common-icon at bounding box center [946, 366] width 25 height 25
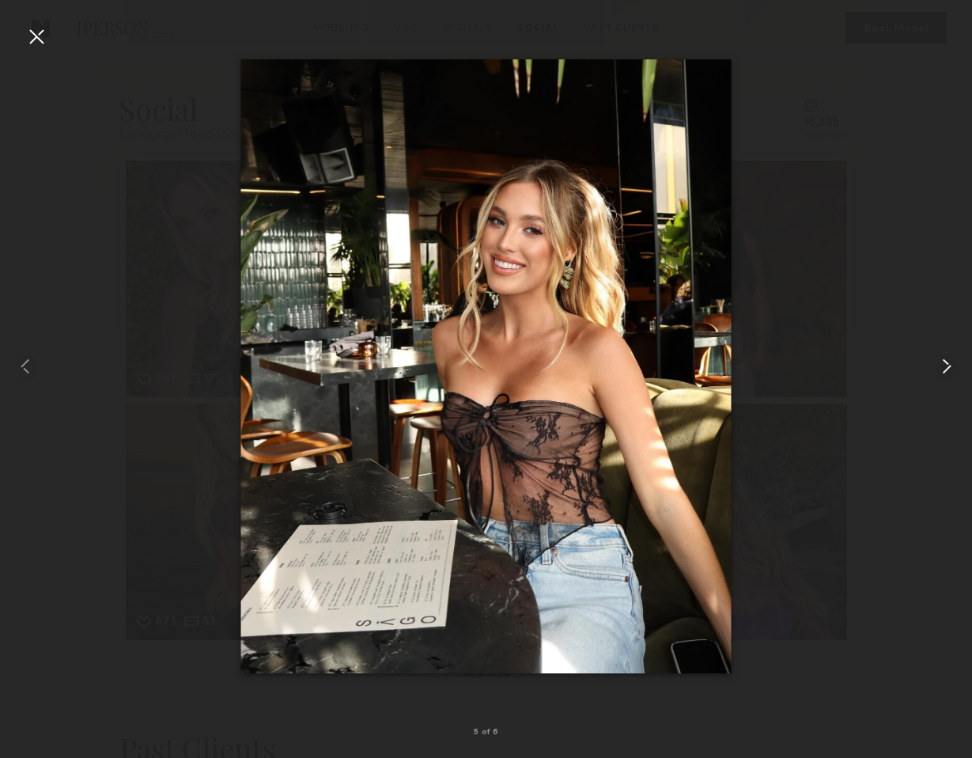
click at [953, 368] on common-icon at bounding box center [946, 366] width 25 height 25
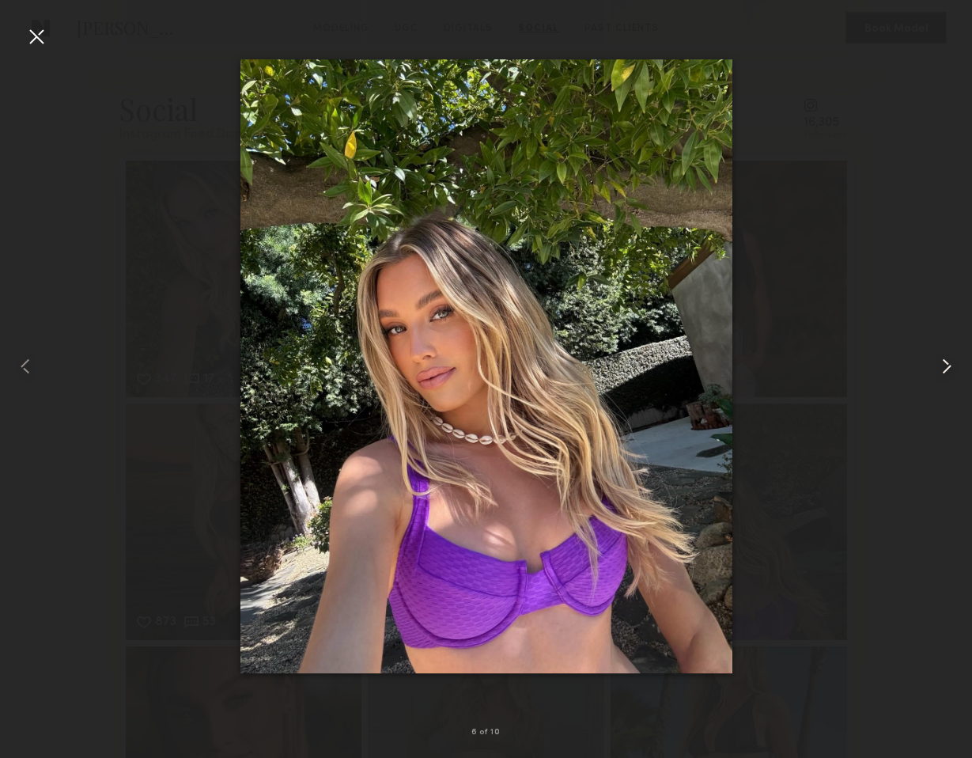
click at [953, 368] on common-icon at bounding box center [946, 366] width 25 height 25
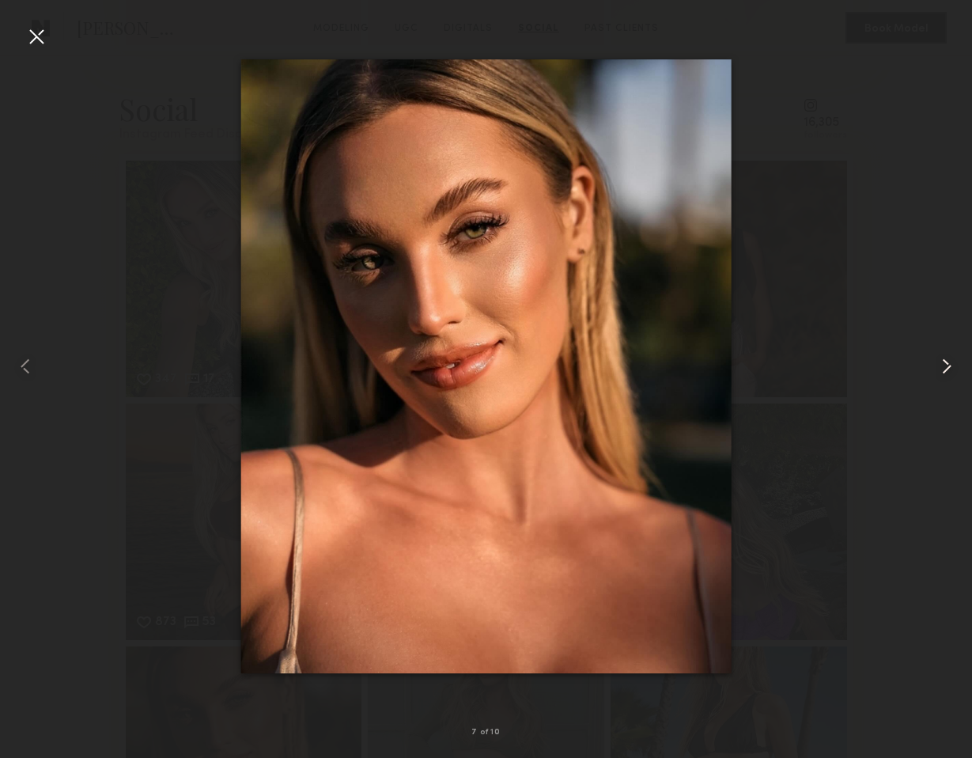
click at [953, 368] on common-icon at bounding box center [946, 366] width 25 height 25
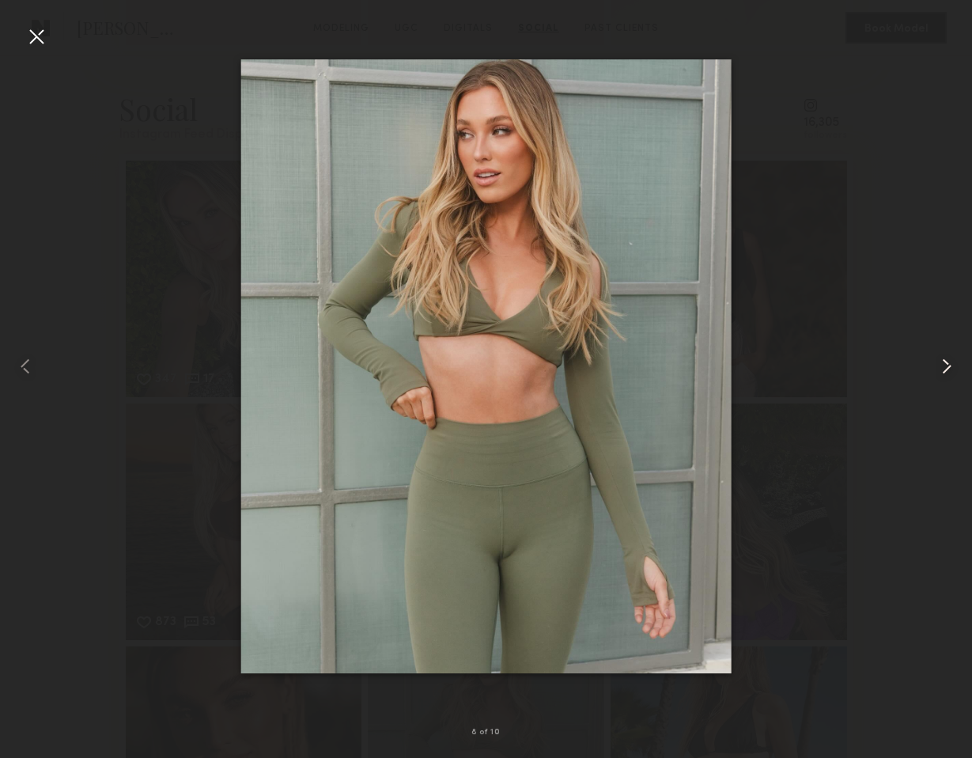
click at [953, 368] on common-icon at bounding box center [946, 366] width 25 height 25
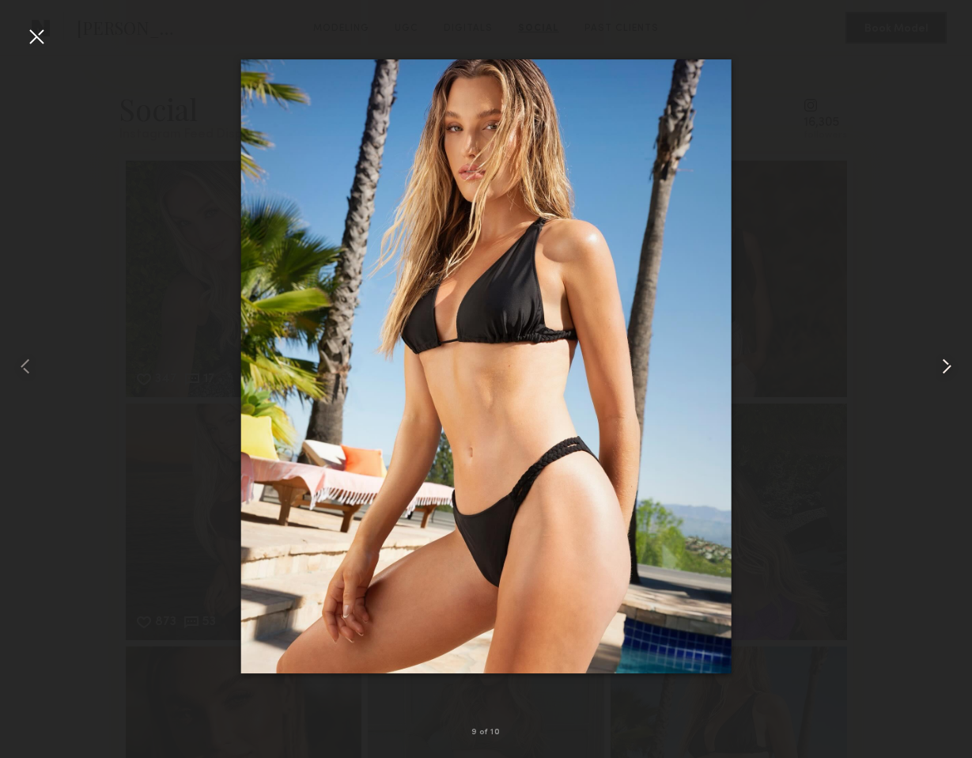
click at [953, 368] on common-icon at bounding box center [946, 366] width 25 height 25
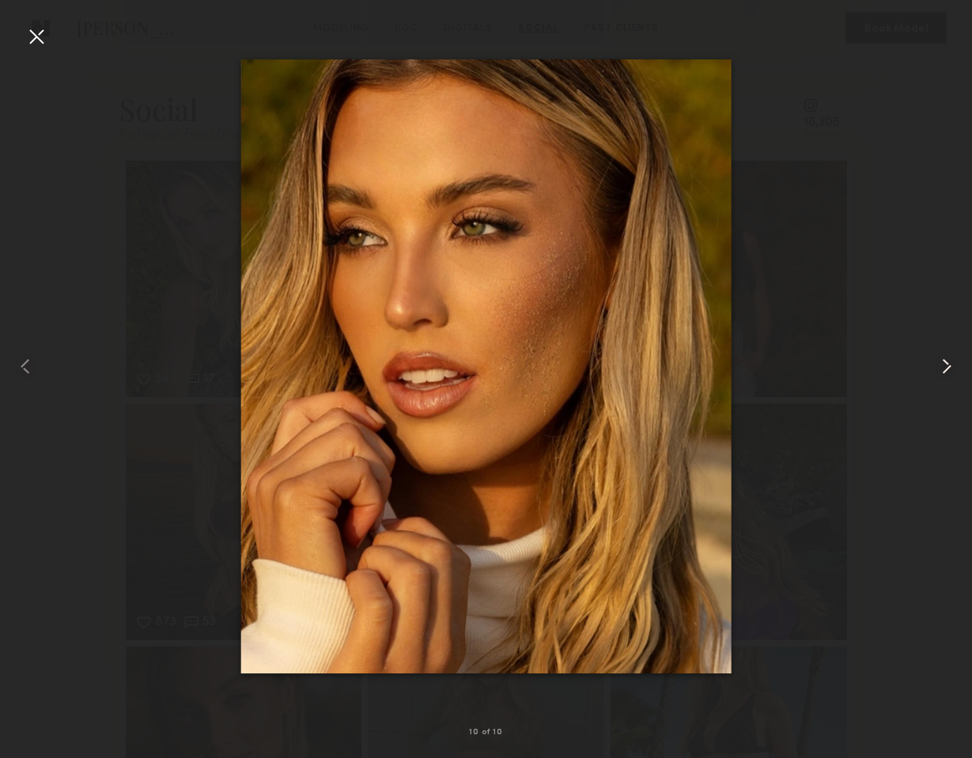
click at [953, 368] on common-icon at bounding box center [946, 366] width 25 height 25
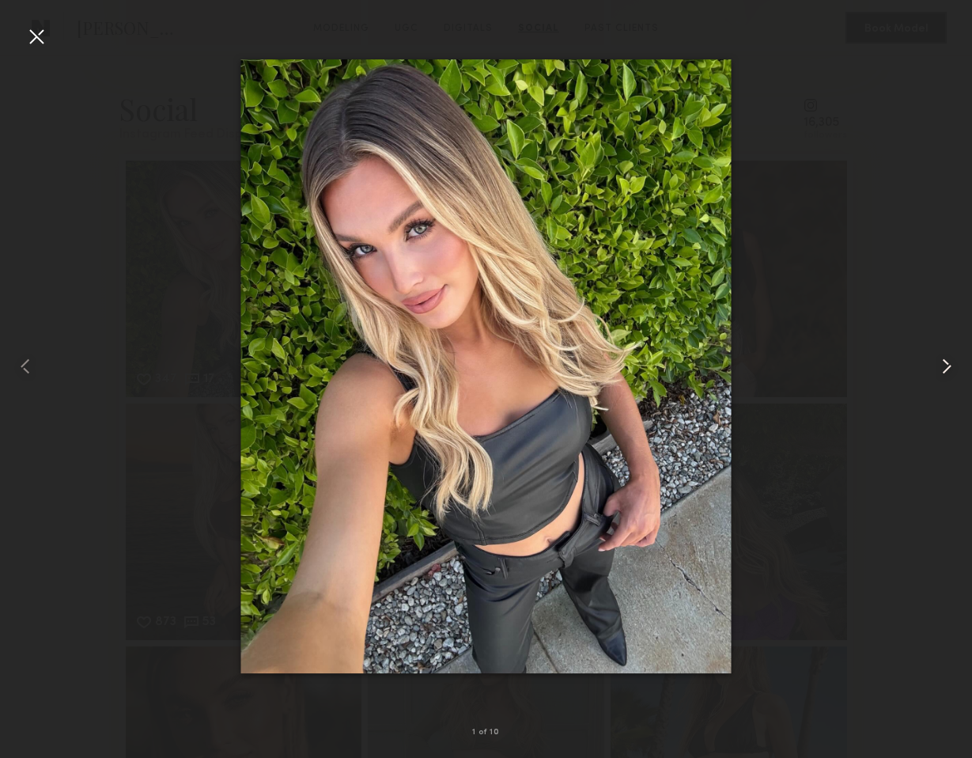
click at [953, 368] on common-icon at bounding box center [946, 366] width 25 height 25
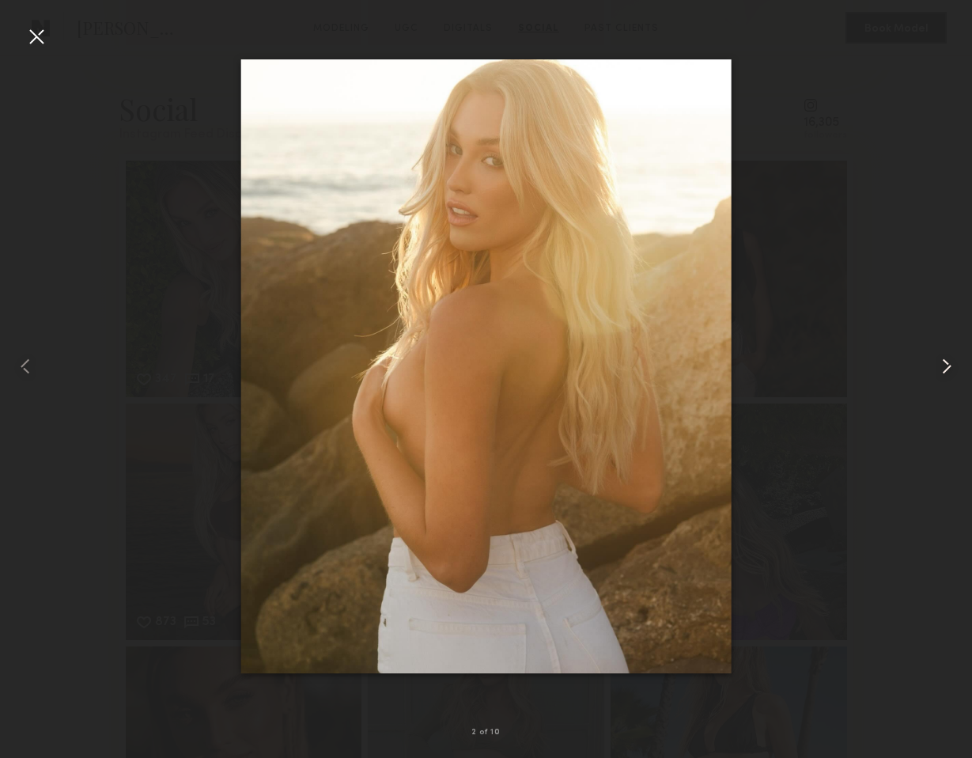
click at [953, 368] on common-icon at bounding box center [946, 366] width 25 height 25
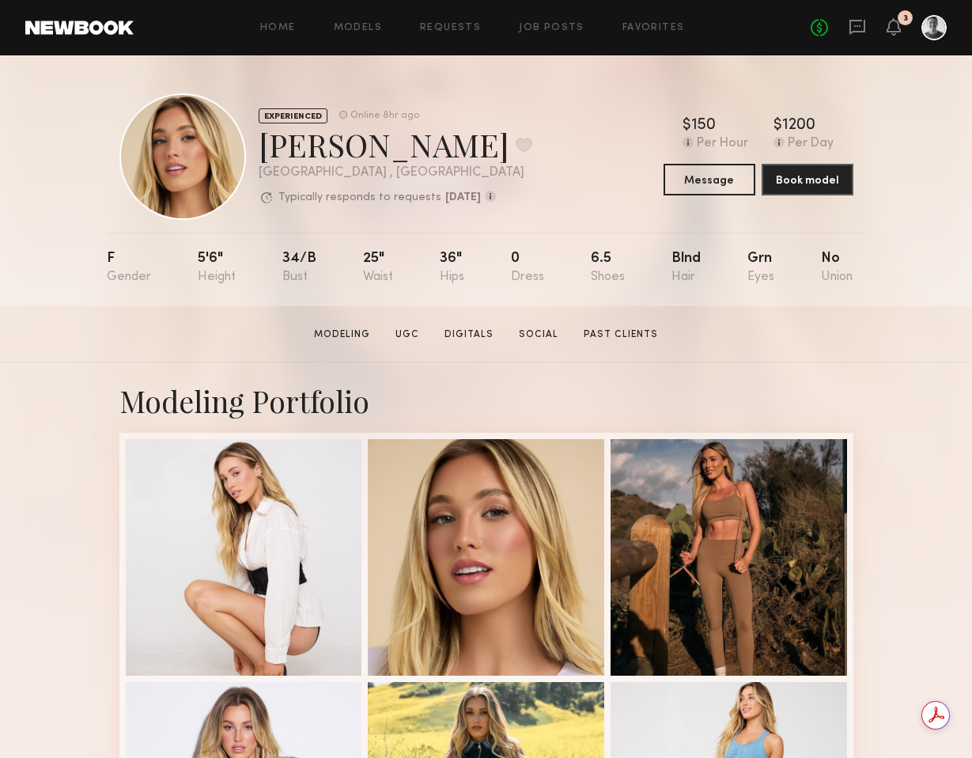
scroll to position [0, 0]
